Goal: Transaction & Acquisition: Purchase product/service

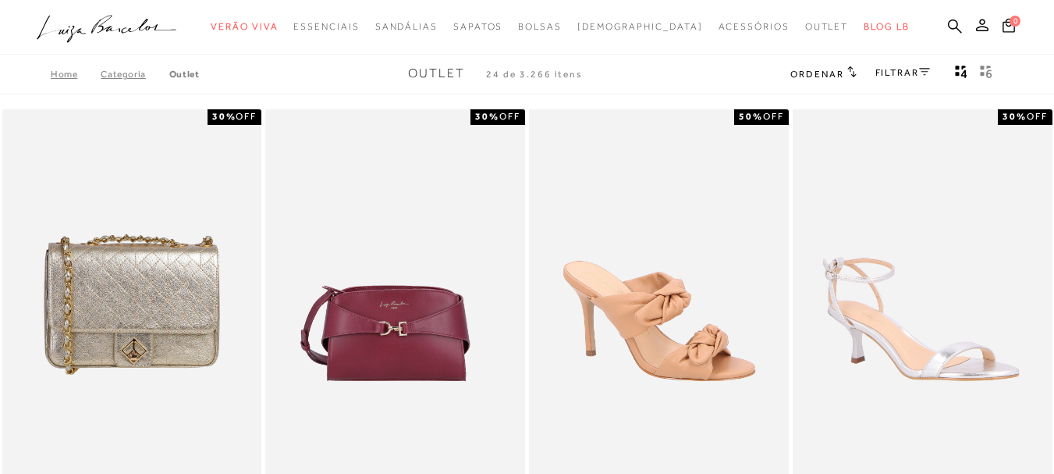
click at [885, 71] on link "FILTRAR" at bounding box center [902, 72] width 55 height 11
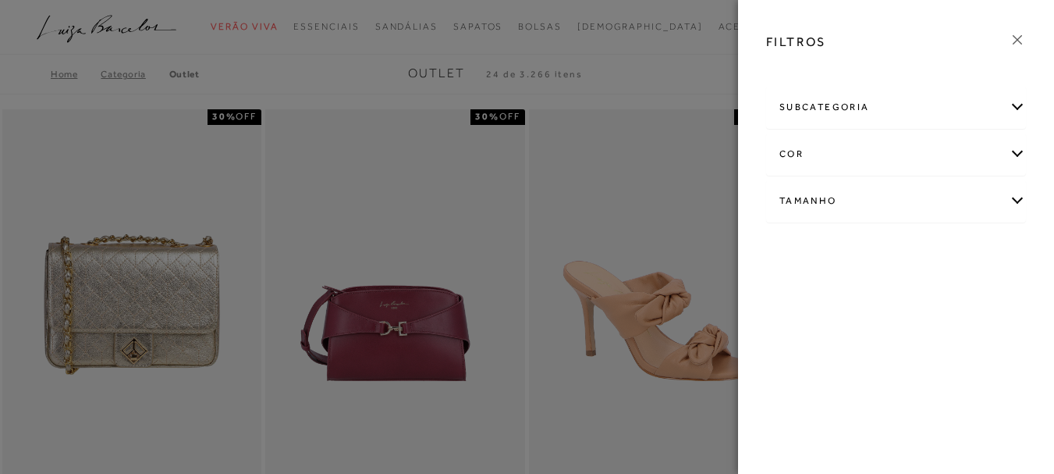
click at [817, 198] on div "Tamanho" at bounding box center [896, 200] width 258 height 41
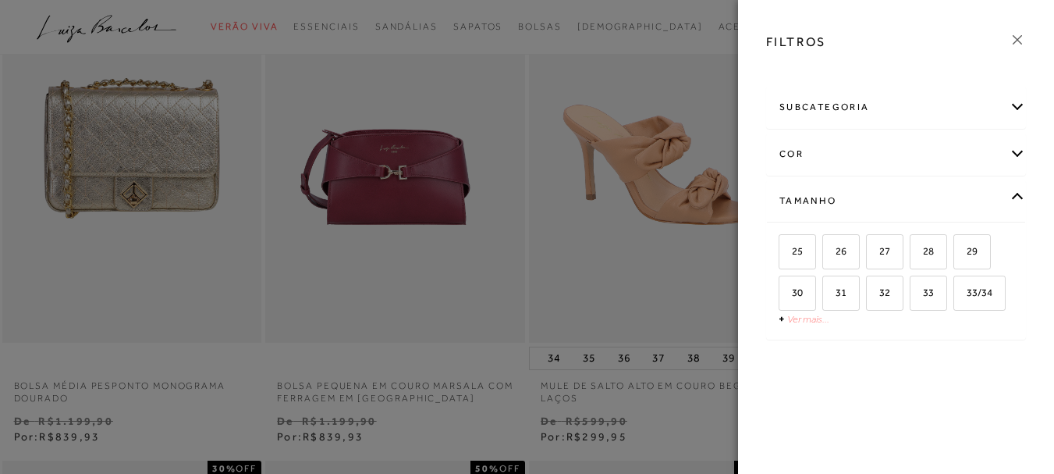
click at [796, 321] on link "Ver mais..." at bounding box center [808, 319] width 42 height 12
click at [970, 339] on span "37" at bounding box center [981, 334] width 23 height 12
click at [966, 344] on input "37" at bounding box center [974, 336] width 16 height 16
checkbox input "true"
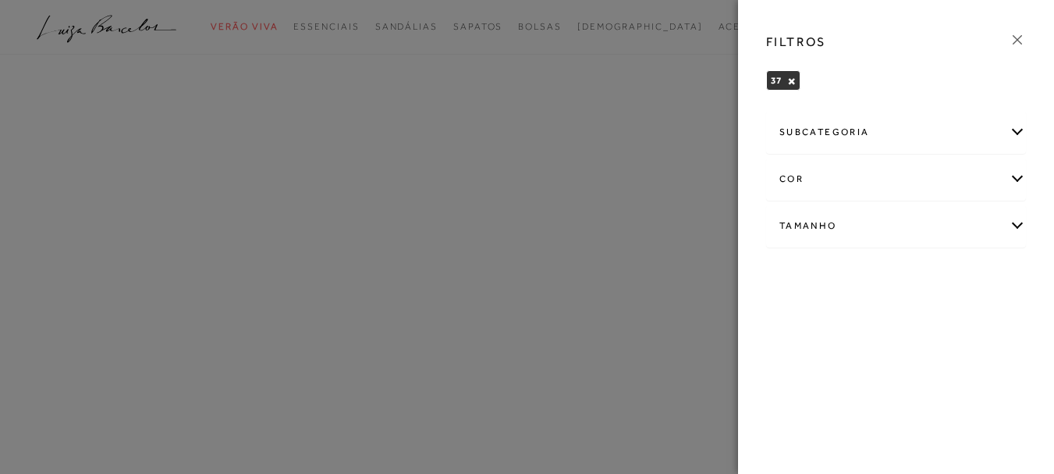
click at [1016, 41] on icon at bounding box center [1017, 39] width 9 height 9
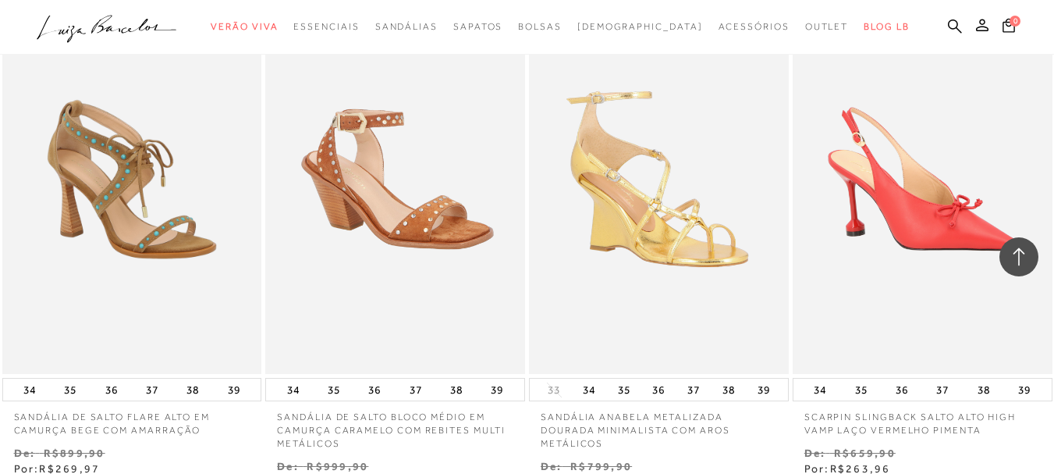
scroll to position [1404, 0]
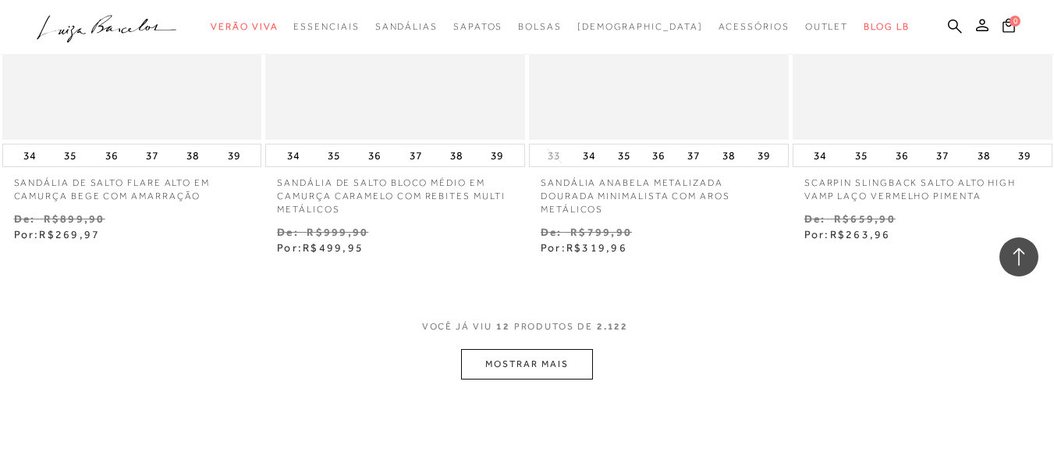
click at [559, 351] on button "MOSTRAR MAIS" at bounding box center [526, 364] width 131 height 30
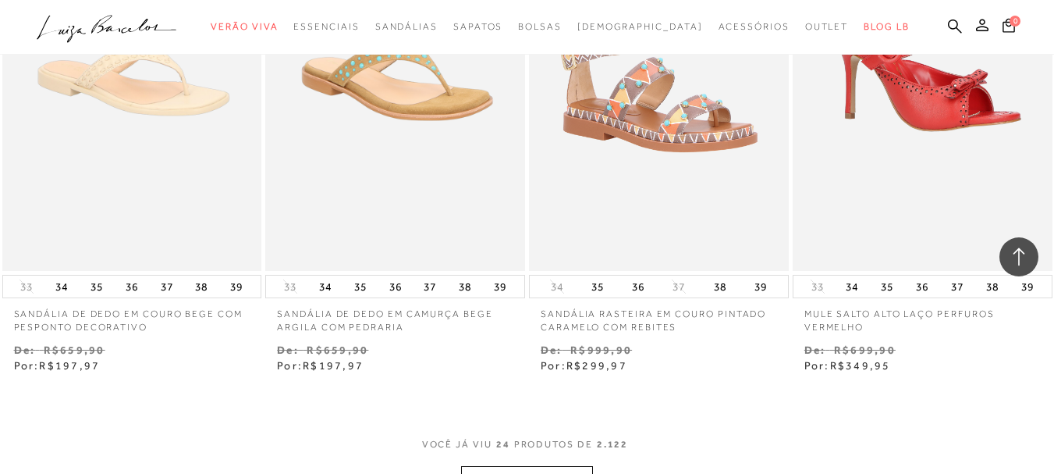
scroll to position [3042, 0]
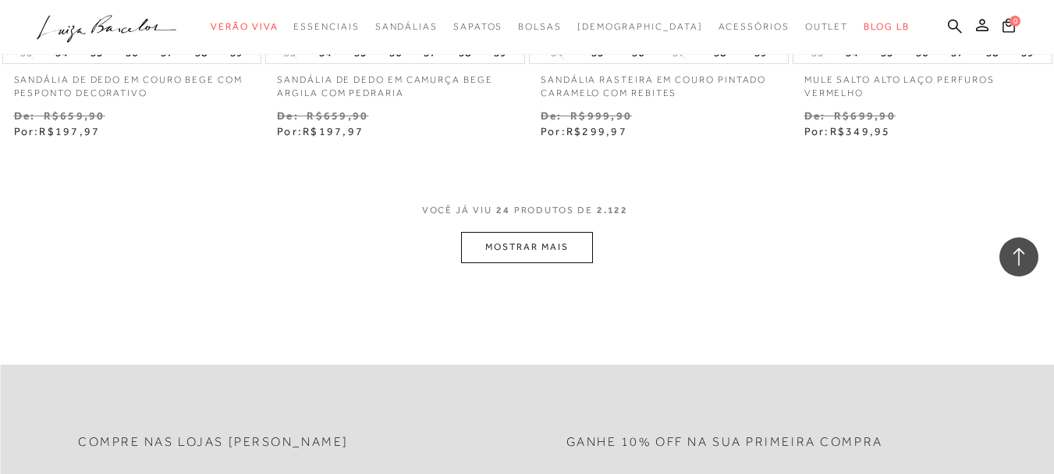
click at [545, 245] on button "MOSTRAR MAIS" at bounding box center [526, 247] width 131 height 30
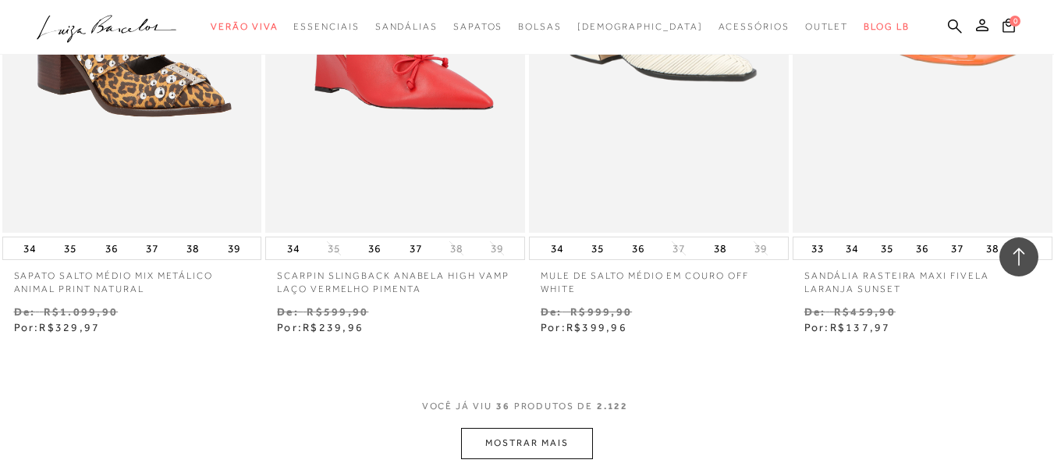
scroll to position [4447, 0]
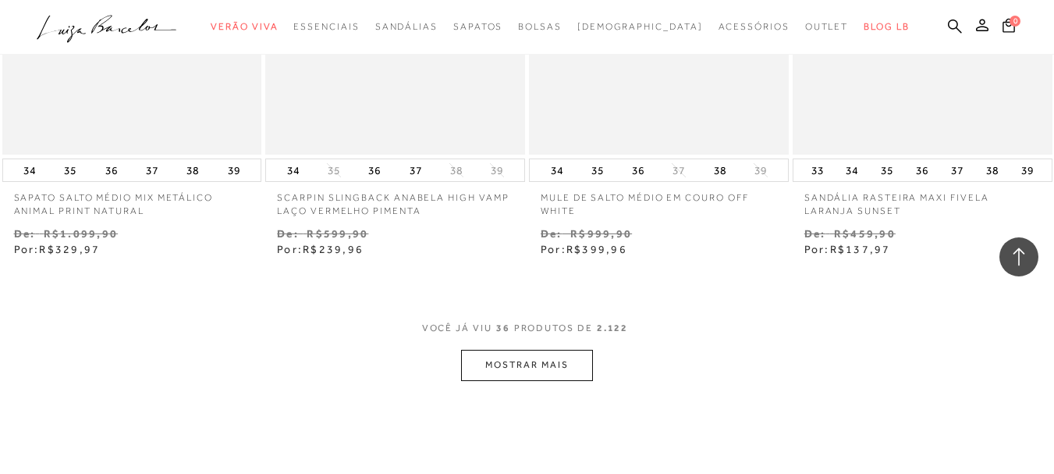
click at [534, 375] on button "MOSTRAR MAIS" at bounding box center [526, 364] width 131 height 30
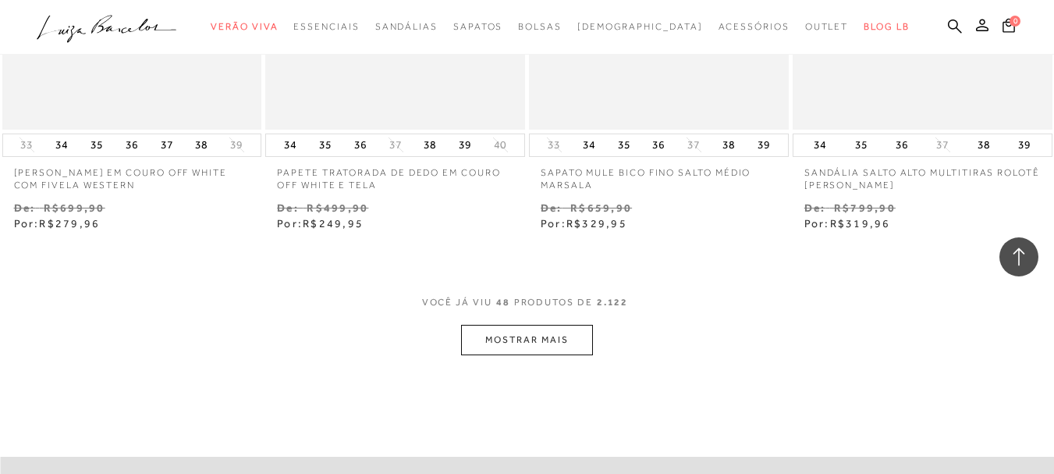
scroll to position [6085, 0]
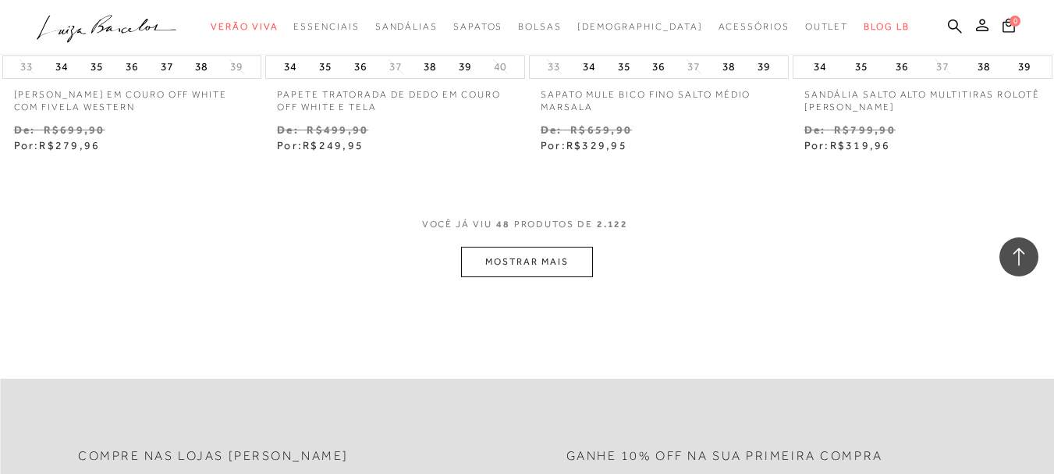
click at [554, 261] on button "MOSTRAR MAIS" at bounding box center [526, 262] width 131 height 30
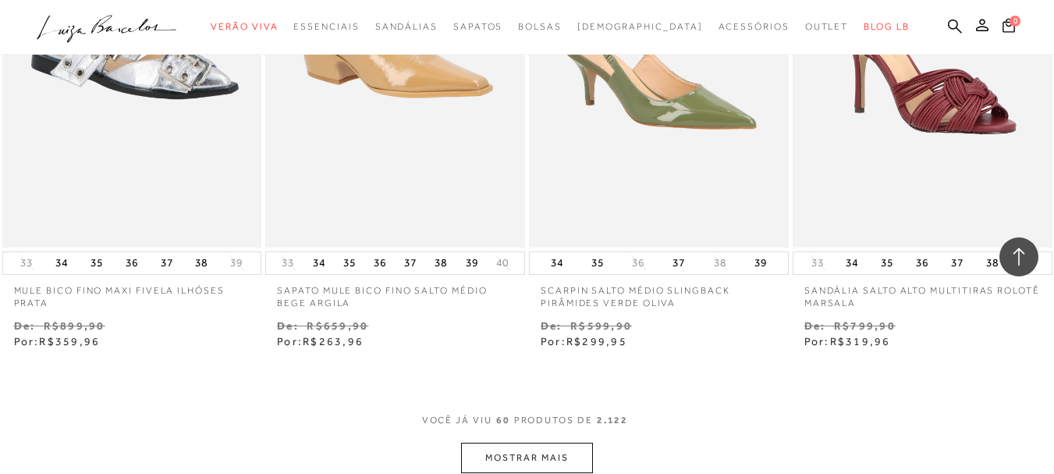
scroll to position [7489, 0]
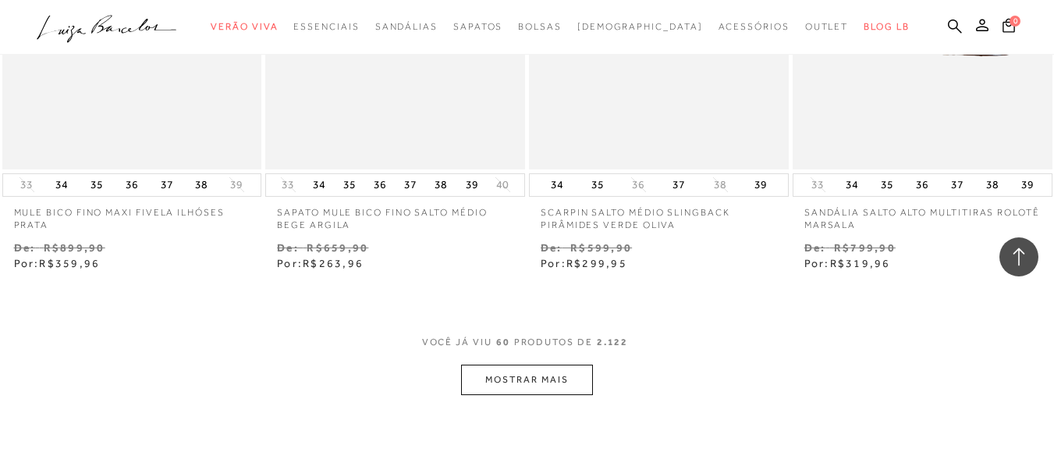
click at [526, 375] on button "MOSTRAR MAIS" at bounding box center [526, 379] width 131 height 30
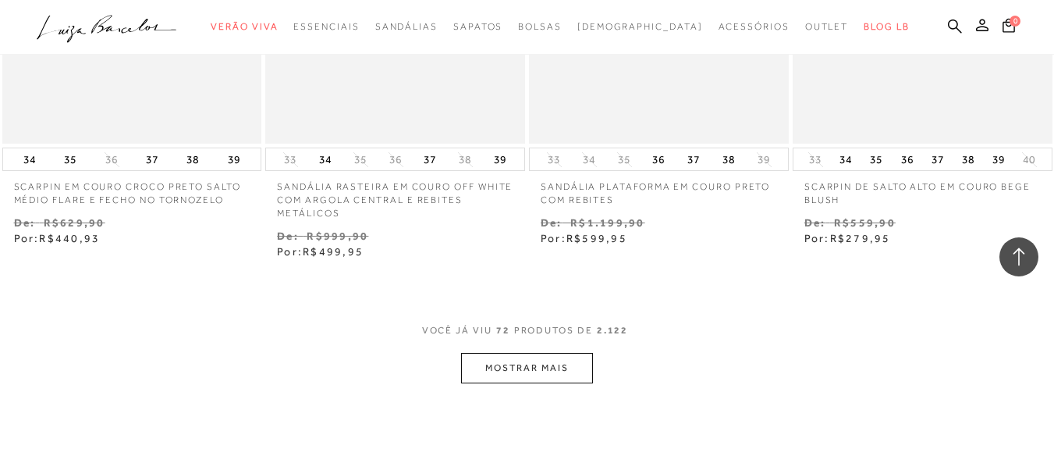
scroll to position [9205, 0]
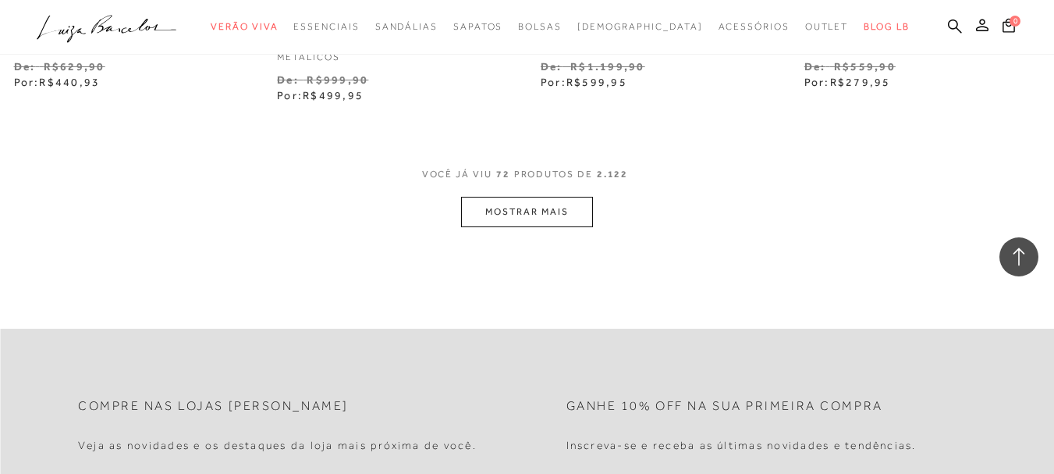
click at [550, 225] on button "MOSTRAR MAIS" at bounding box center [526, 212] width 131 height 30
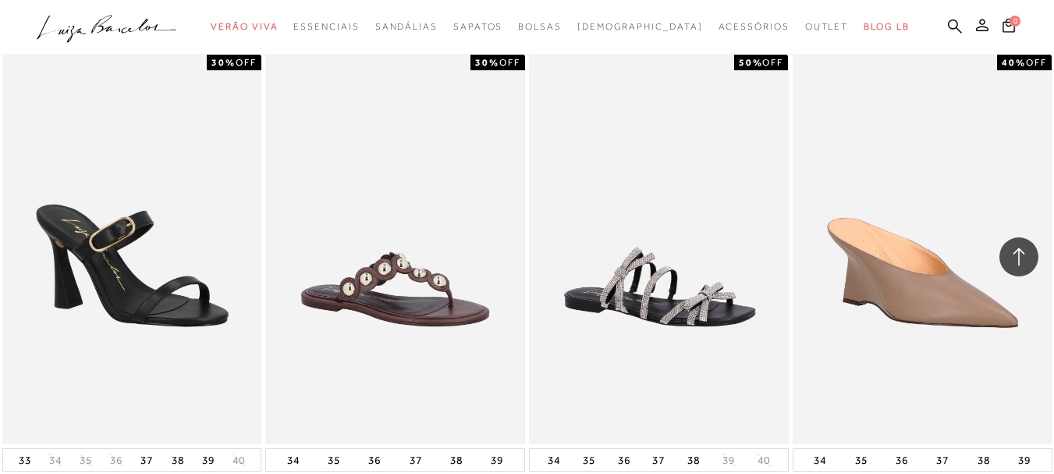
scroll to position [10531, 0]
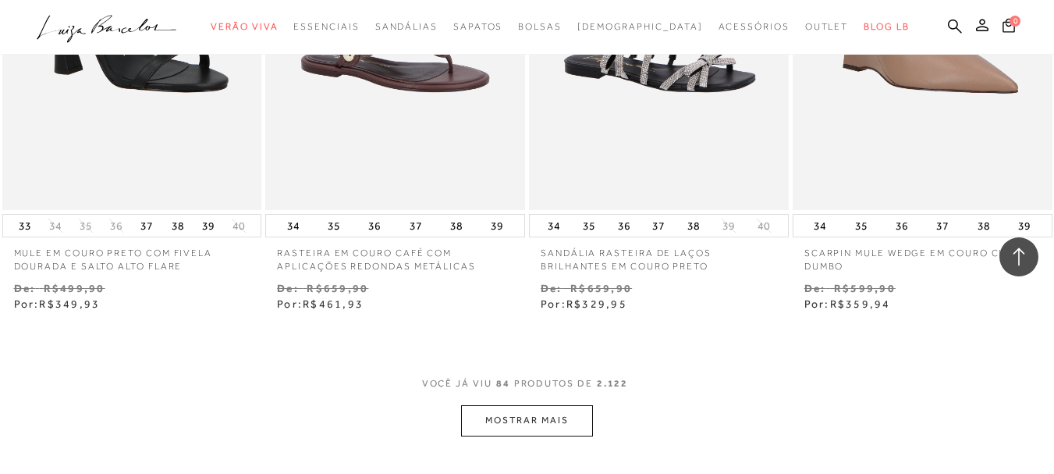
click at [562, 402] on div "VOCê JÁ VIU 84 PRODUTOS DE 2.122" at bounding box center [527, 391] width 211 height 29
click at [562, 425] on button "MOSTRAR MAIS" at bounding box center [526, 420] width 131 height 30
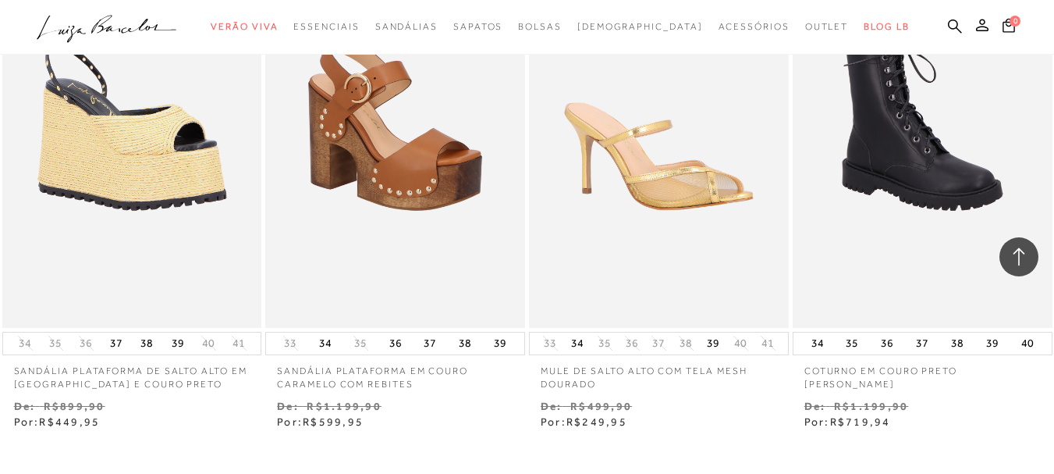
scroll to position [12092, 0]
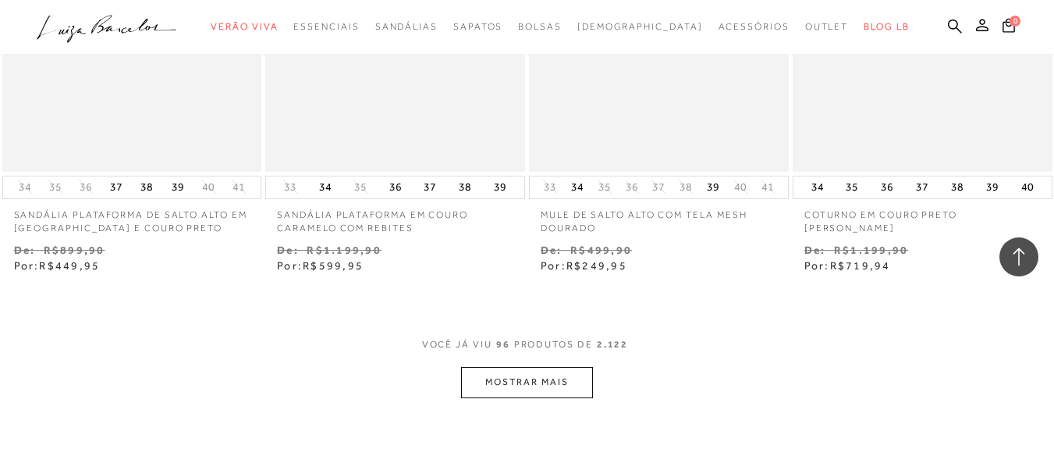
click at [566, 381] on button "MOSTRAR MAIS" at bounding box center [526, 382] width 131 height 30
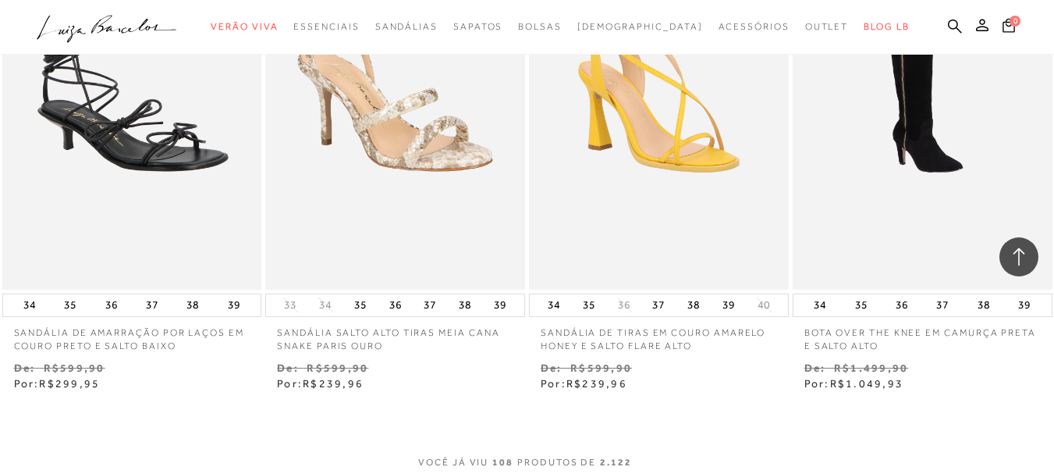
scroll to position [13808, 0]
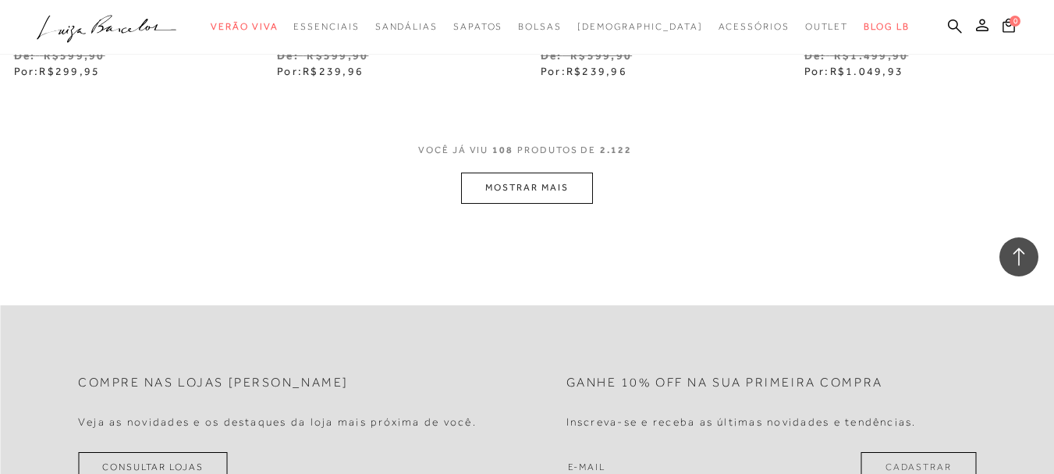
click at [536, 191] on button "MOSTRAR MAIS" at bounding box center [526, 187] width 131 height 30
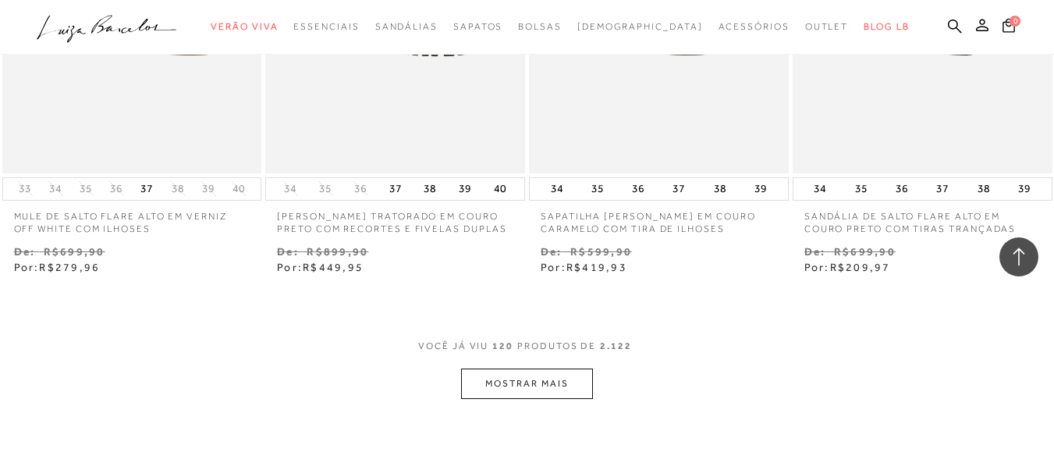
scroll to position [15212, 0]
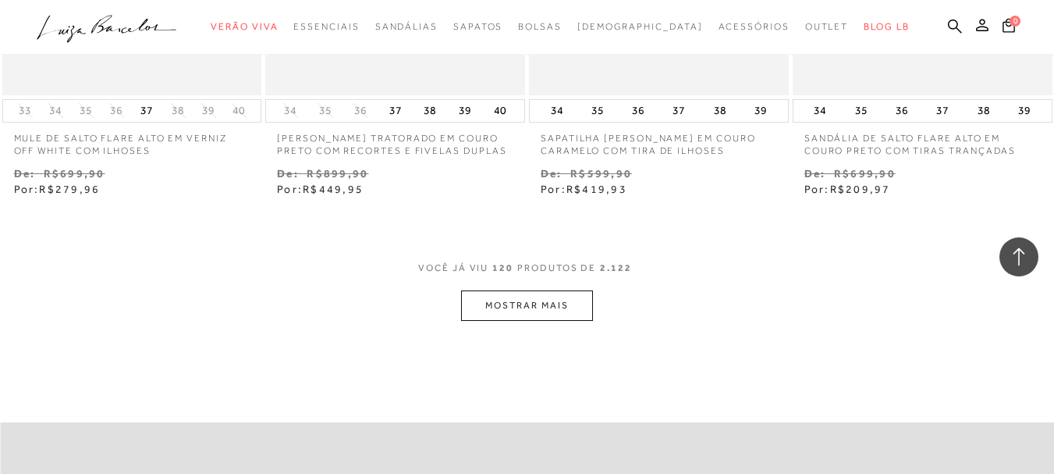
click at [532, 282] on div "VOCê JÁ VIU 120 PRODUTOS DE 2.122" at bounding box center [527, 275] width 218 height 29
click at [537, 310] on button "MOSTRAR MAIS" at bounding box center [526, 305] width 131 height 30
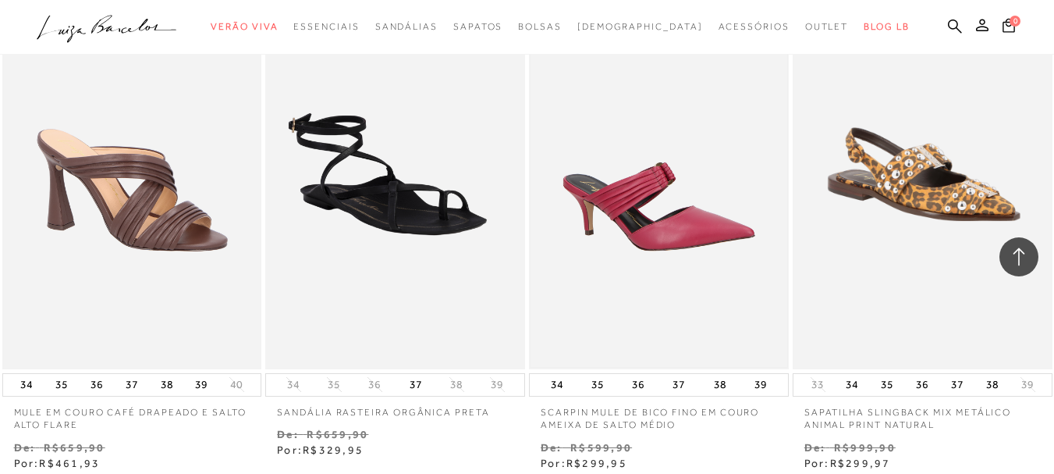
scroll to position [16772, 0]
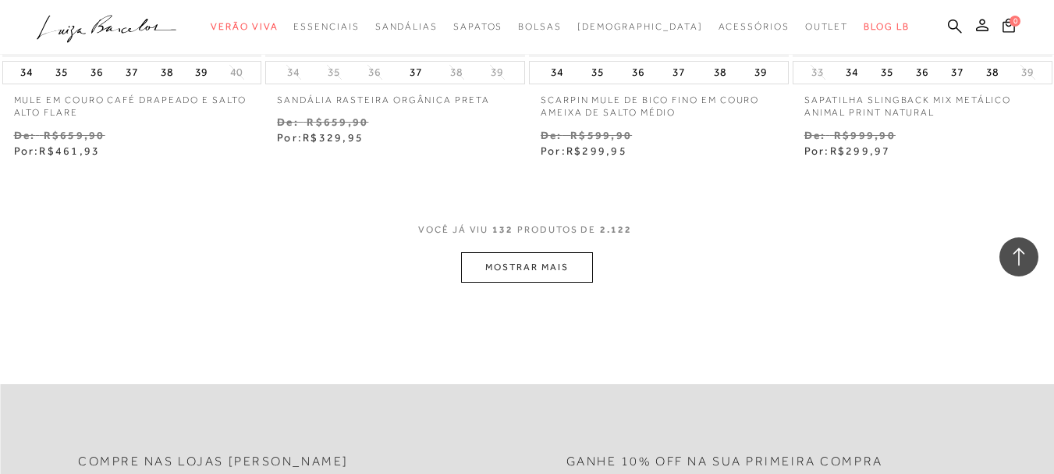
click at [527, 272] on button "MOSTRAR MAIS" at bounding box center [526, 267] width 131 height 30
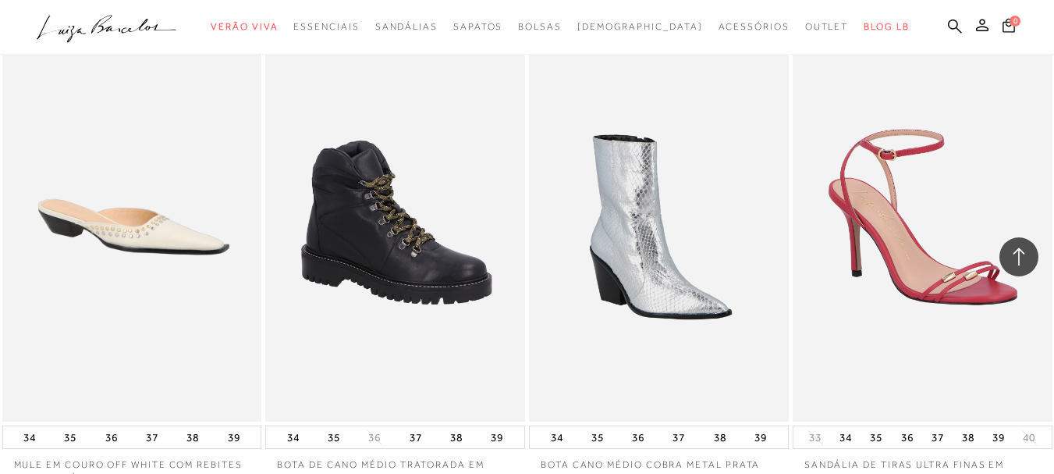
scroll to position [18332, 0]
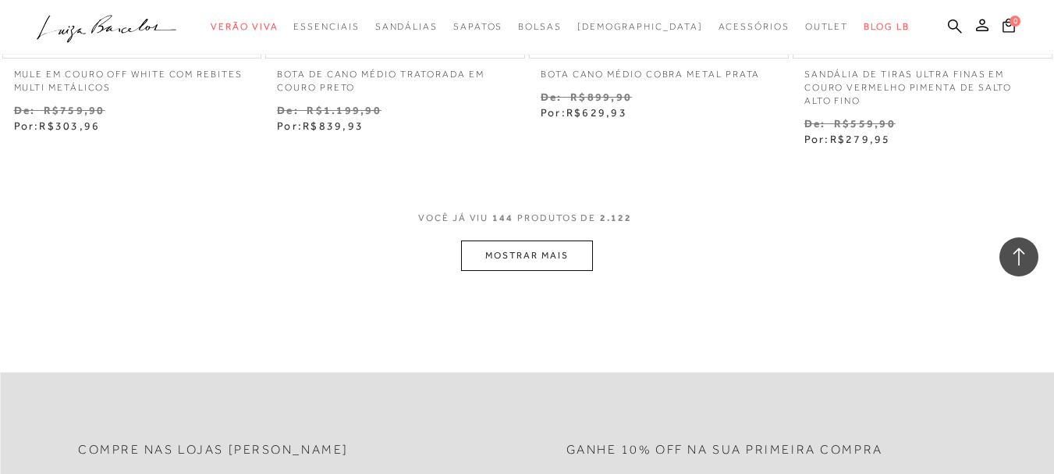
click at [525, 260] on button "MOSTRAR MAIS" at bounding box center [526, 255] width 131 height 30
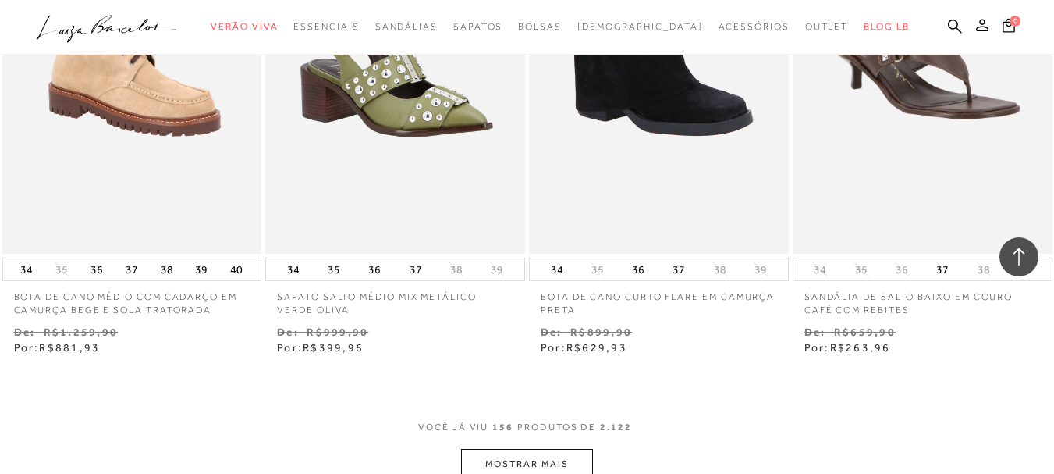
scroll to position [19815, 0]
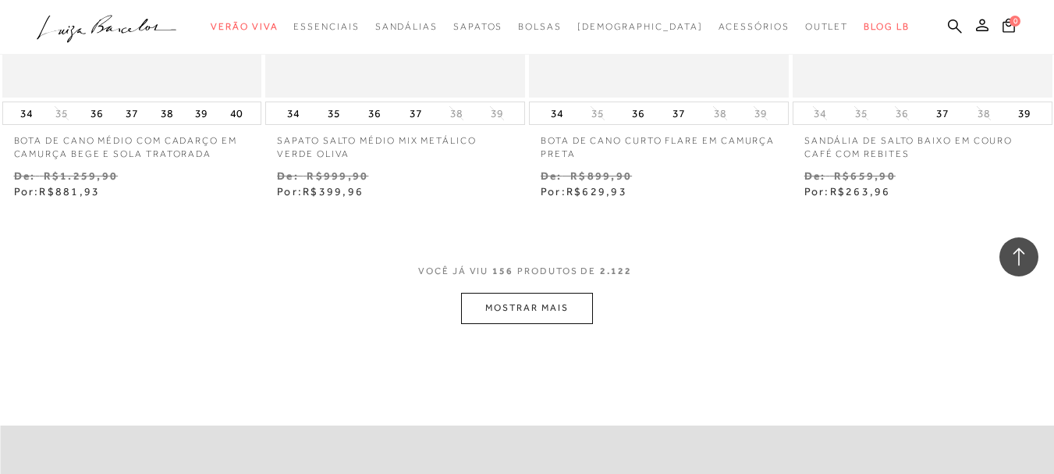
click at [549, 296] on button "MOSTRAR MAIS" at bounding box center [526, 308] width 131 height 30
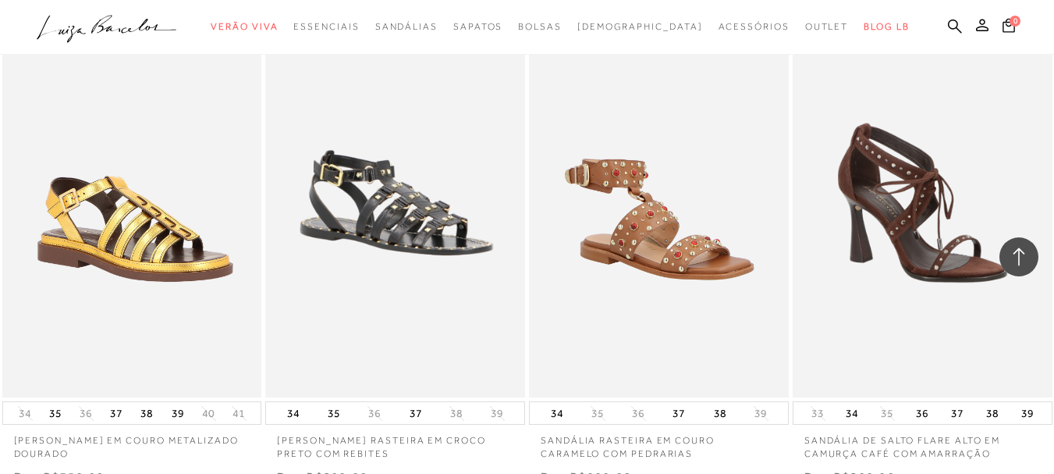
scroll to position [21375, 0]
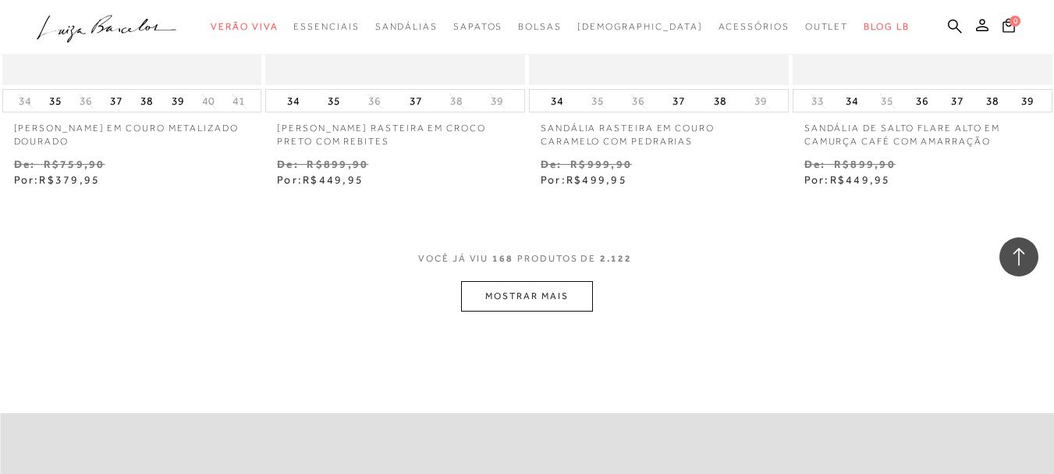
click at [527, 286] on button "MOSTRAR MAIS" at bounding box center [526, 296] width 131 height 30
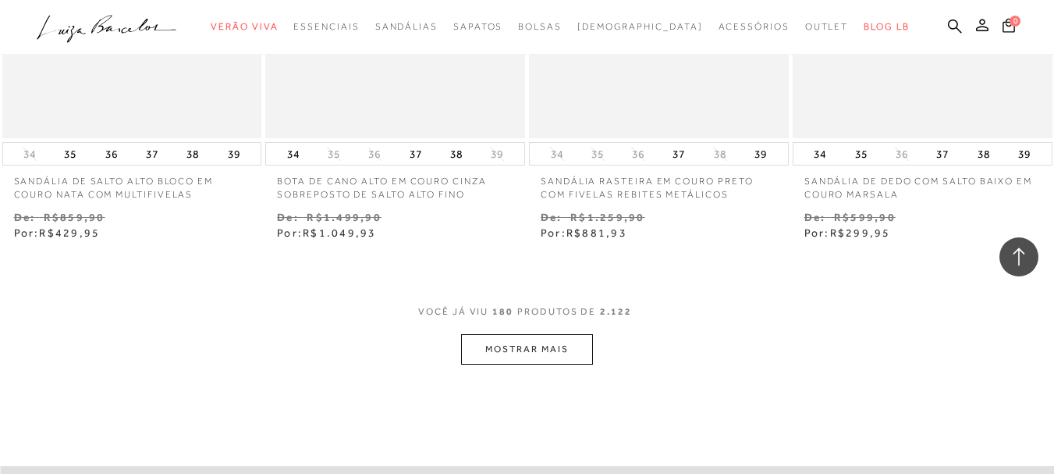
scroll to position [22935, 0]
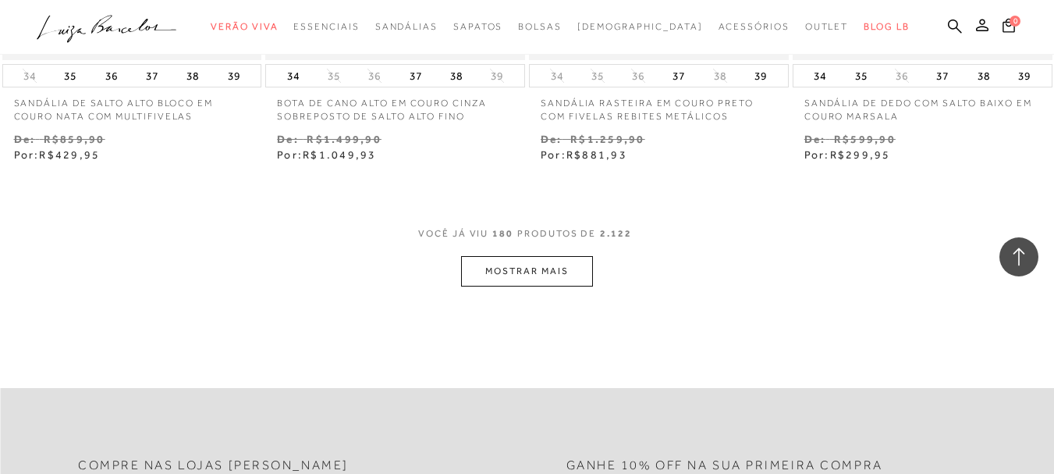
click at [551, 259] on button "MOSTRAR MAIS" at bounding box center [526, 271] width 131 height 30
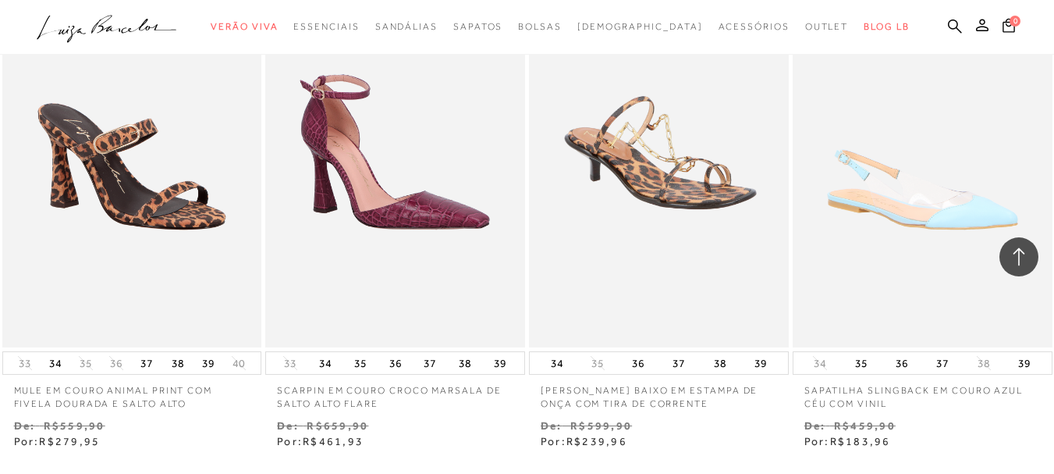
scroll to position [24417, 0]
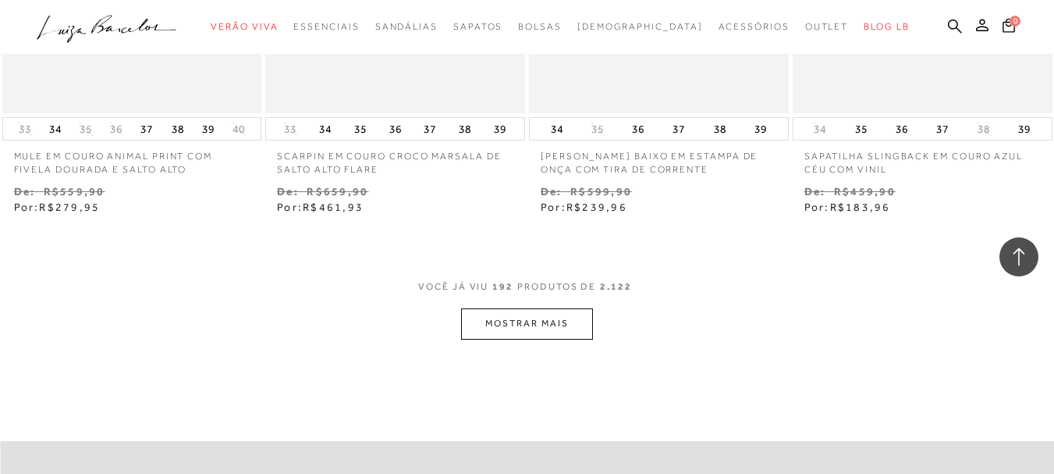
click at [543, 320] on button "MOSTRAR MAIS" at bounding box center [526, 323] width 131 height 30
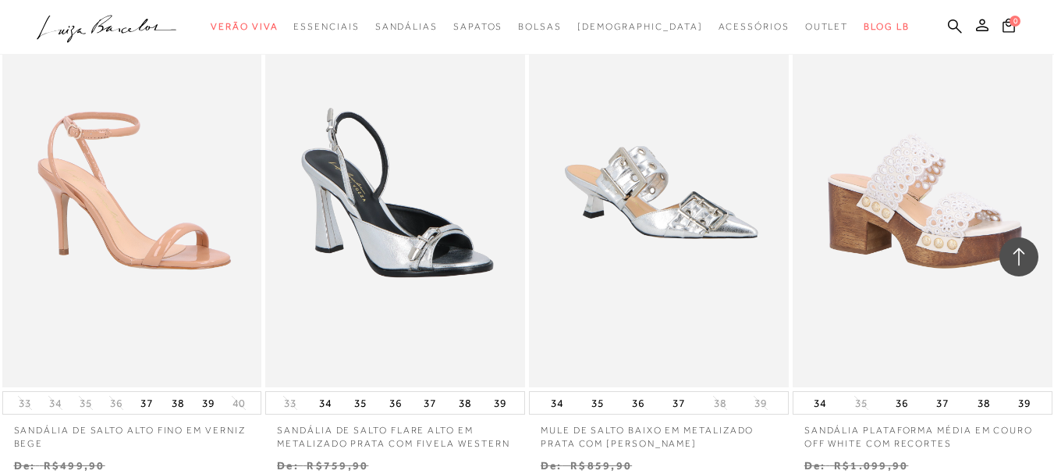
scroll to position [25899, 0]
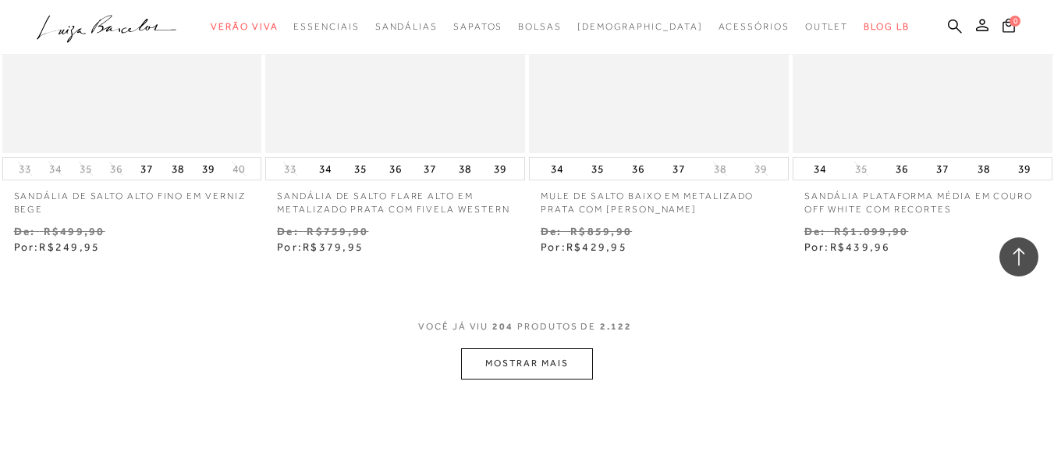
click at [569, 357] on button "MOSTRAR MAIS" at bounding box center [526, 363] width 131 height 30
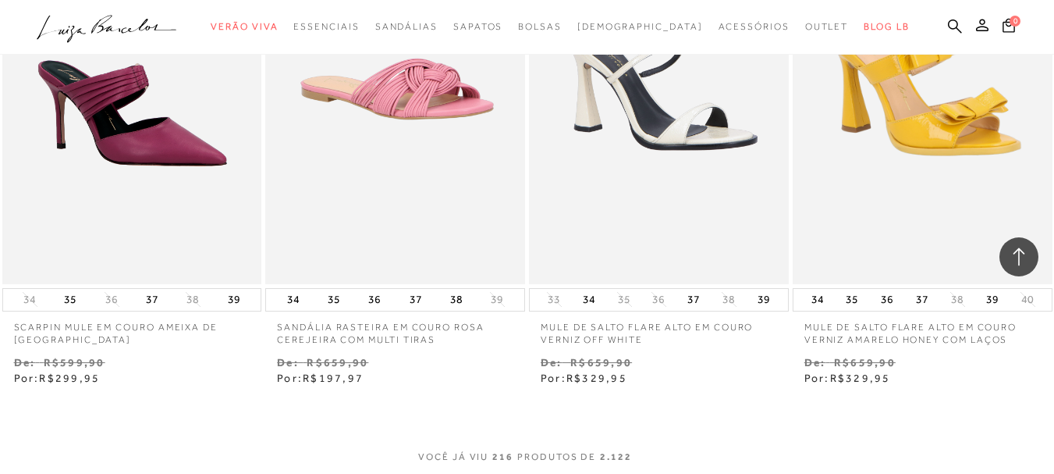
scroll to position [27460, 0]
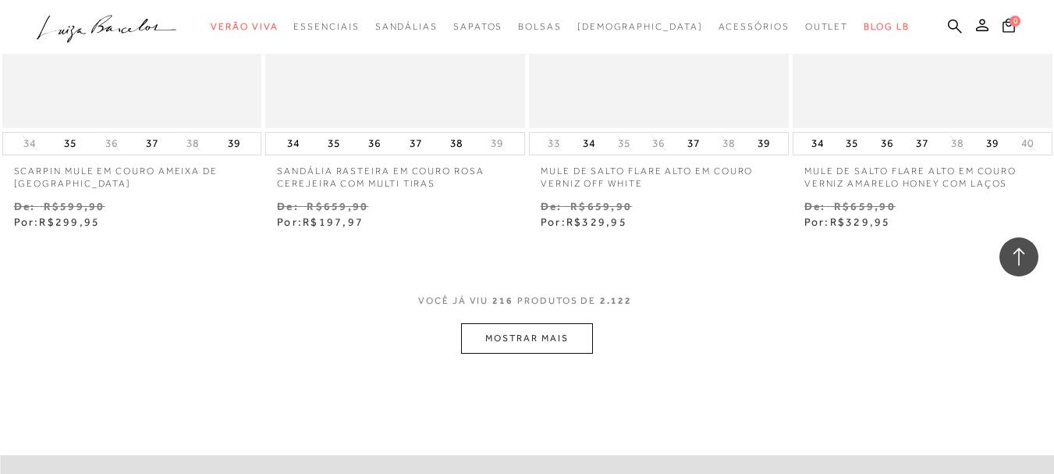
click at [555, 335] on button "MOSTRAR MAIS" at bounding box center [526, 338] width 131 height 30
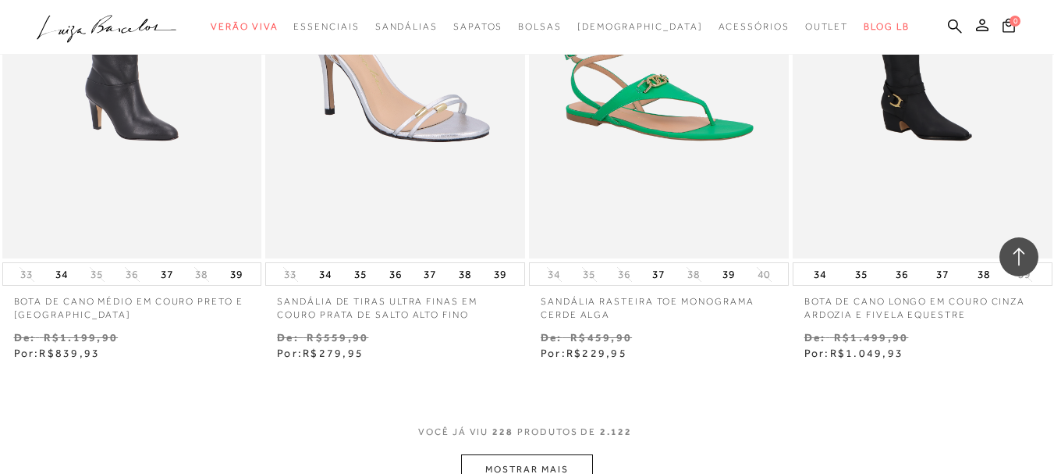
scroll to position [28942, 0]
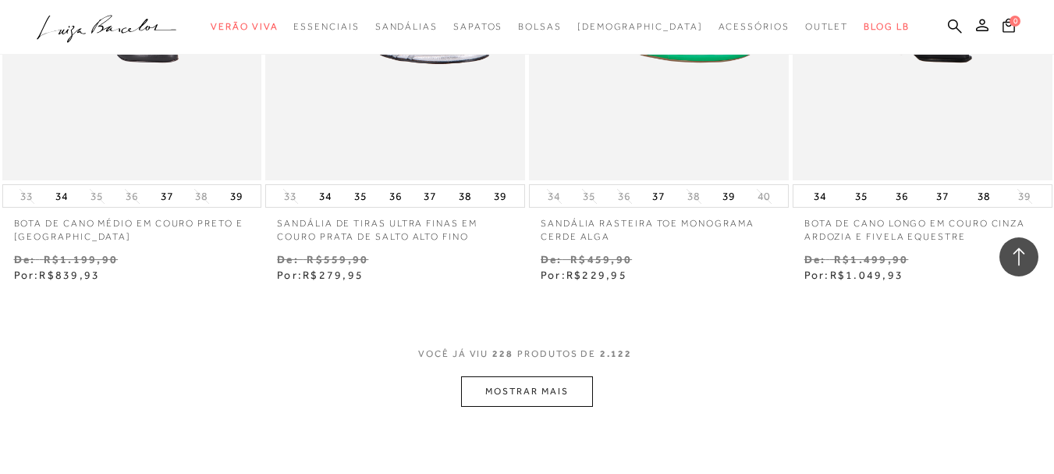
click at [573, 376] on button "MOSTRAR MAIS" at bounding box center [526, 391] width 131 height 30
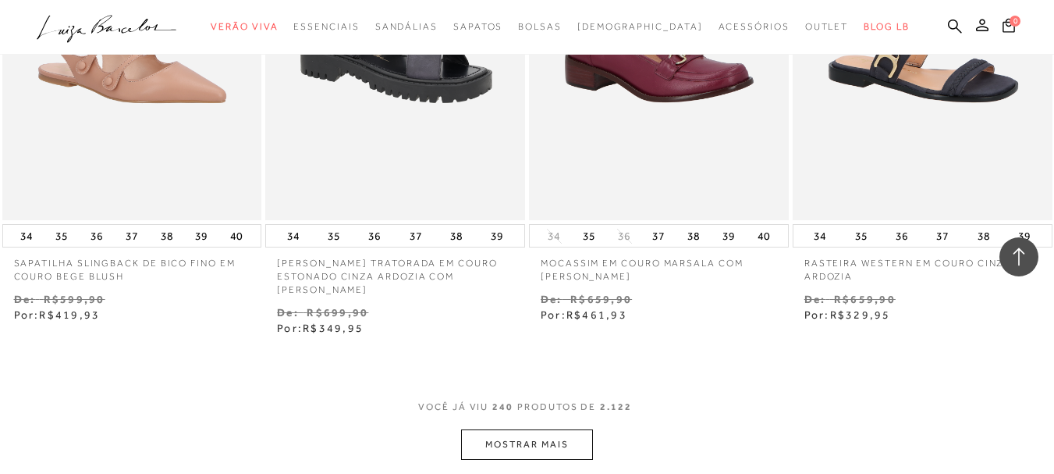
scroll to position [30580, 0]
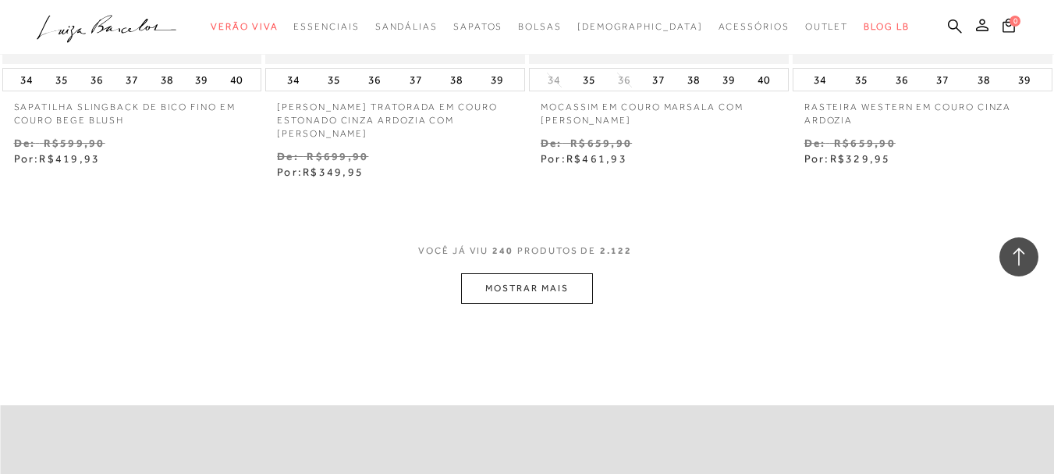
click at [529, 273] on button "MOSTRAR MAIS" at bounding box center [526, 288] width 131 height 30
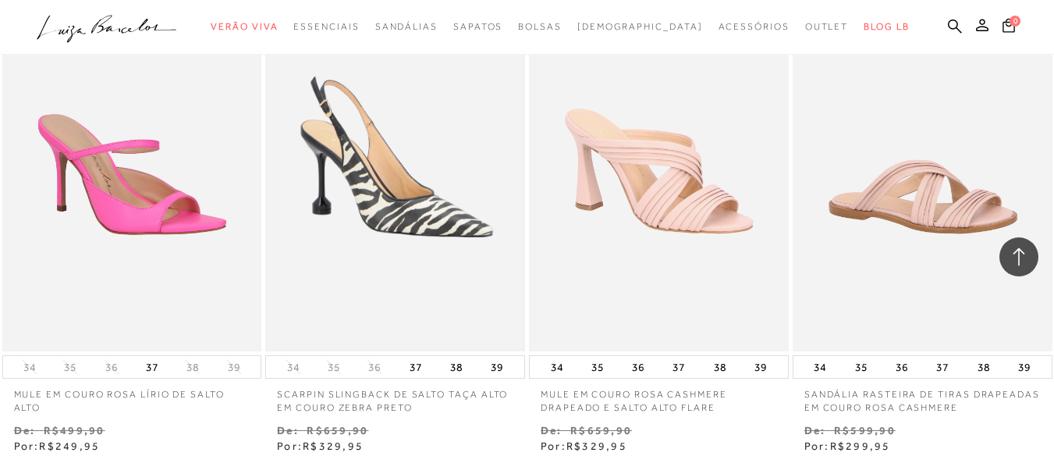
scroll to position [32062, 0]
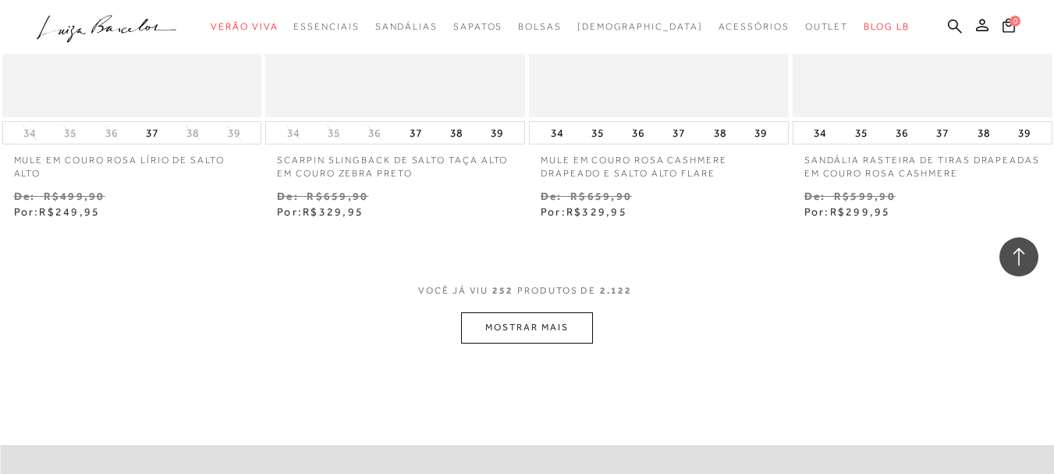
click at [507, 312] on button "MOSTRAR MAIS" at bounding box center [526, 327] width 131 height 30
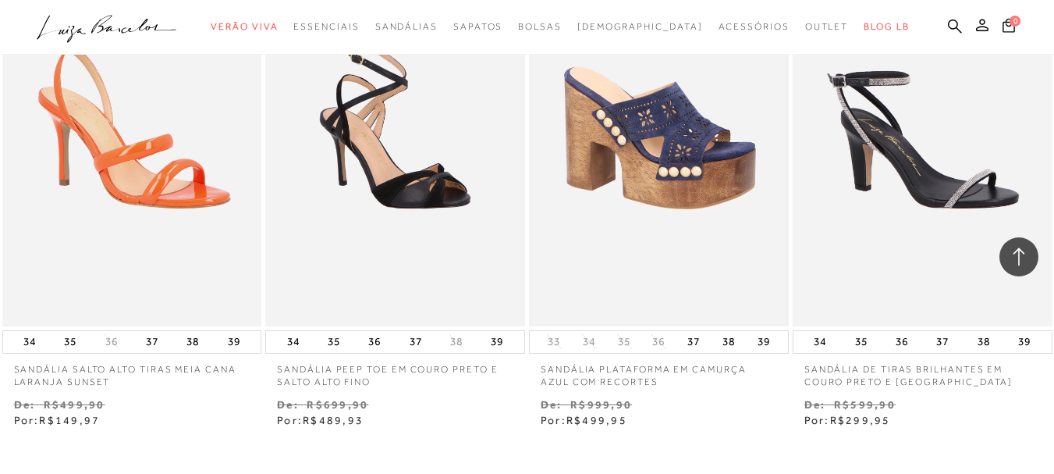
scroll to position [33466, 0]
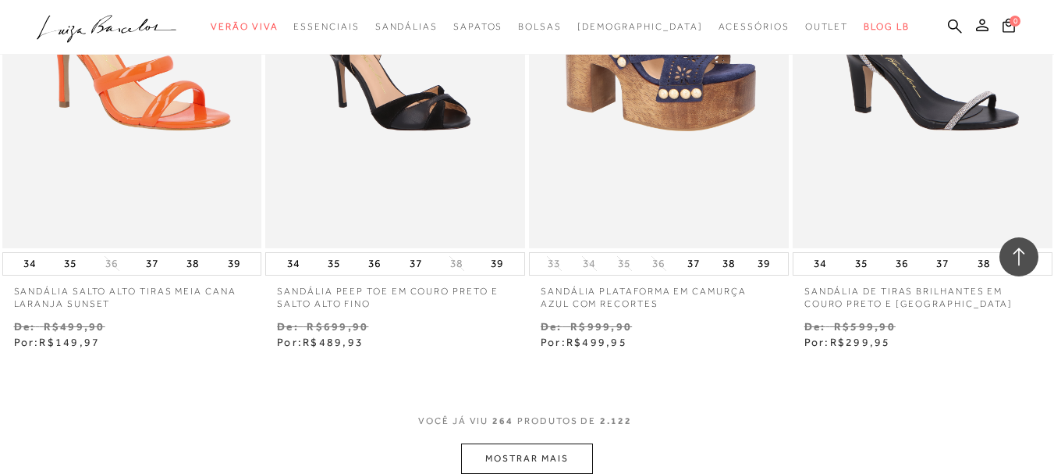
click at [516, 443] on button "MOSTRAR MAIS" at bounding box center [526, 458] width 131 height 30
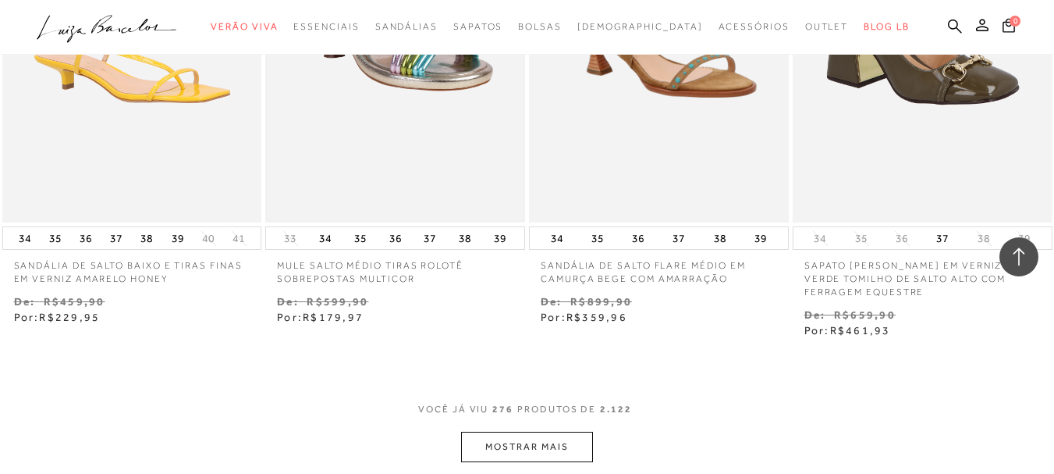
scroll to position [35105, 0]
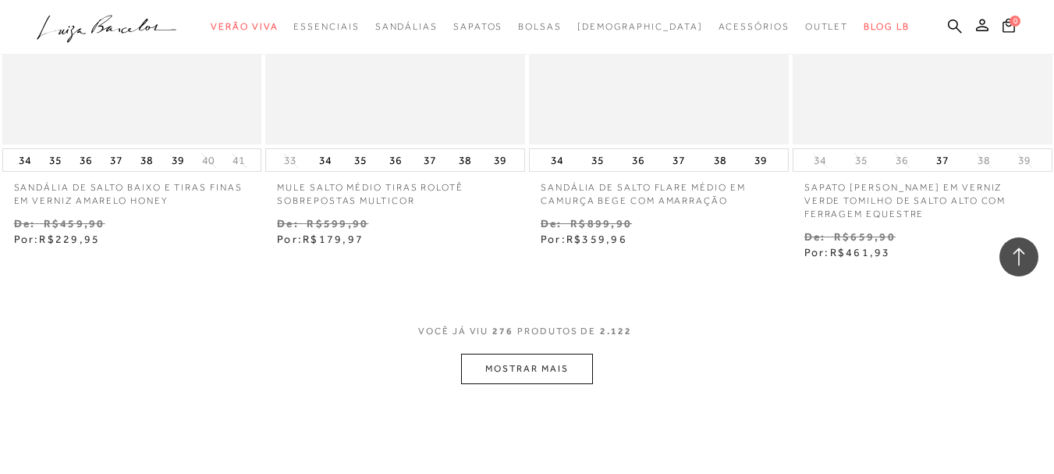
click at [502, 353] on button "MOSTRAR MAIS" at bounding box center [526, 368] width 131 height 30
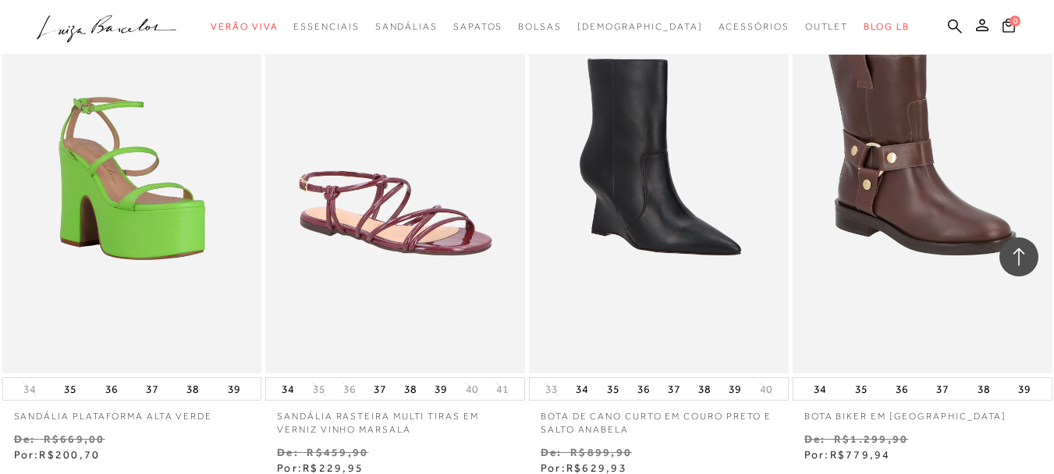
scroll to position [36645, 0]
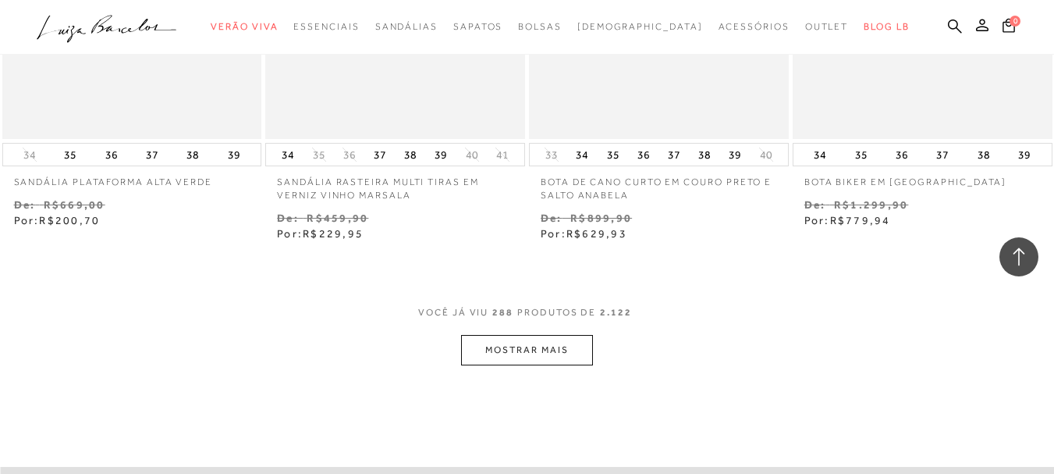
click at [502, 335] on button "MOSTRAR MAIS" at bounding box center [526, 350] width 131 height 30
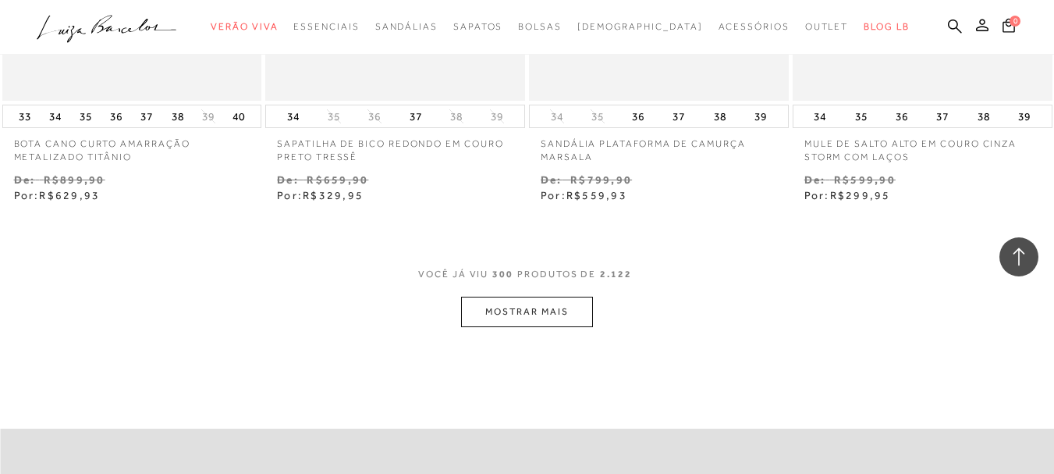
scroll to position [38283, 0]
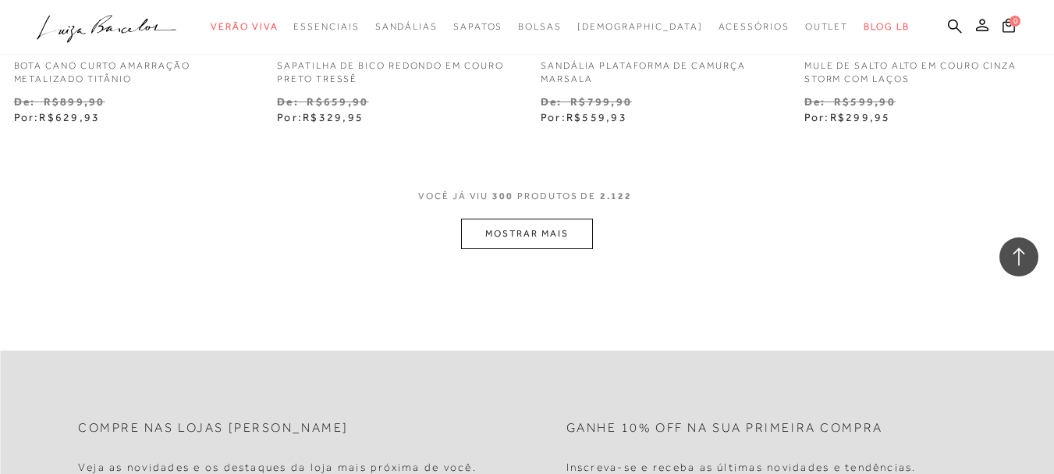
click at [506, 218] on button "MOSTRAR MAIS" at bounding box center [526, 233] width 131 height 30
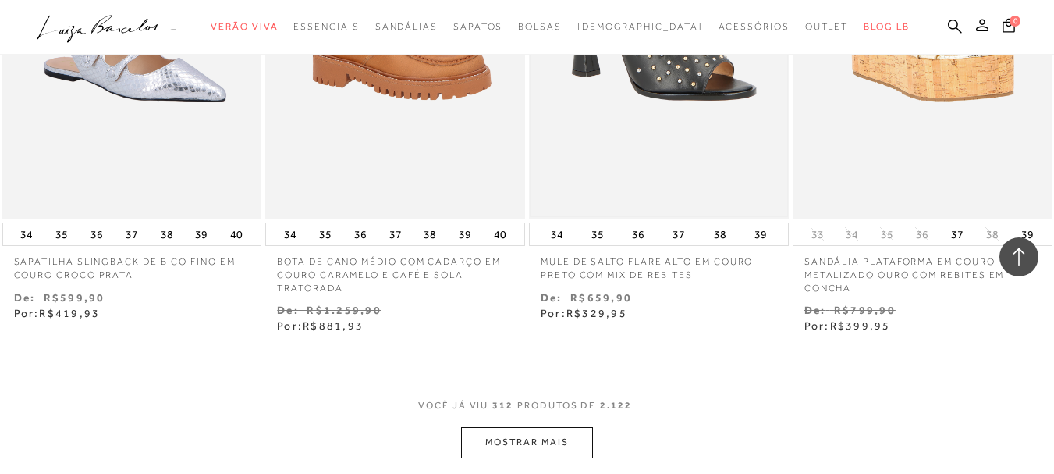
scroll to position [39688, 0]
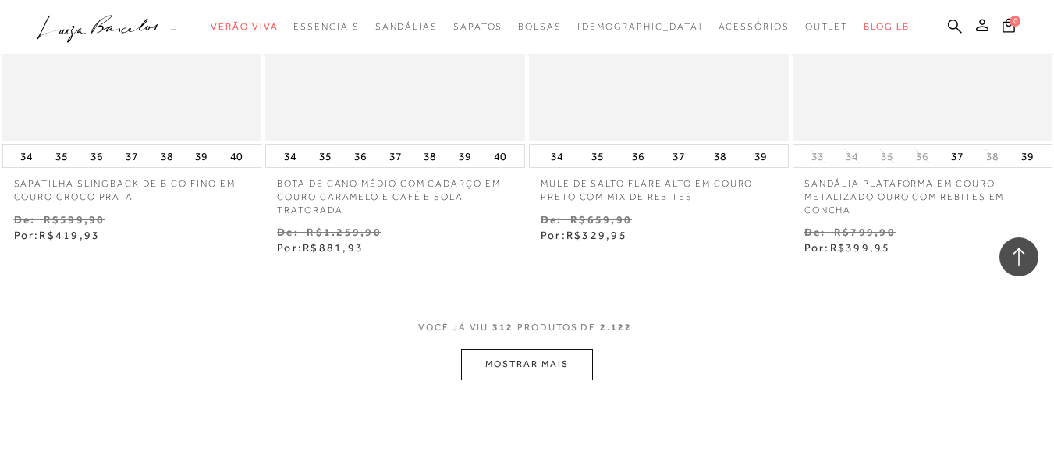
click at [533, 349] on button "MOSTRAR MAIS" at bounding box center [526, 364] width 131 height 30
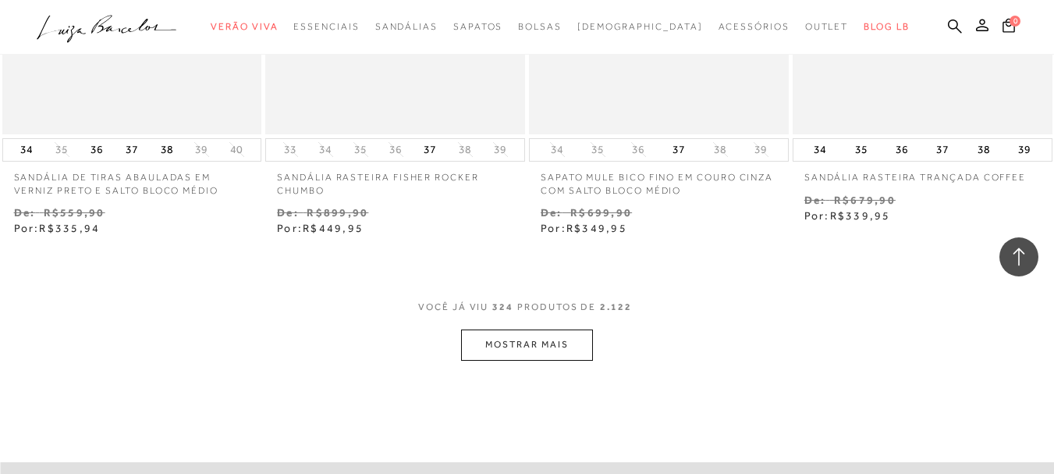
scroll to position [41307, 0]
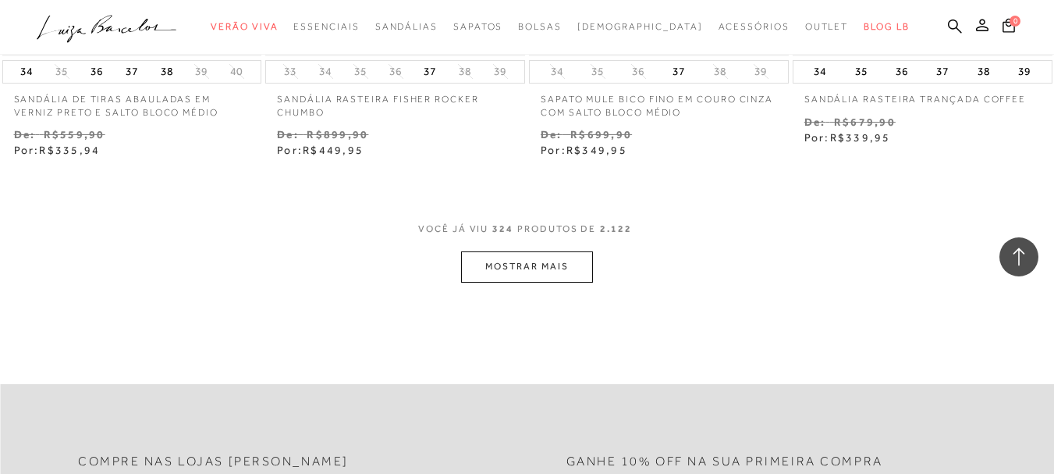
click at [546, 251] on button "MOSTRAR MAIS" at bounding box center [526, 266] width 131 height 30
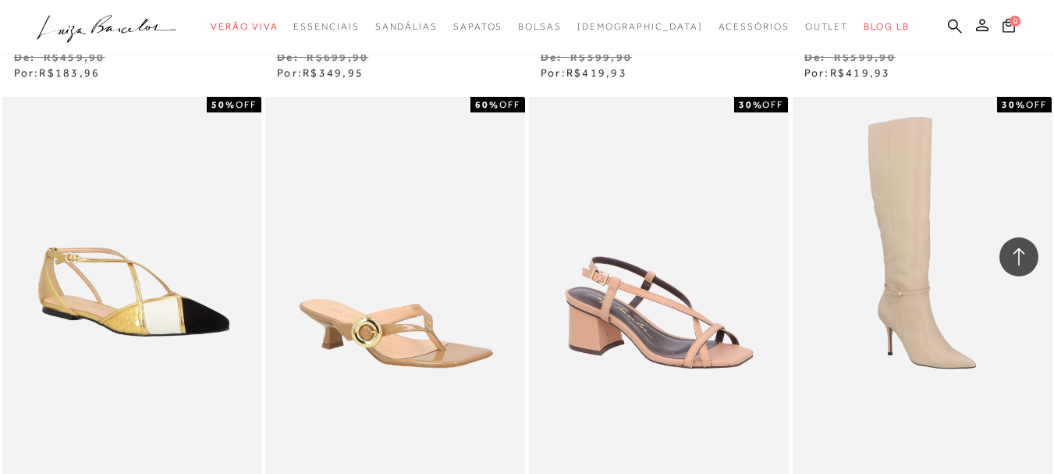
scroll to position [42789, 0]
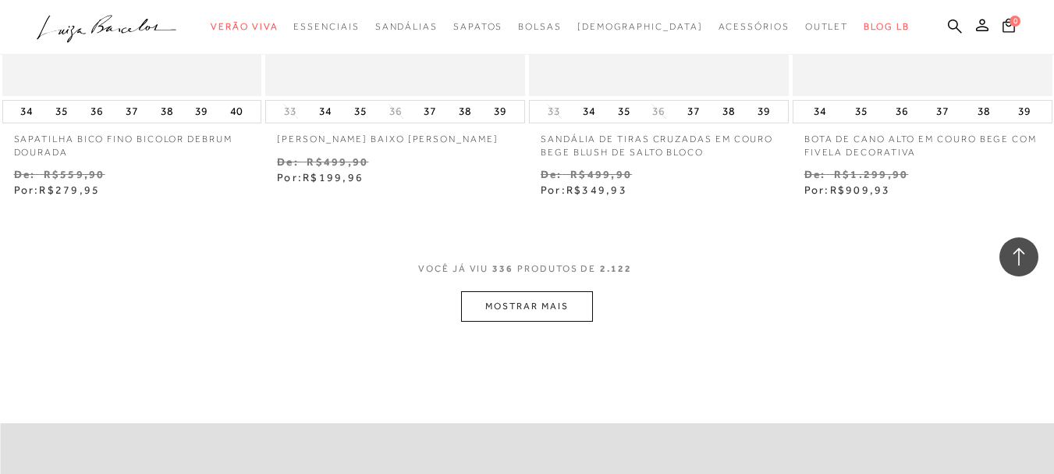
click at [525, 291] on button "MOSTRAR MAIS" at bounding box center [526, 306] width 131 height 30
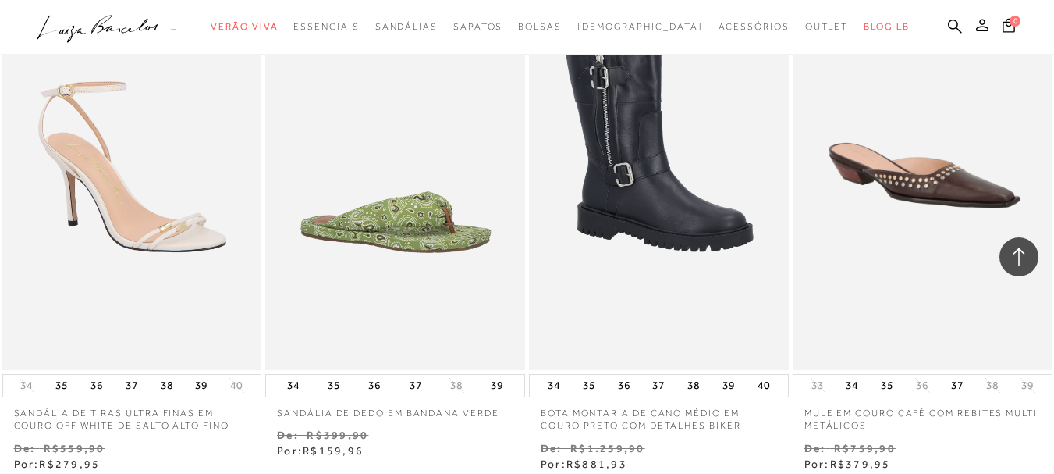
scroll to position [44350, 0]
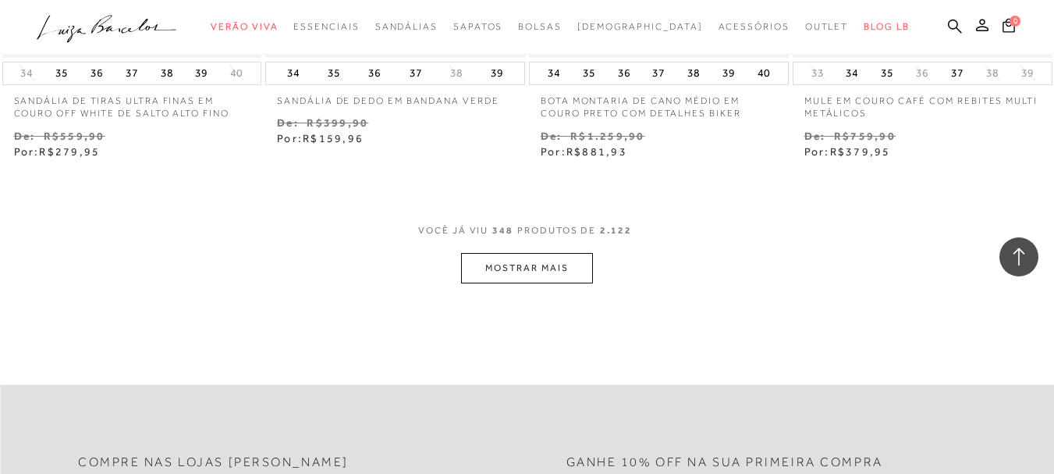
click at [529, 253] on button "MOSTRAR MAIS" at bounding box center [526, 268] width 131 height 30
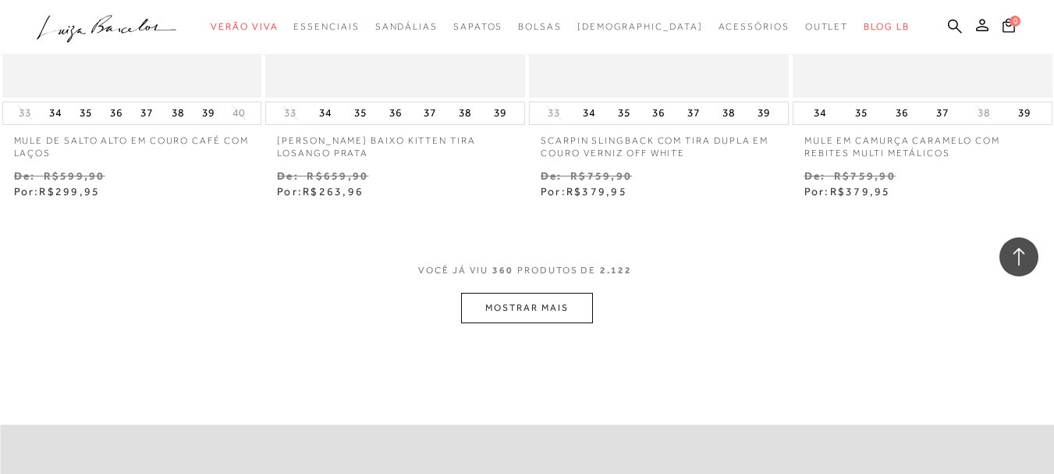
scroll to position [45910, 0]
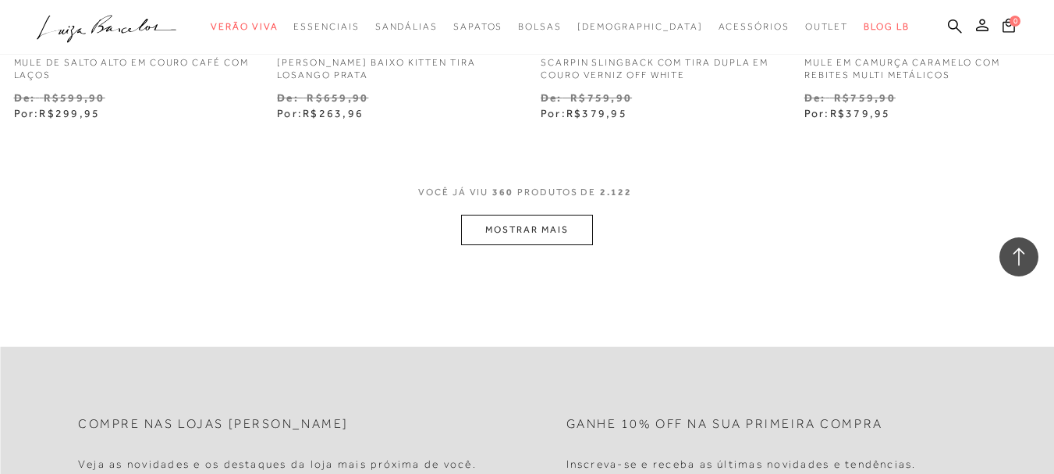
click at [527, 227] on button "MOSTRAR MAIS" at bounding box center [526, 230] width 131 height 30
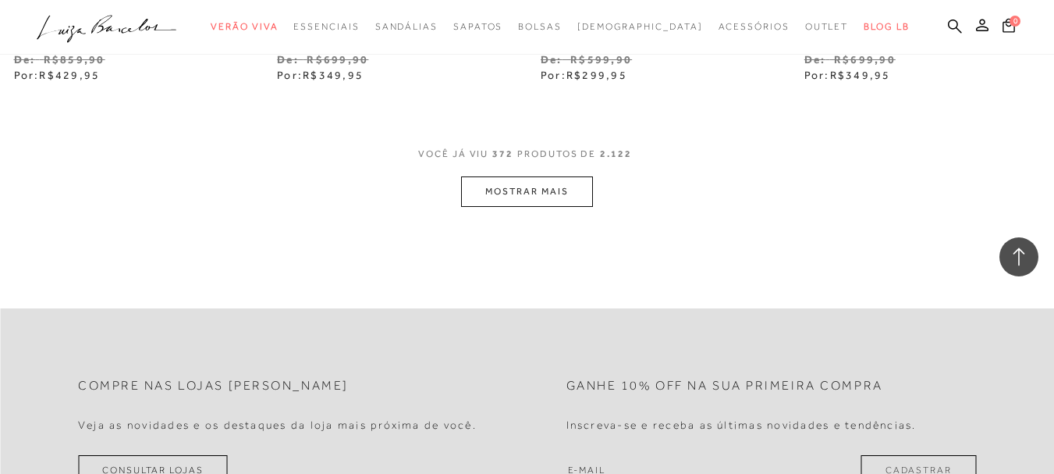
scroll to position [47548, 0]
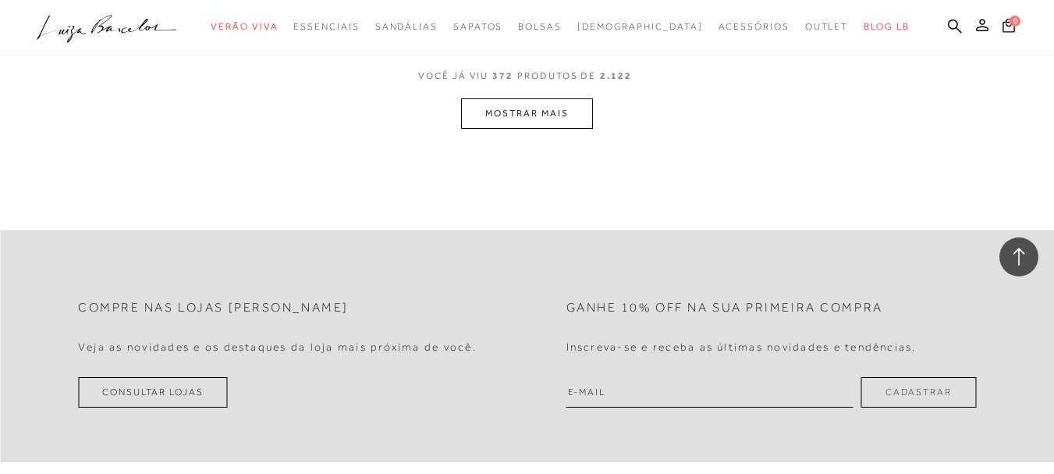
click at [491, 105] on button "MOSTRAR MAIS" at bounding box center [526, 113] width 131 height 30
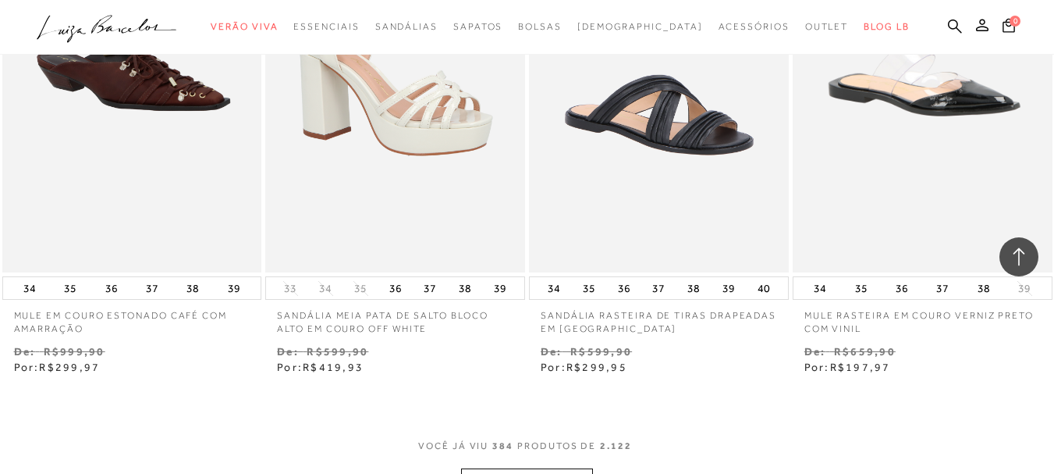
scroll to position [48778, 0]
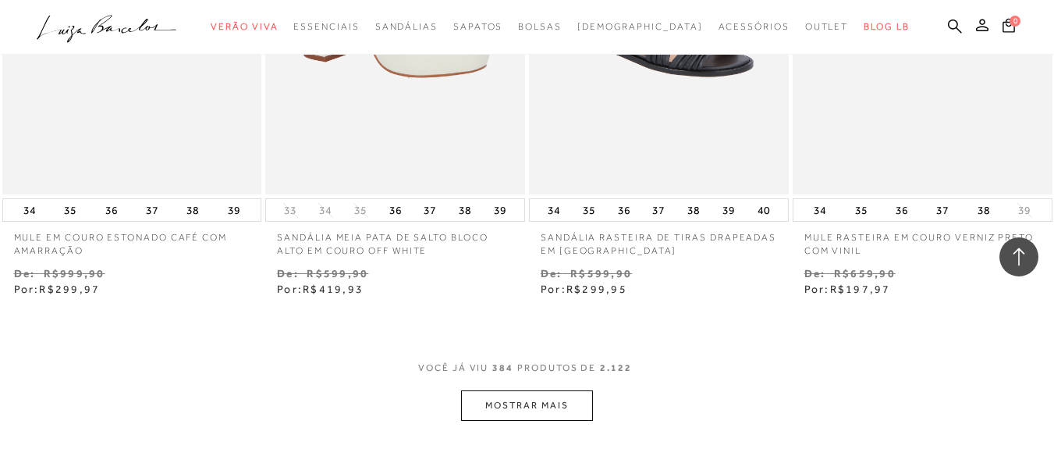
click at [558, 399] on button "MOSTRAR MAIS" at bounding box center [526, 405] width 131 height 30
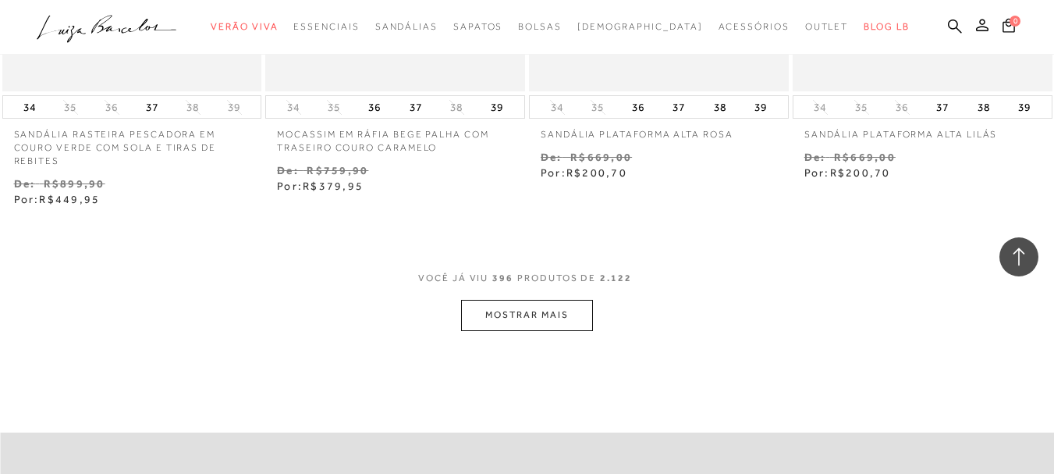
scroll to position [50494, 0]
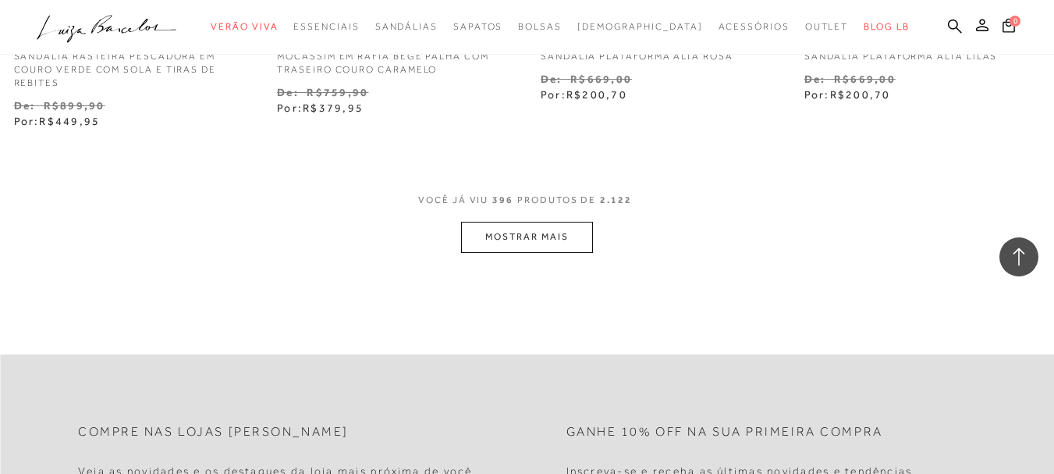
click at [523, 233] on button "MOSTRAR MAIS" at bounding box center [526, 237] width 131 height 30
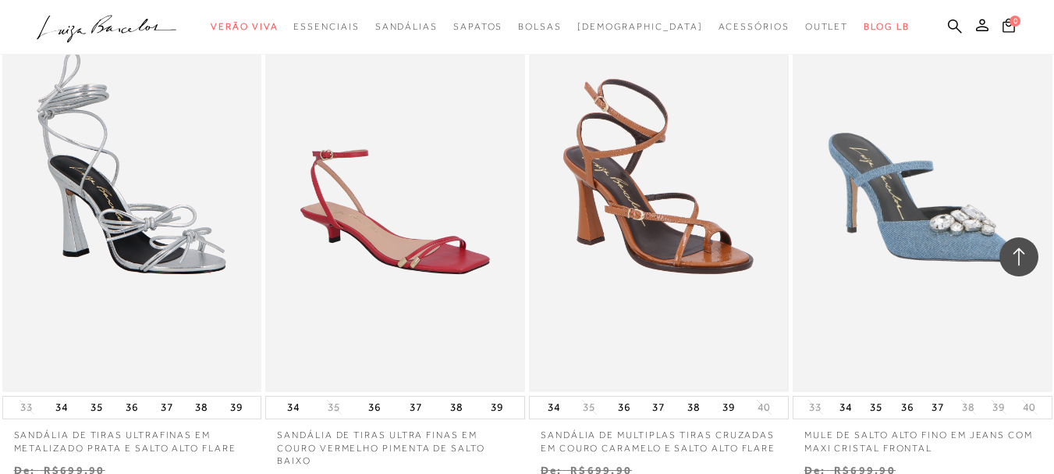
scroll to position [51899, 0]
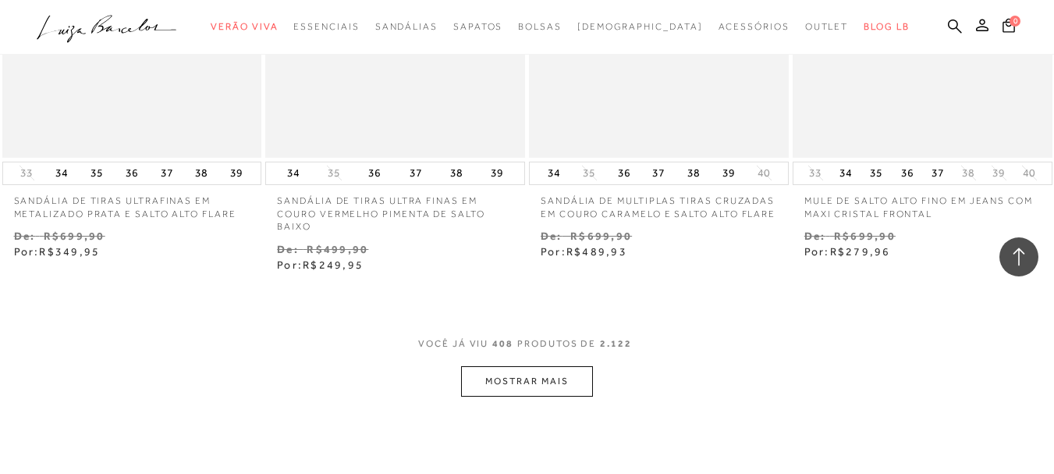
click at [536, 381] on button "MOSTRAR MAIS" at bounding box center [526, 381] width 131 height 30
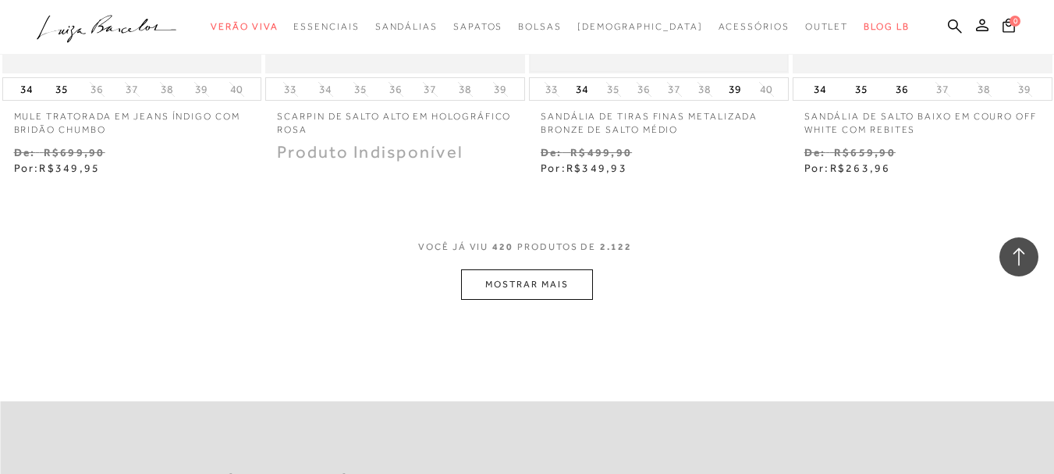
scroll to position [53595, 0]
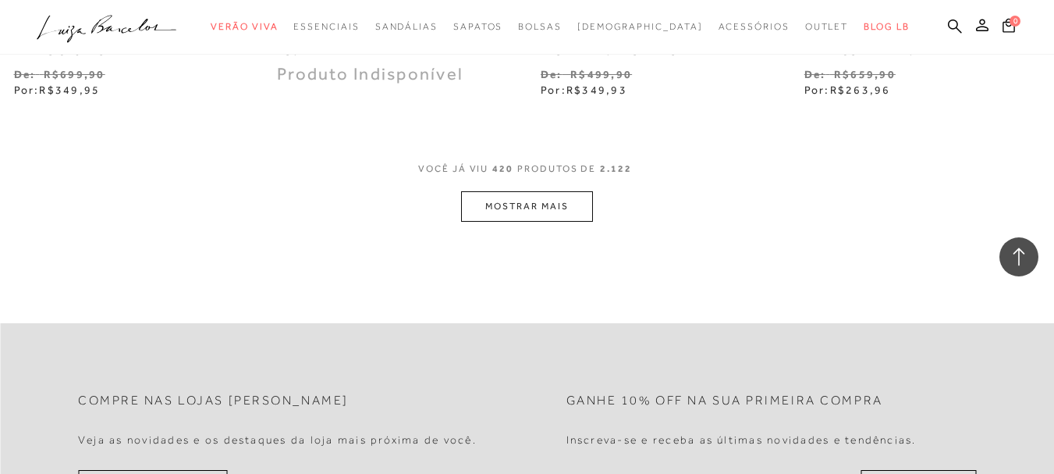
click at [539, 191] on button "MOSTRAR MAIS" at bounding box center [526, 206] width 131 height 30
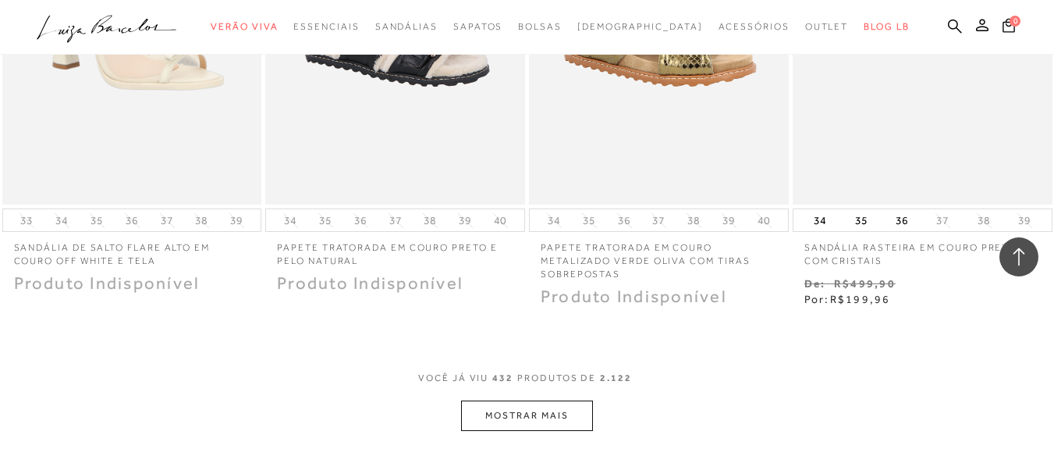
scroll to position [54999, 0]
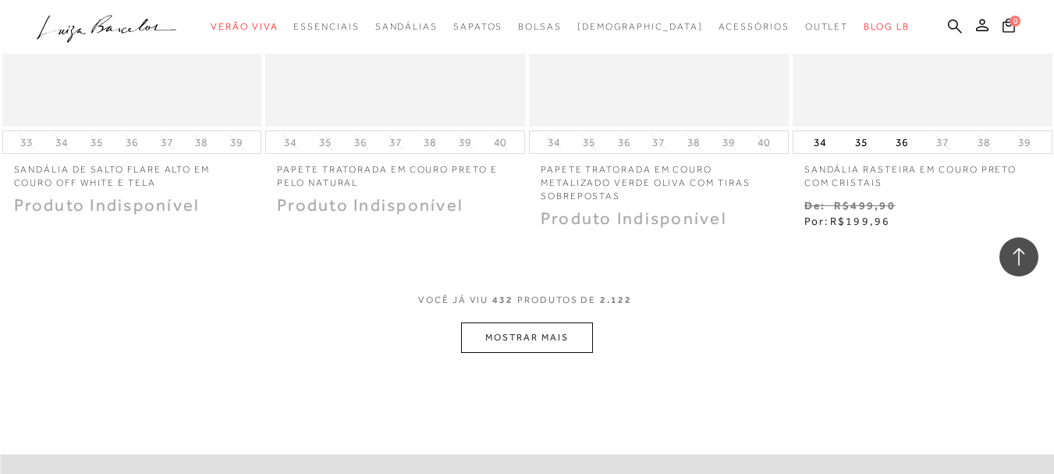
click at [532, 333] on button "MOSTRAR MAIS" at bounding box center [526, 337] width 131 height 30
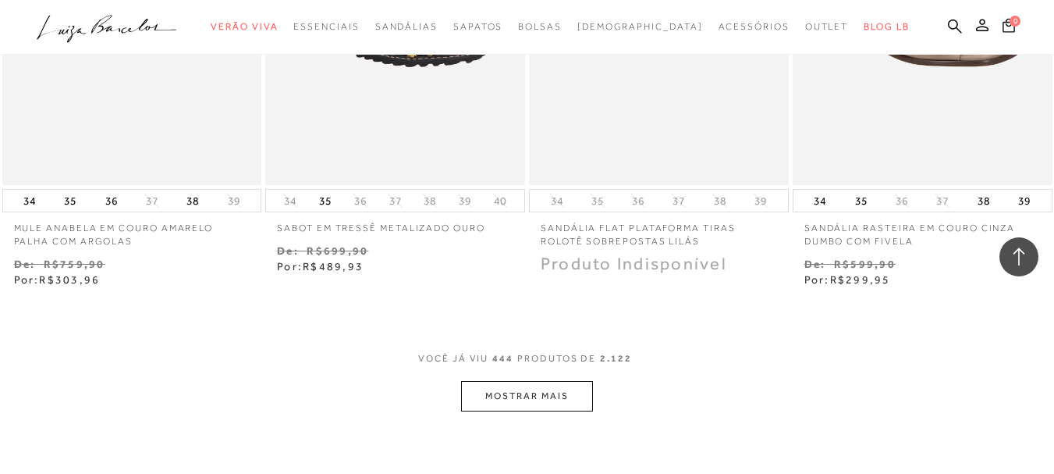
scroll to position [56541, 0]
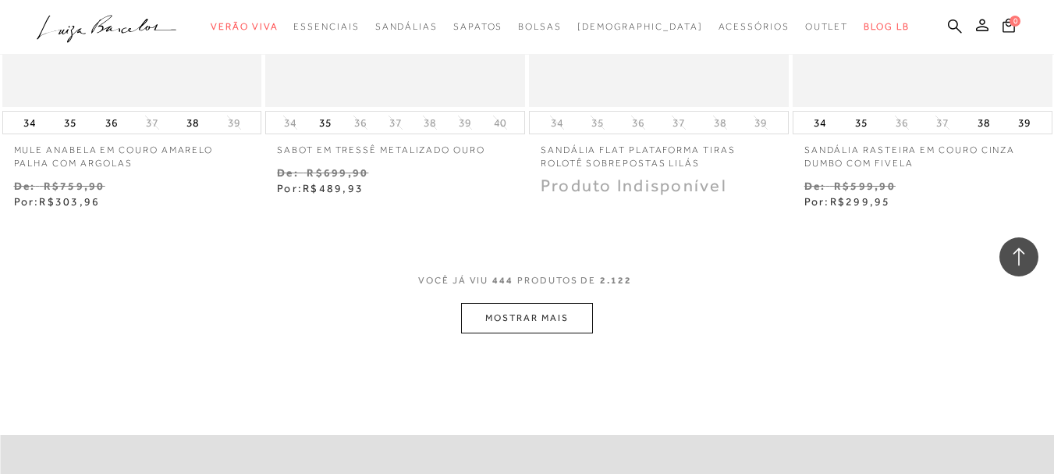
click at [541, 316] on button "MOSTRAR MAIS" at bounding box center [526, 318] width 131 height 30
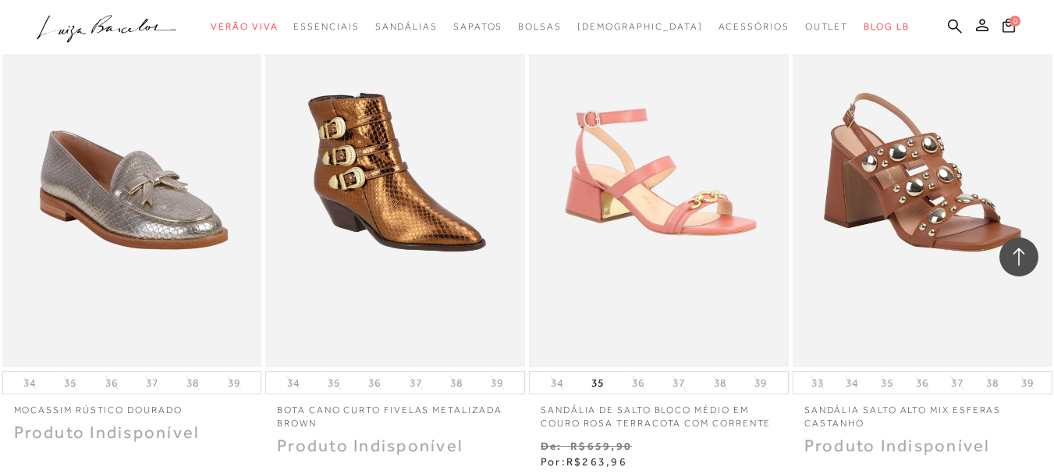
scroll to position [58023, 0]
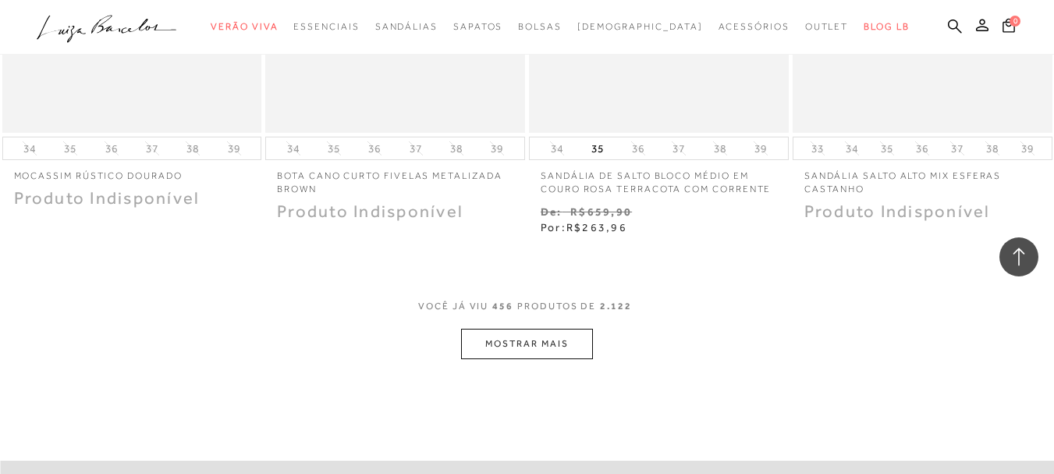
click at [527, 328] on button "MOSTRAR MAIS" at bounding box center [526, 343] width 131 height 30
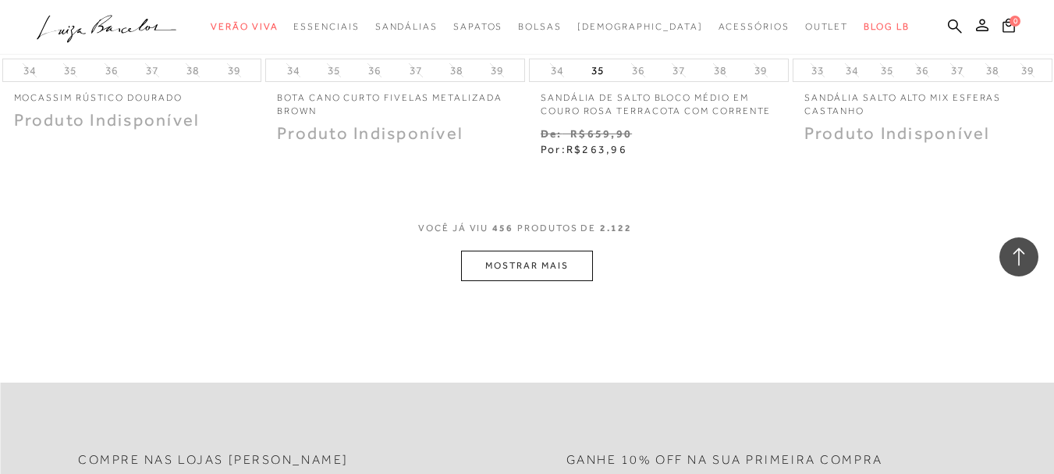
click at [548, 250] on button "MOSTRAR MAIS" at bounding box center [526, 265] width 131 height 30
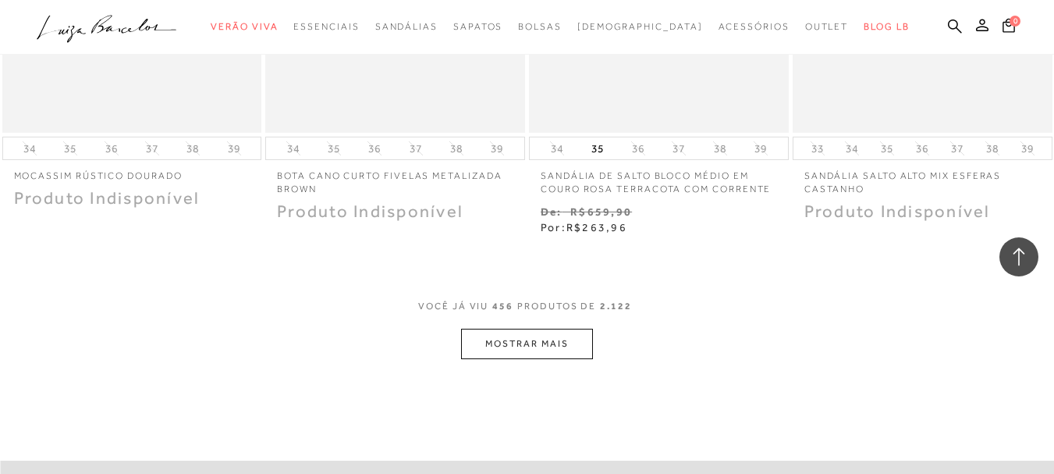
scroll to position [58179, 0]
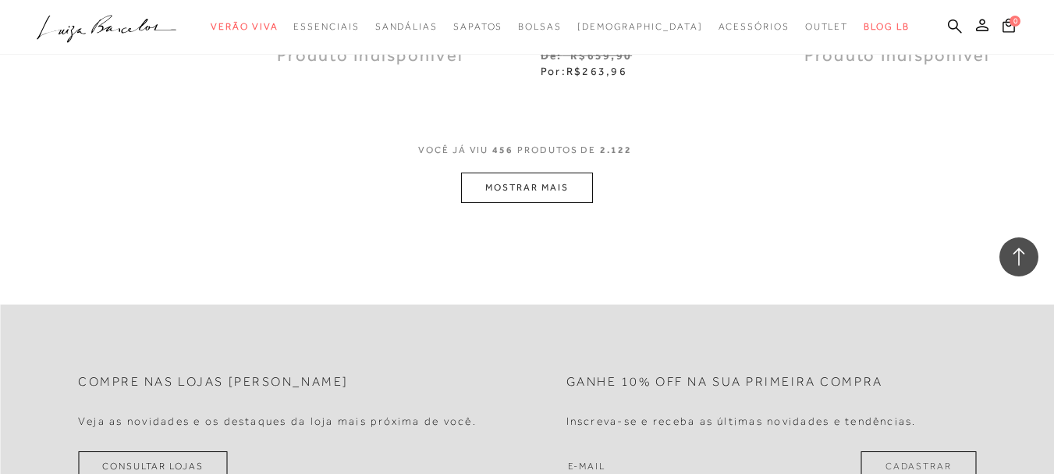
click at [544, 178] on button "MOSTRAR MAIS" at bounding box center [526, 187] width 131 height 30
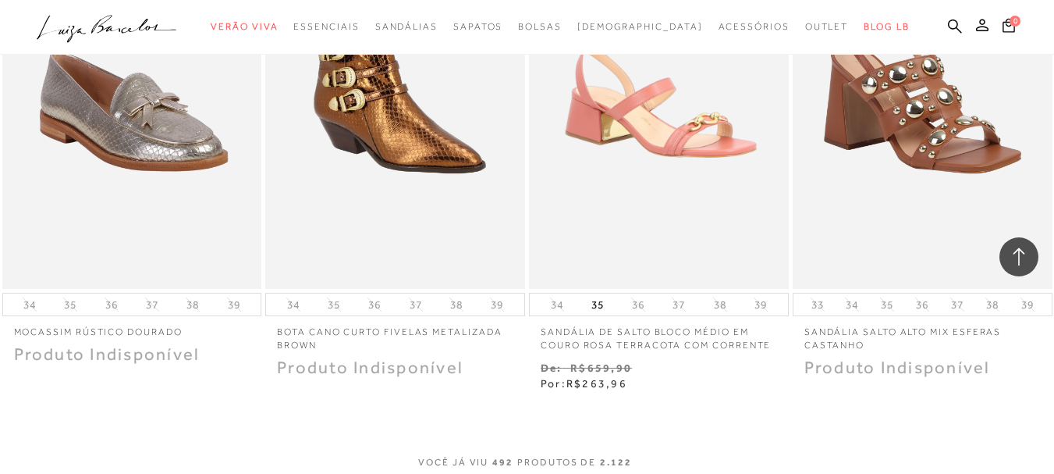
scroll to position [58023, 0]
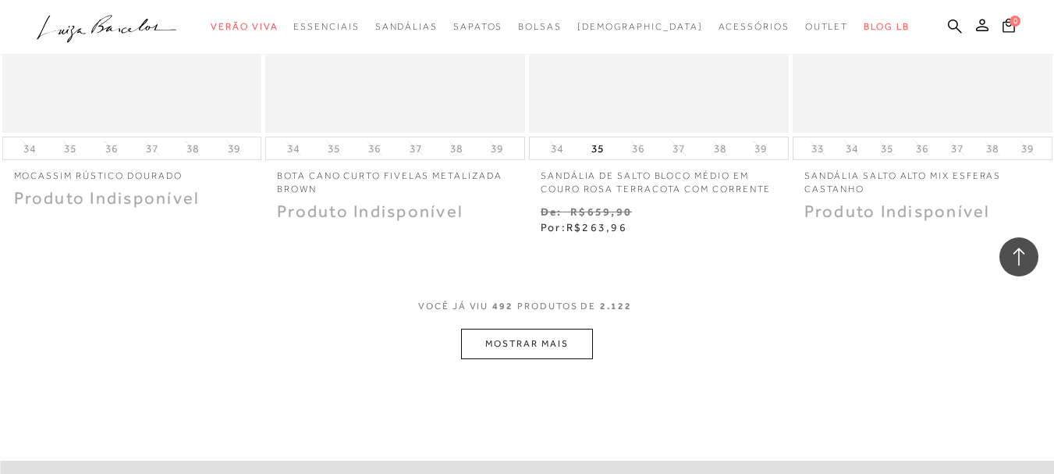
click at [509, 328] on button "MOSTRAR MAIS" at bounding box center [526, 343] width 131 height 30
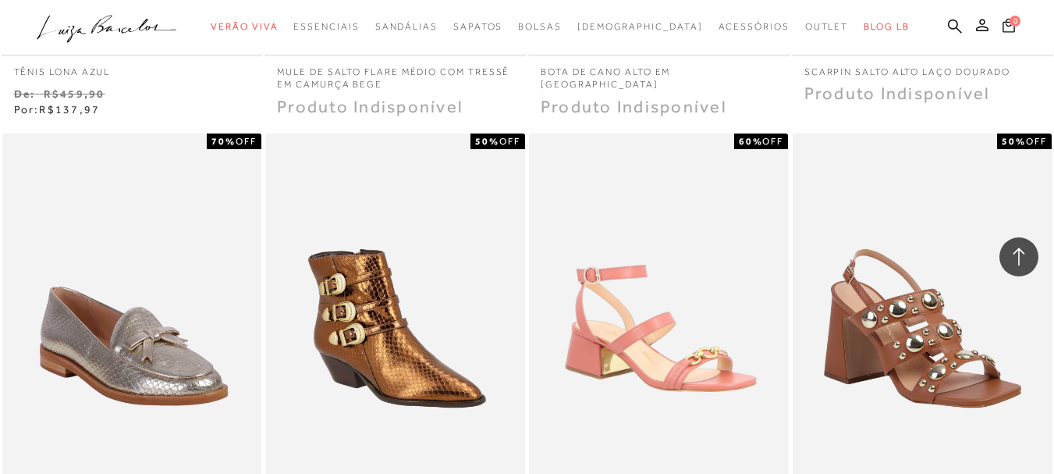
click at [1002, 24] on icon at bounding box center [1008, 25] width 12 height 14
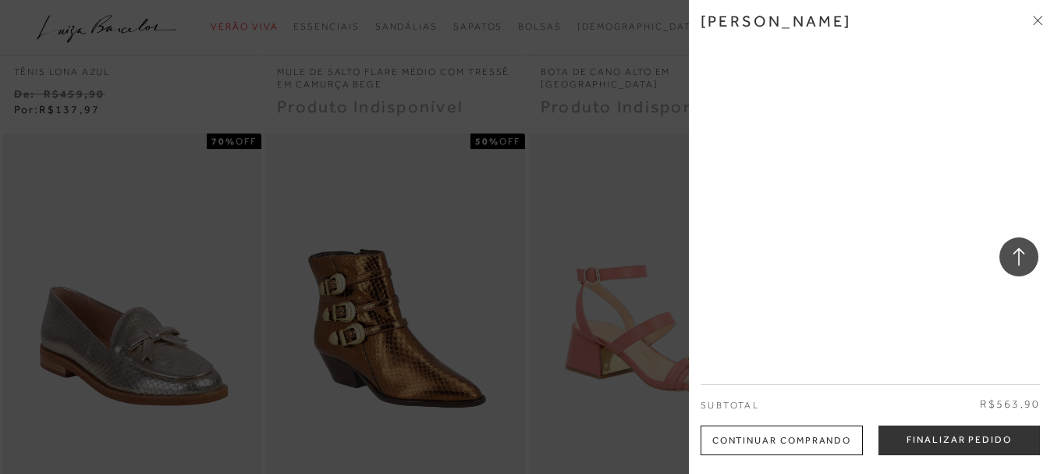
click at [527, 273] on div at bounding box center [527, 237] width 1054 height 474
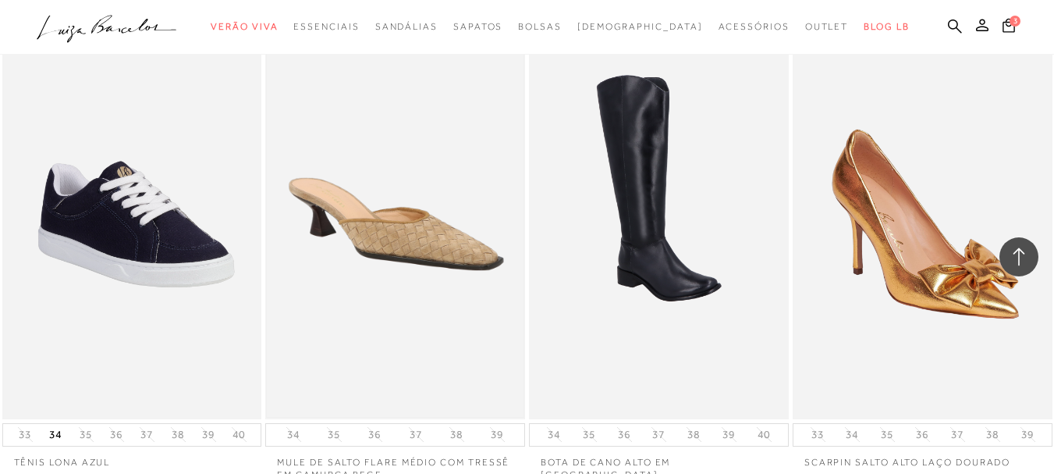
scroll to position [56853, 0]
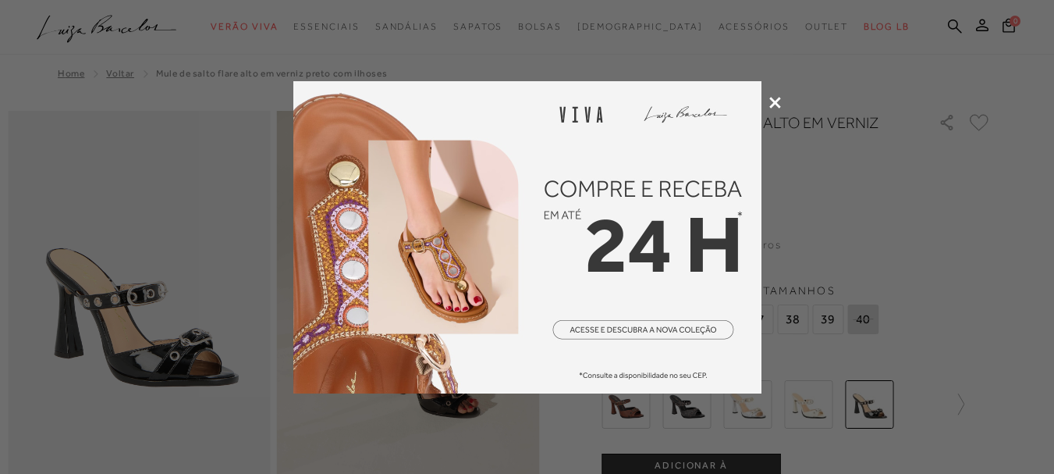
click at [772, 103] on icon at bounding box center [775, 103] width 12 height 12
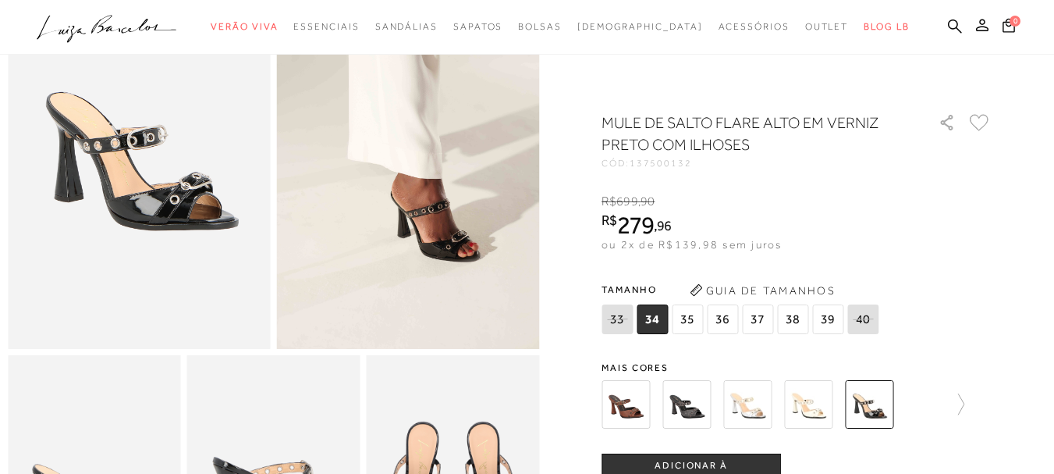
scroll to position [78, 0]
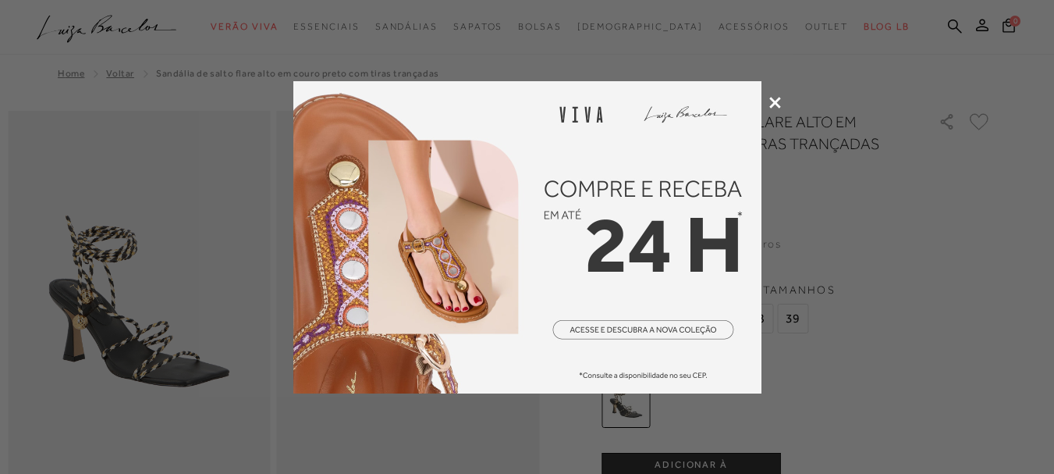
click at [772, 102] on icon at bounding box center [775, 103] width 12 height 12
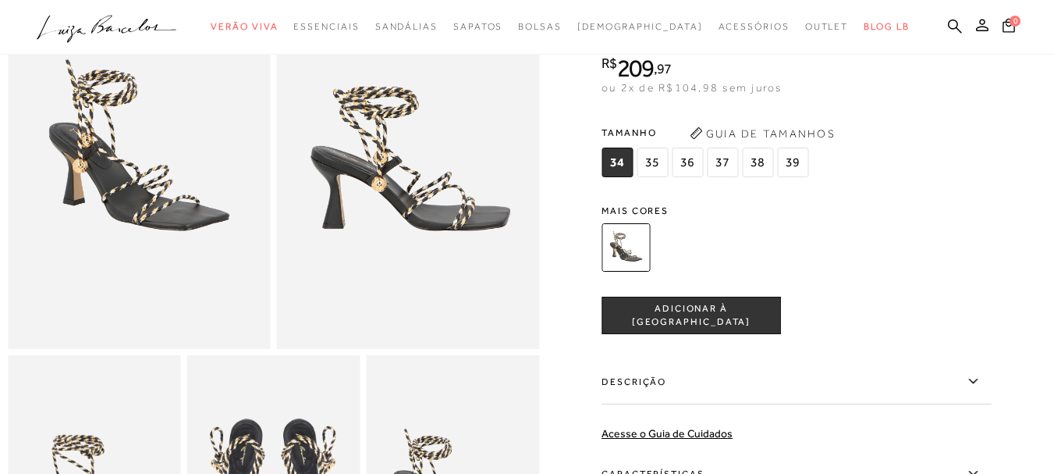
scroll to position [78, 0]
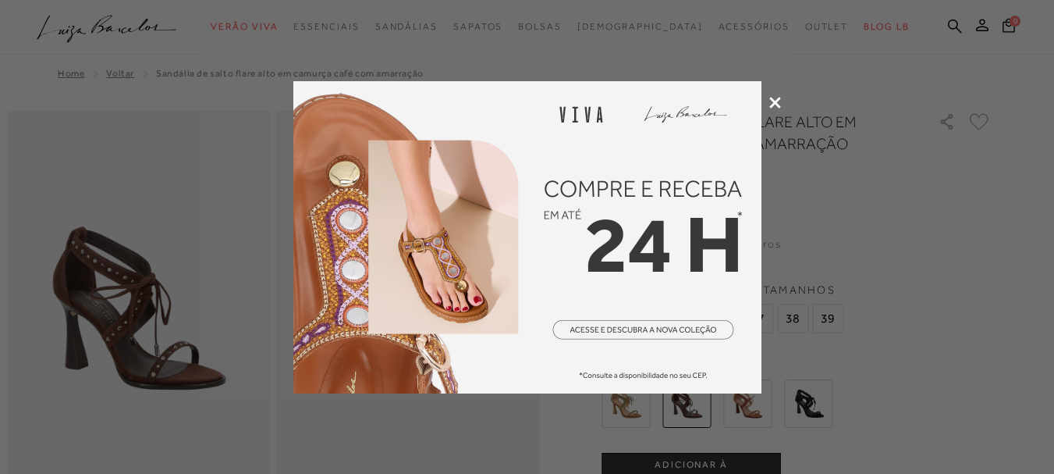
click at [771, 101] on icon at bounding box center [775, 103] width 12 height 12
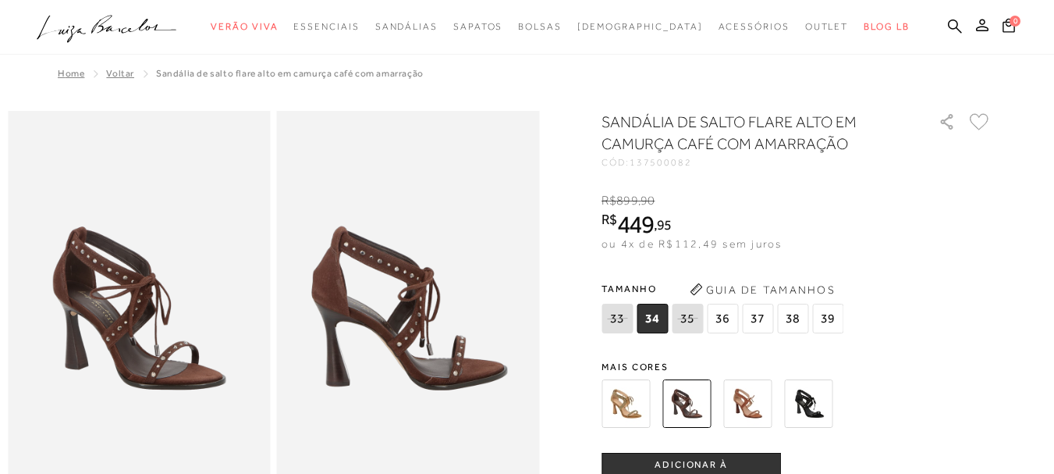
scroll to position [78, 0]
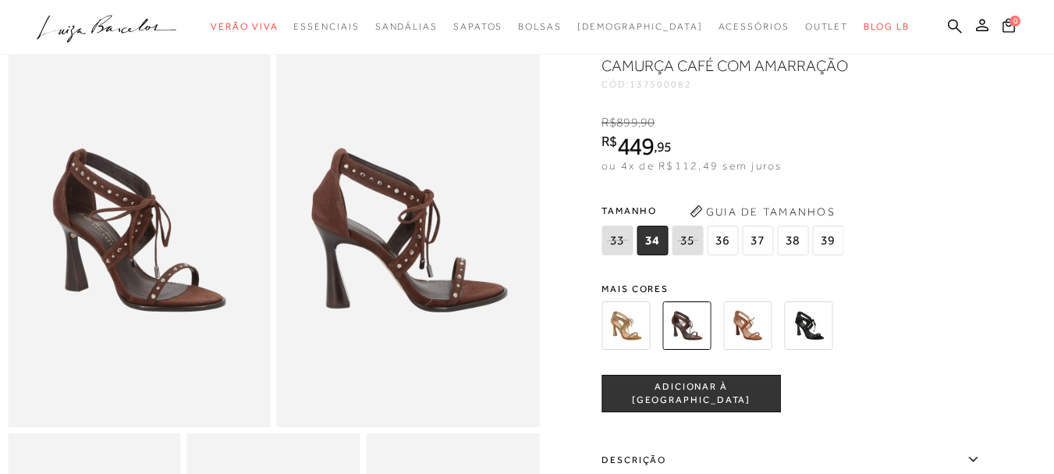
click at [619, 317] on img at bounding box center [625, 325] width 48 height 48
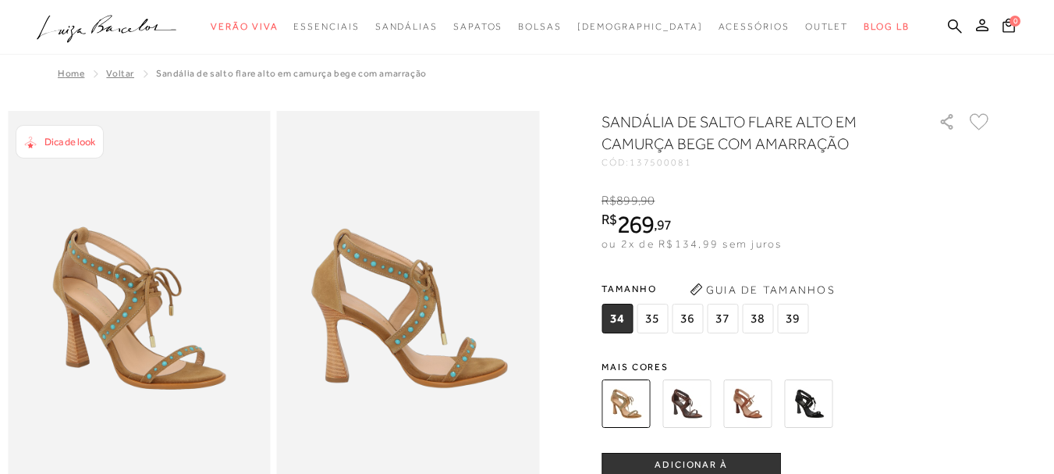
scroll to position [78, 0]
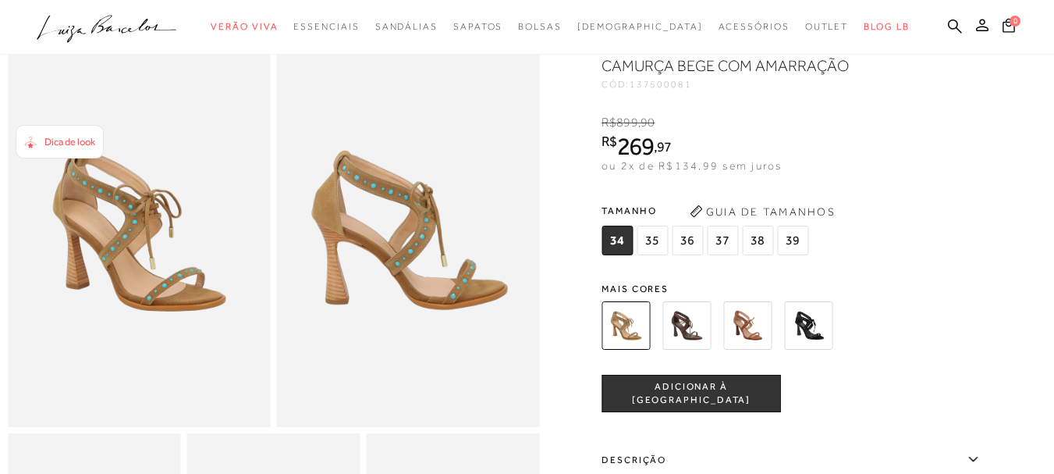
click at [754, 341] on img at bounding box center [747, 325] width 48 height 48
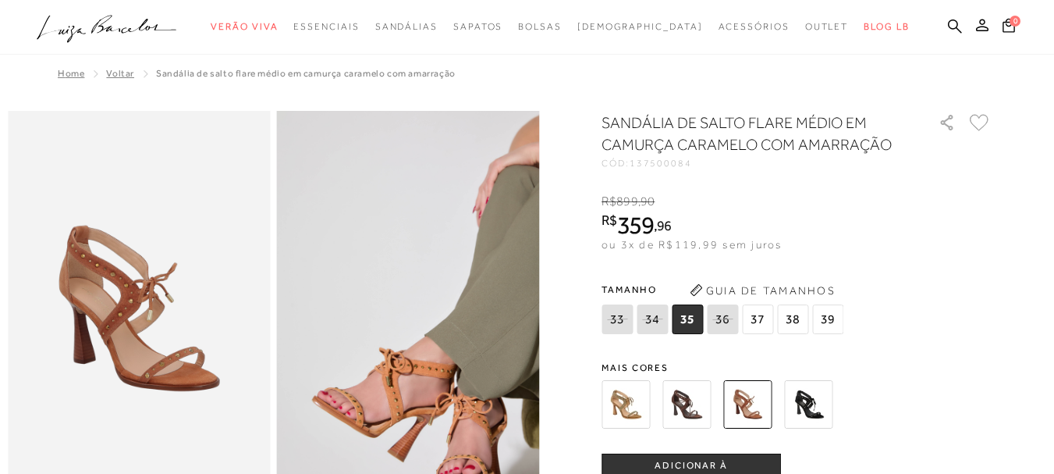
scroll to position [156, 0]
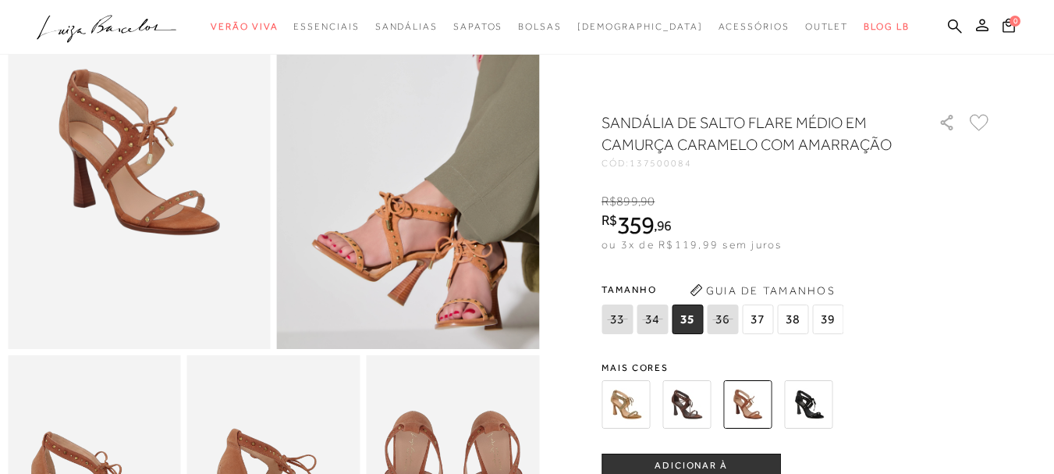
click at [804, 389] on img at bounding box center [808, 404] width 48 height 48
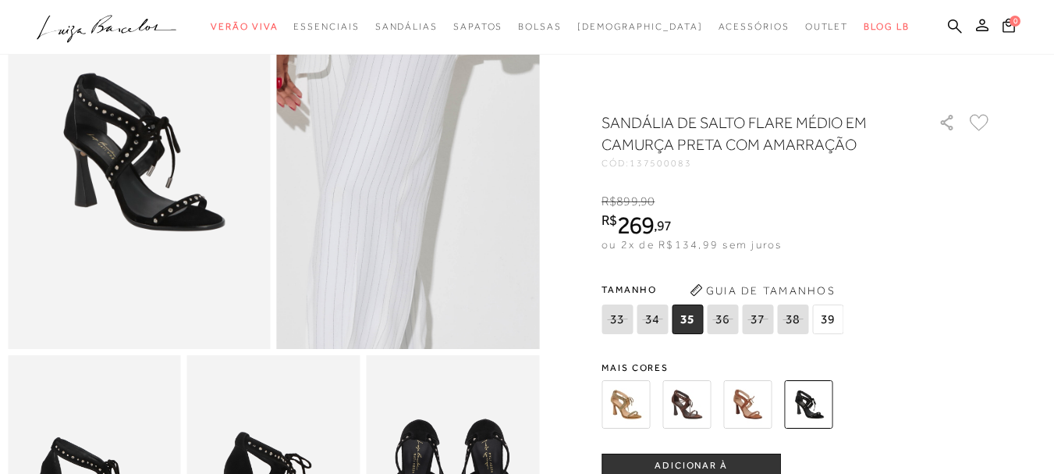
scroll to position [234, 0]
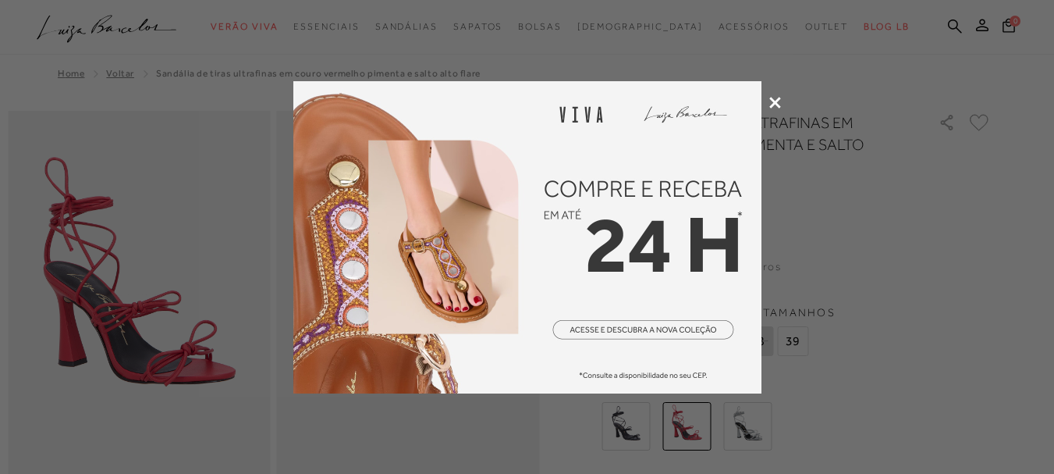
click at [777, 95] on div at bounding box center [527, 237] width 1054 height 474
click at [773, 101] on icon at bounding box center [775, 103] width 12 height 12
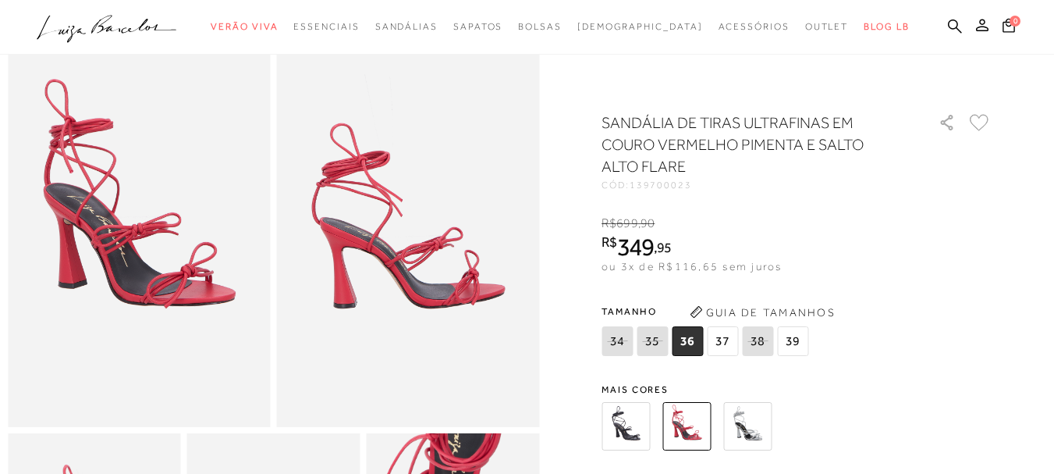
scroll to position [156, 0]
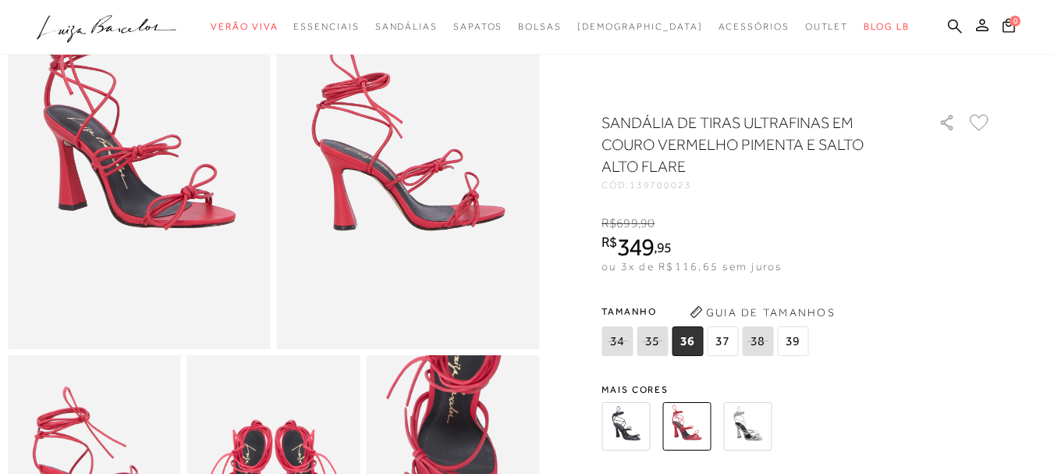
click at [631, 425] on img at bounding box center [625, 426] width 48 height 48
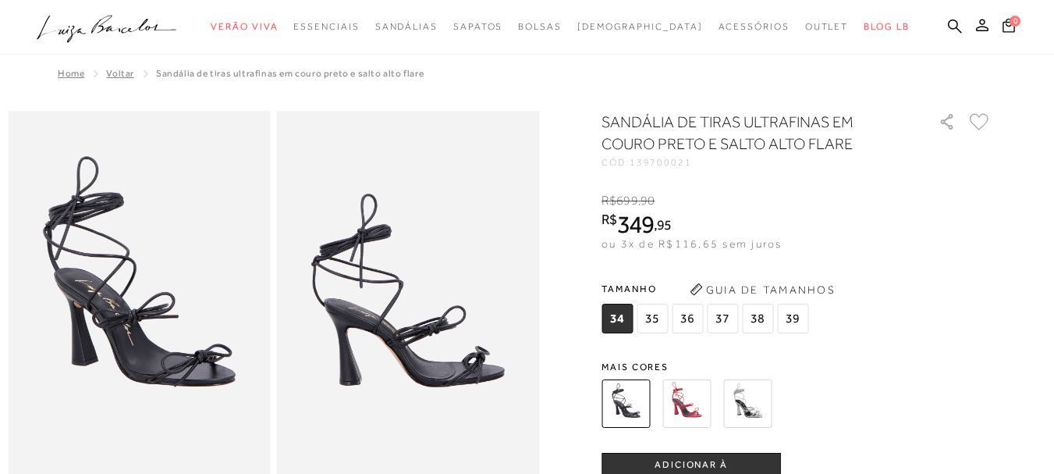
click at [759, 411] on img at bounding box center [747, 403] width 48 height 48
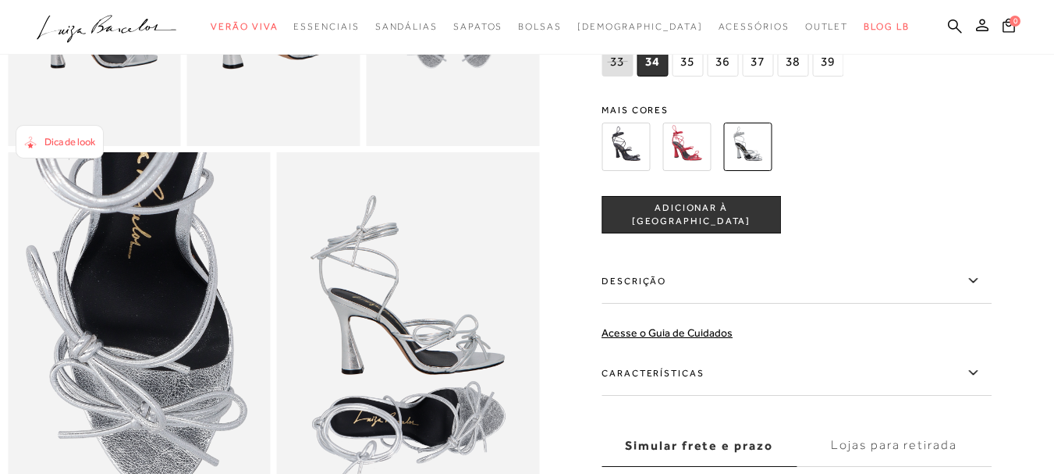
scroll to position [546, 0]
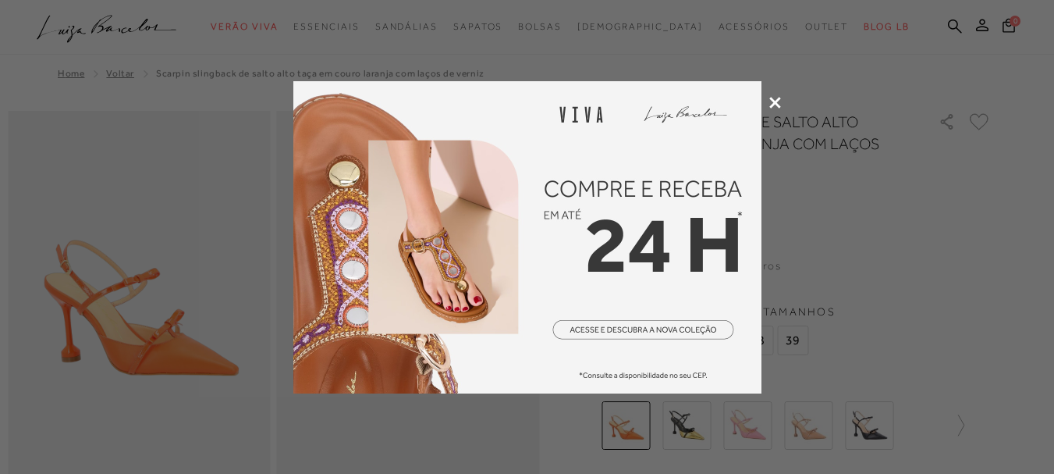
click at [775, 95] on div at bounding box center [527, 237] width 1054 height 474
click at [773, 102] on icon at bounding box center [775, 103] width 12 height 12
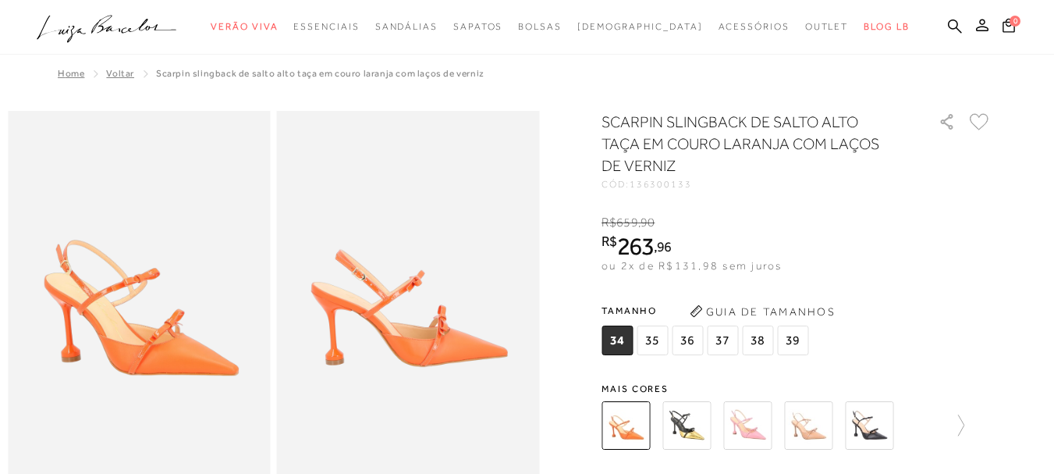
scroll to position [156, 0]
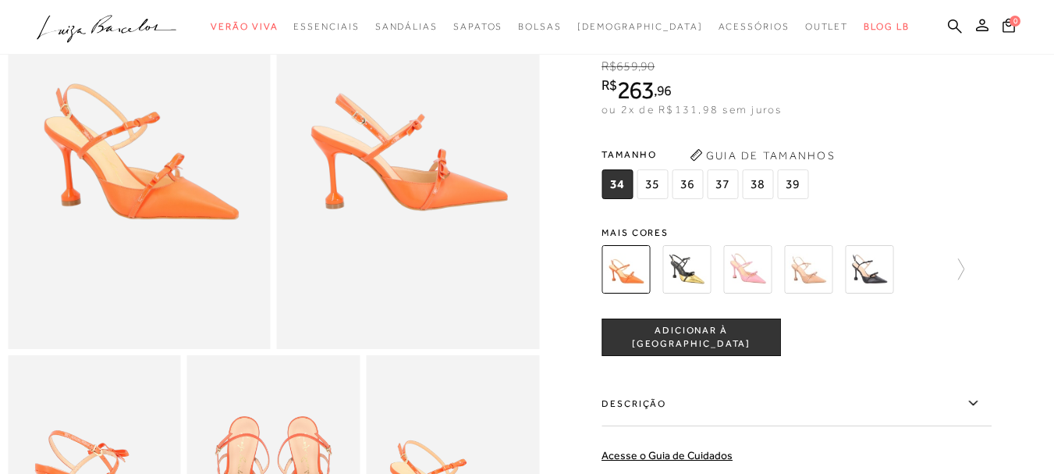
click at [874, 277] on img at bounding box center [869, 269] width 48 height 48
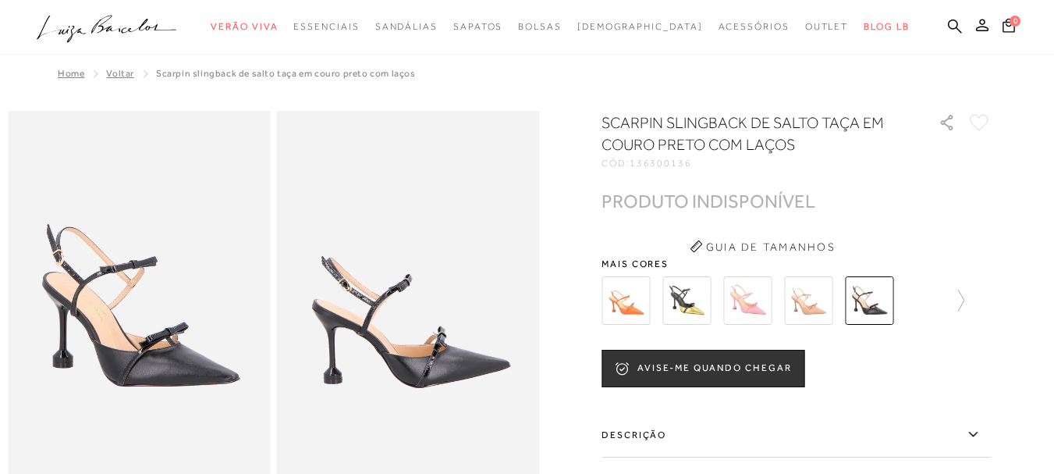
click at [816, 299] on img at bounding box center [808, 300] width 48 height 48
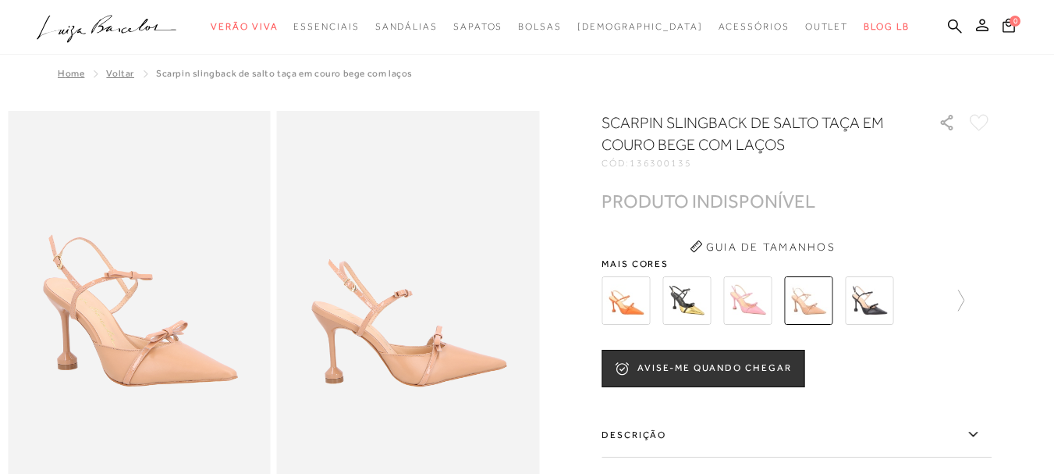
click at [750, 289] on img at bounding box center [747, 300] width 48 height 48
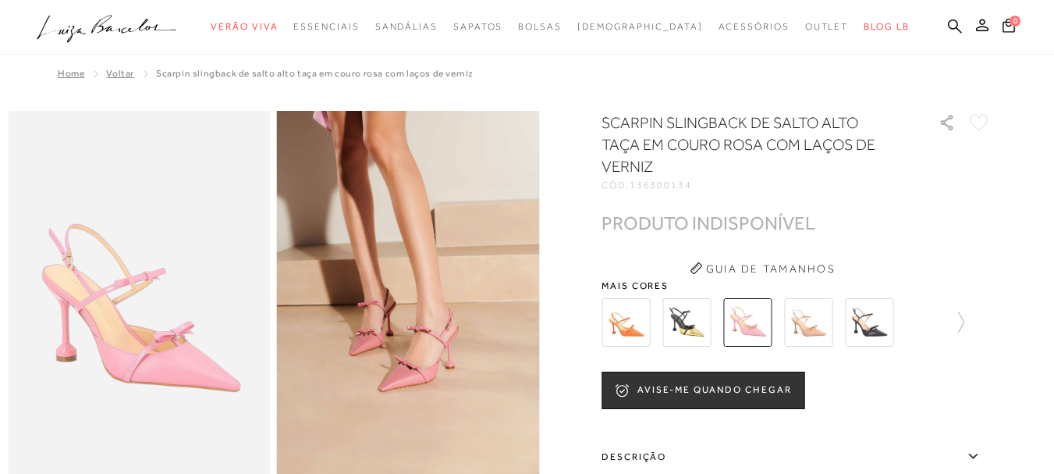
scroll to position [78, 0]
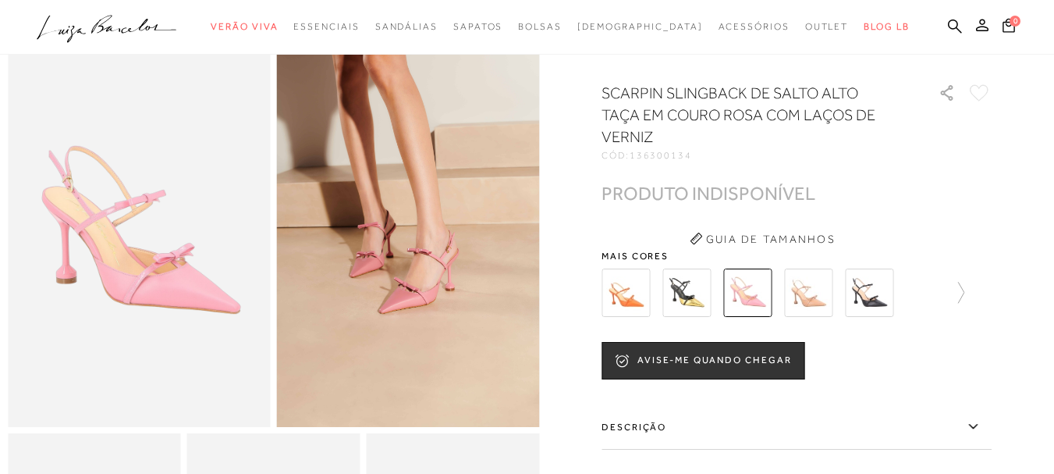
click at [690, 307] on img at bounding box center [686, 292] width 48 height 48
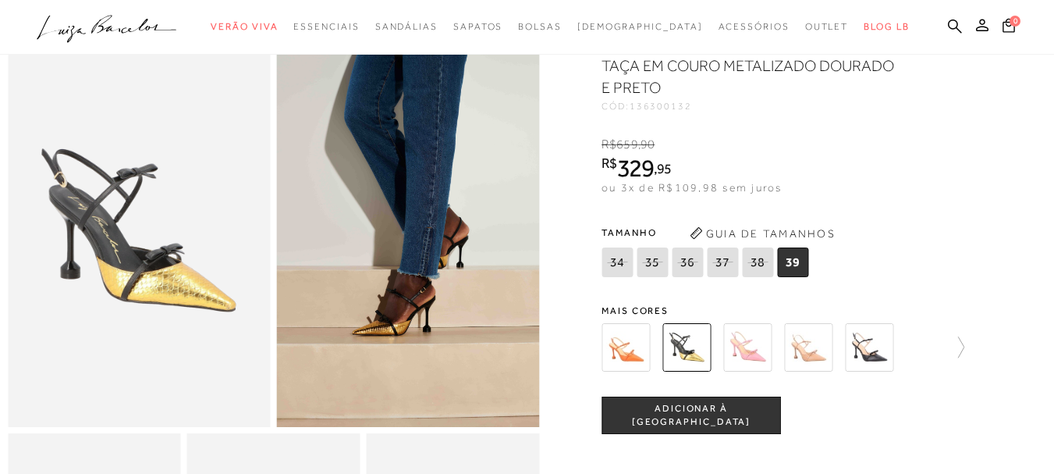
scroll to position [156, 0]
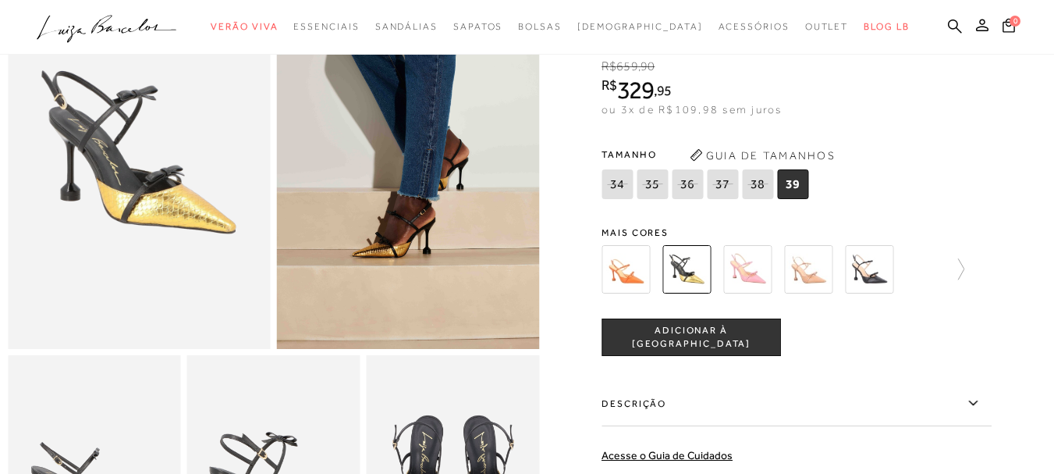
click at [633, 275] on img at bounding box center [625, 269] width 48 height 48
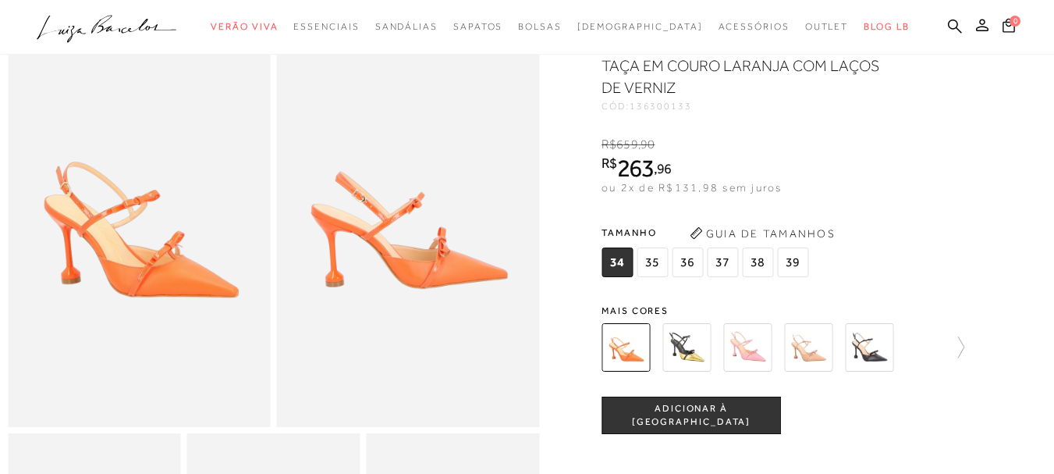
click at [738, 268] on span "37" at bounding box center [722, 262] width 31 height 30
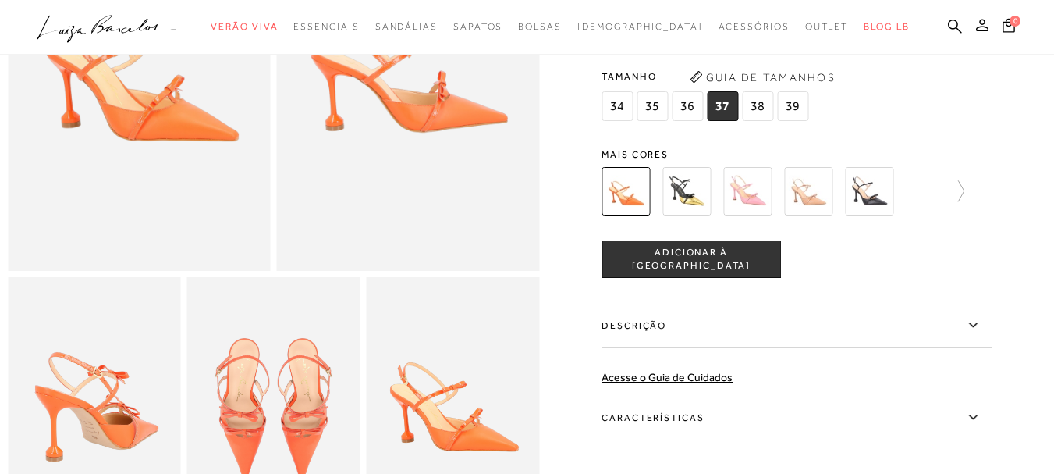
scroll to position [312, 0]
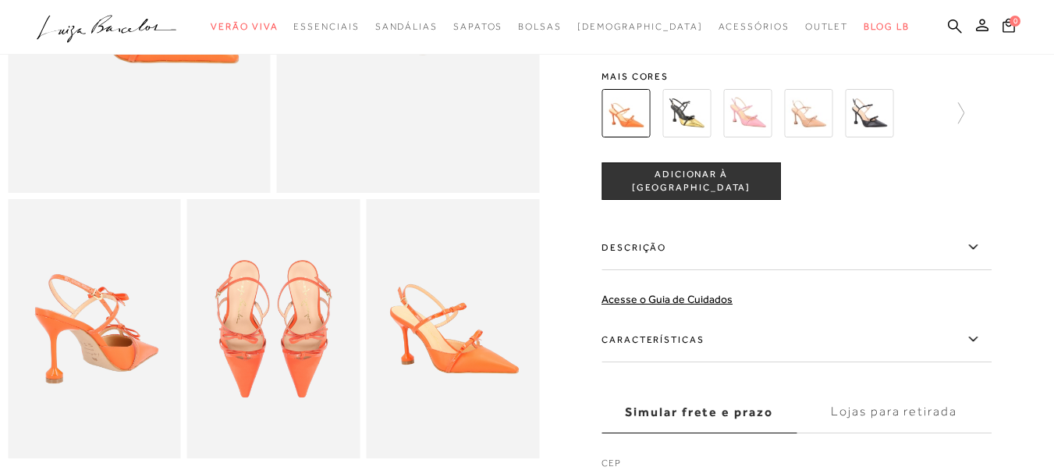
click at [707, 189] on button "ADICIONAR À [GEOGRAPHIC_DATA]" at bounding box center [690, 180] width 179 height 37
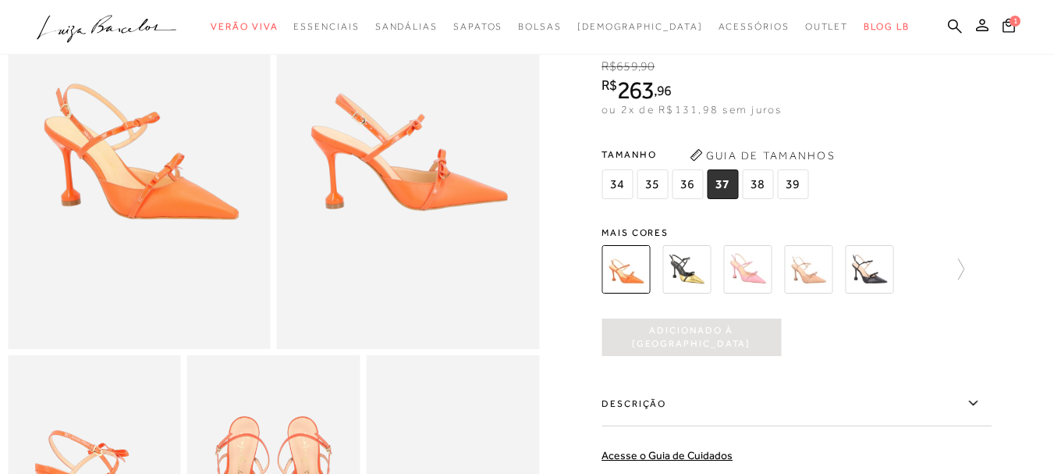
scroll to position [78, 0]
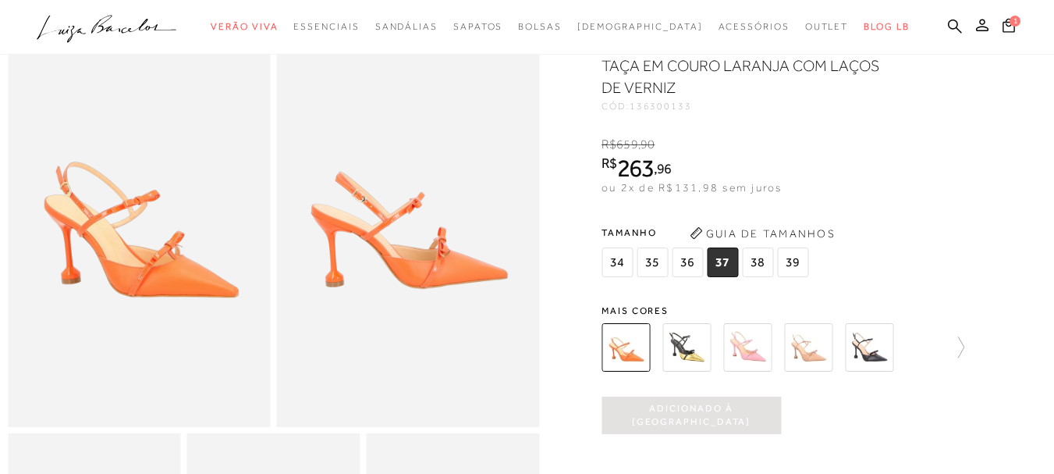
click at [974, 346] on div at bounding box center [796, 347] width 390 height 58
click at [964, 346] on icon at bounding box center [953, 347] width 22 height 22
click at [932, 346] on div at bounding box center [764, 347] width 335 height 58
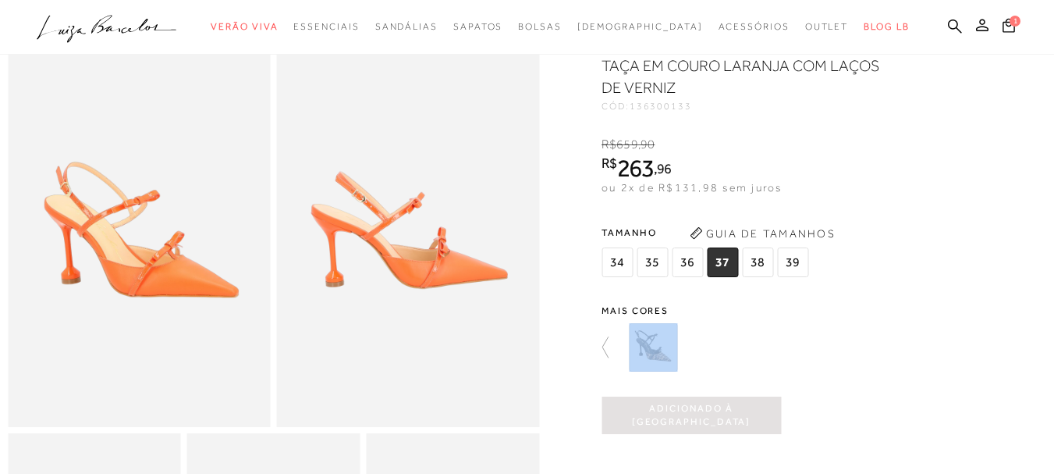
click at [969, 346] on div at bounding box center [805, 347] width 363 height 58
click at [779, 346] on div at bounding box center [805, 347] width 363 height 58
click at [651, 353] on img at bounding box center [653, 347] width 48 height 48
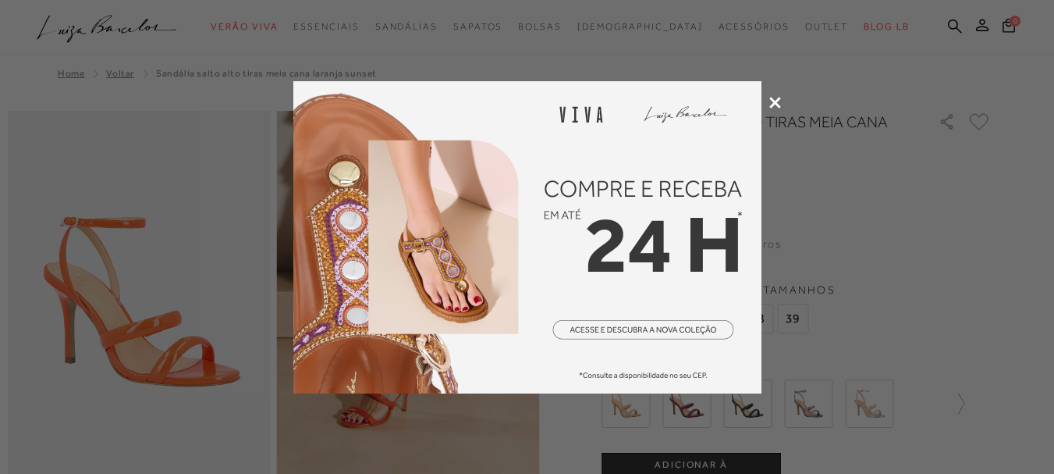
click at [765, 109] on div at bounding box center [527, 237] width 1054 height 474
click at [777, 97] on icon at bounding box center [775, 103] width 12 height 12
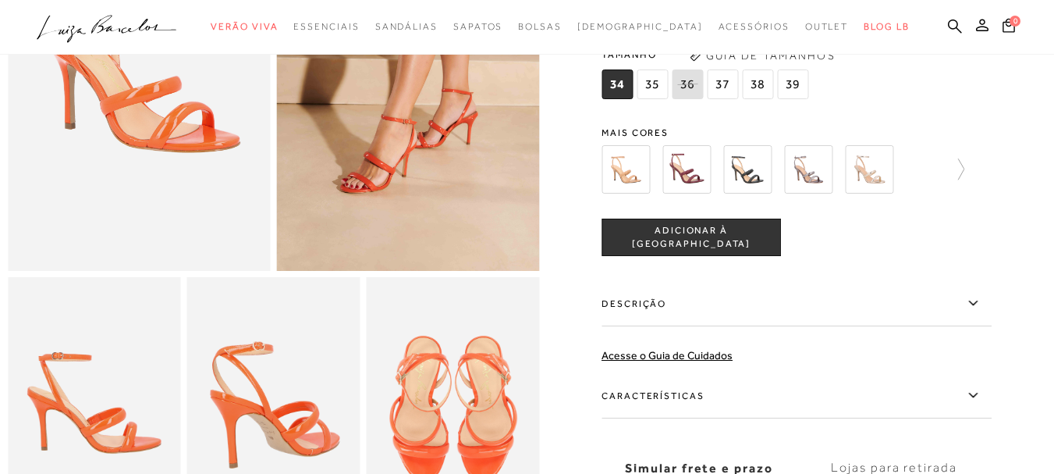
scroll to position [156, 0]
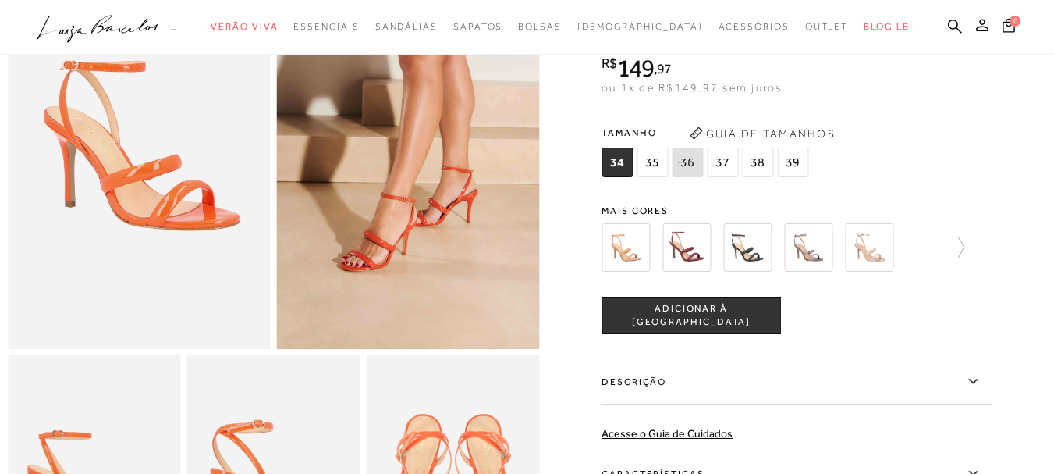
click at [684, 250] on img at bounding box center [686, 247] width 48 height 48
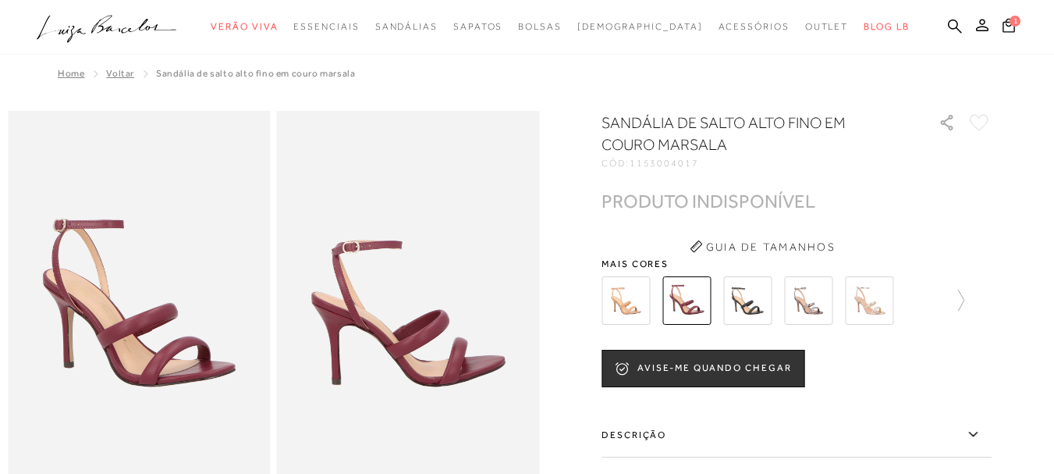
click at [743, 306] on img at bounding box center [747, 300] width 48 height 48
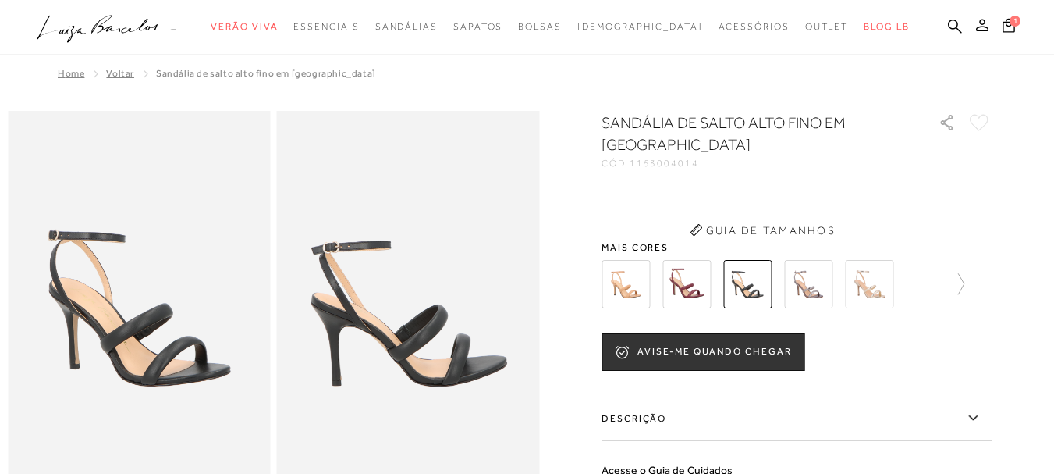
click at [813, 243] on button "Guia de Tamanhos" at bounding box center [762, 230] width 156 height 25
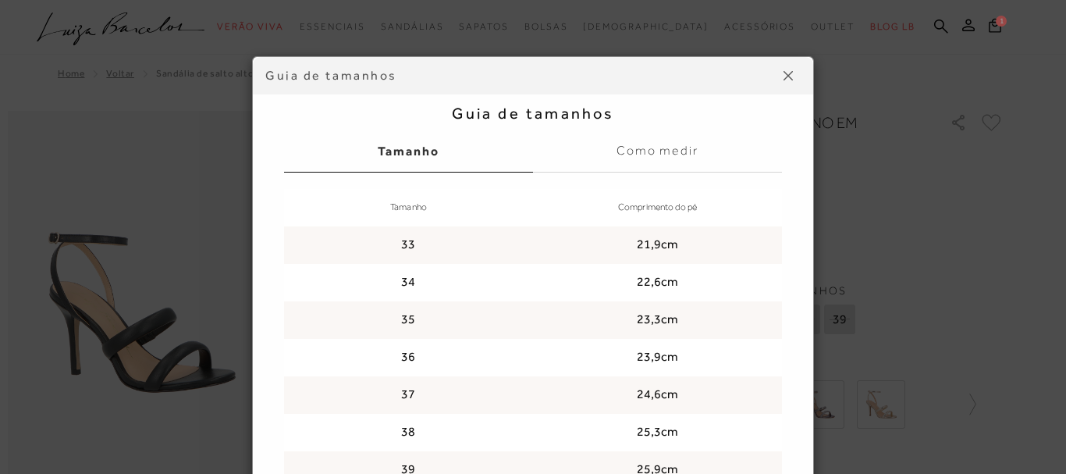
click at [783, 73] on img at bounding box center [787, 75] width 9 height 9
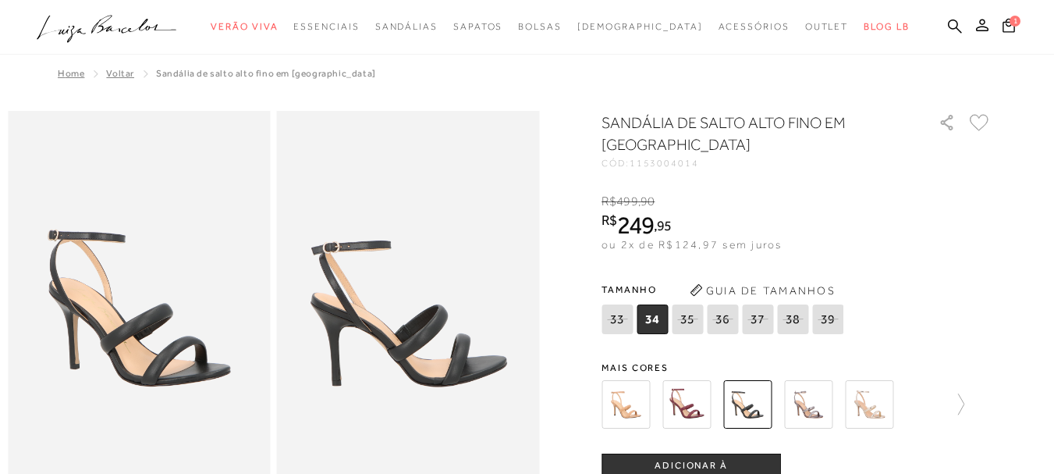
click at [892, 407] on img at bounding box center [869, 404] width 48 height 48
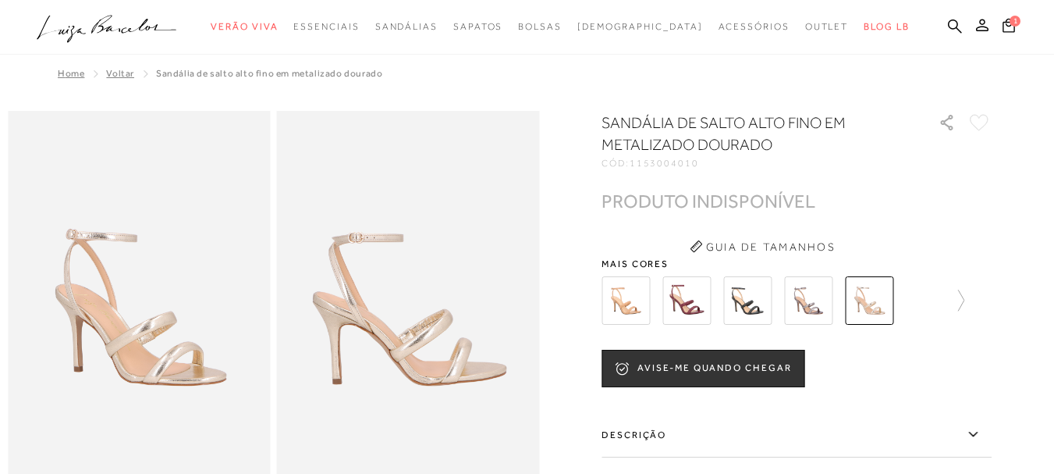
click at [882, 305] on img at bounding box center [869, 300] width 48 height 48
click at [960, 300] on icon at bounding box center [953, 300] width 22 height 22
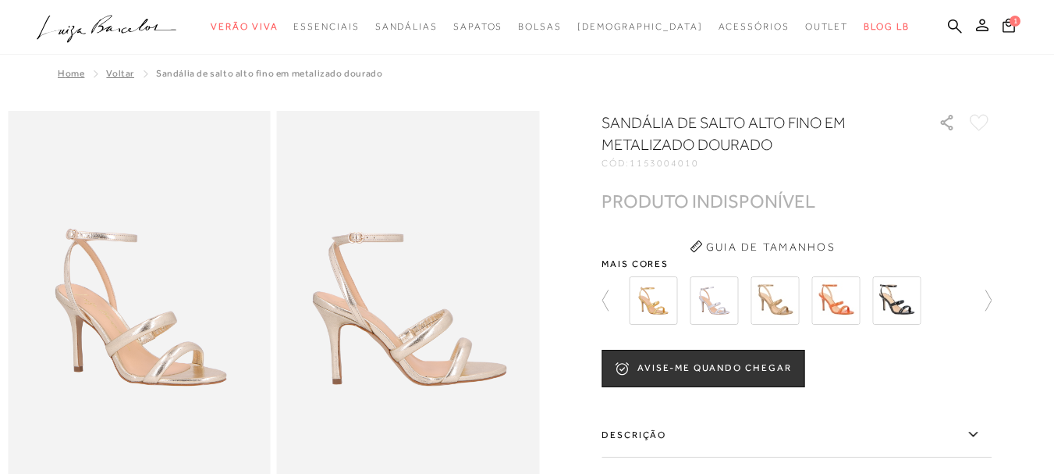
click at [960, 300] on div at bounding box center [791, 300] width 335 height 58
click img
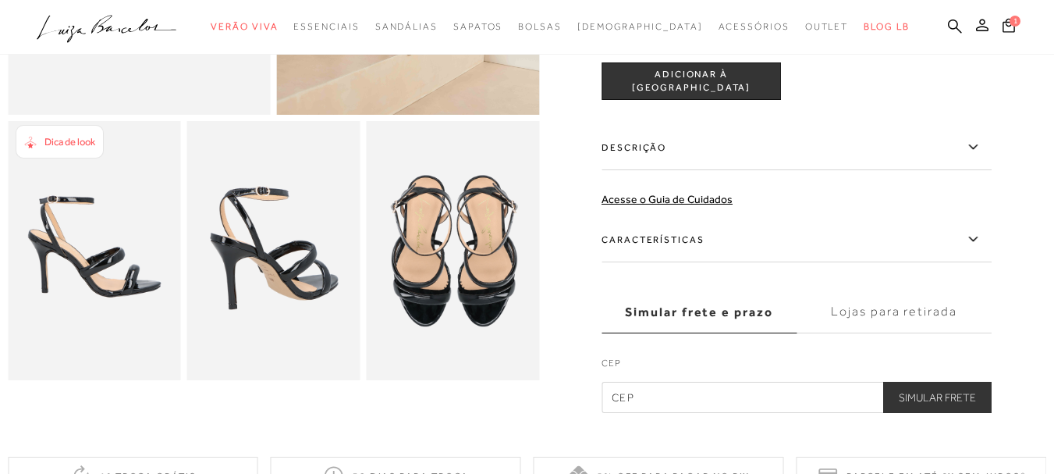
scroll to position [156, 0]
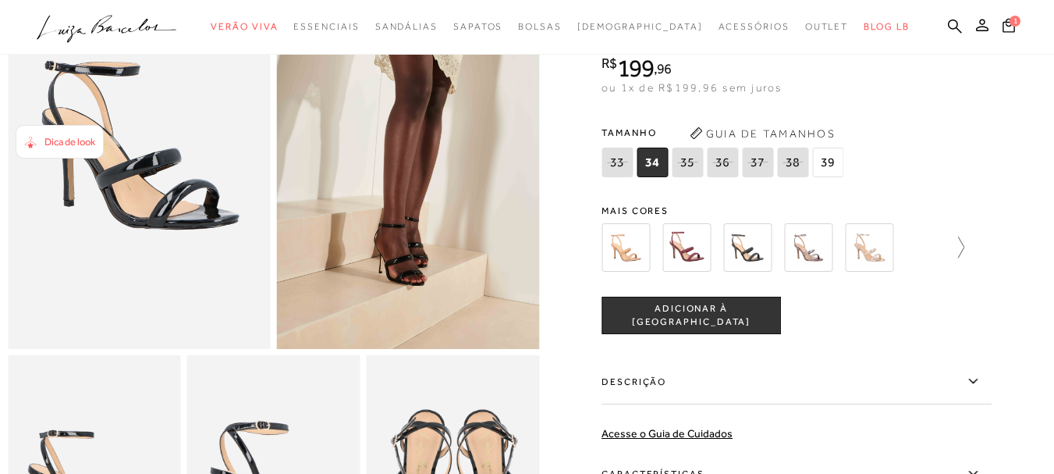
click icon
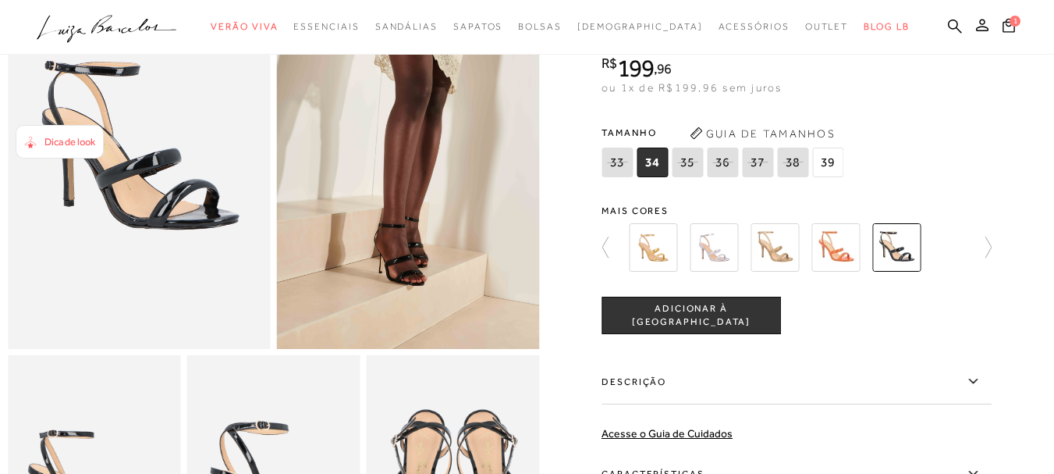
click img
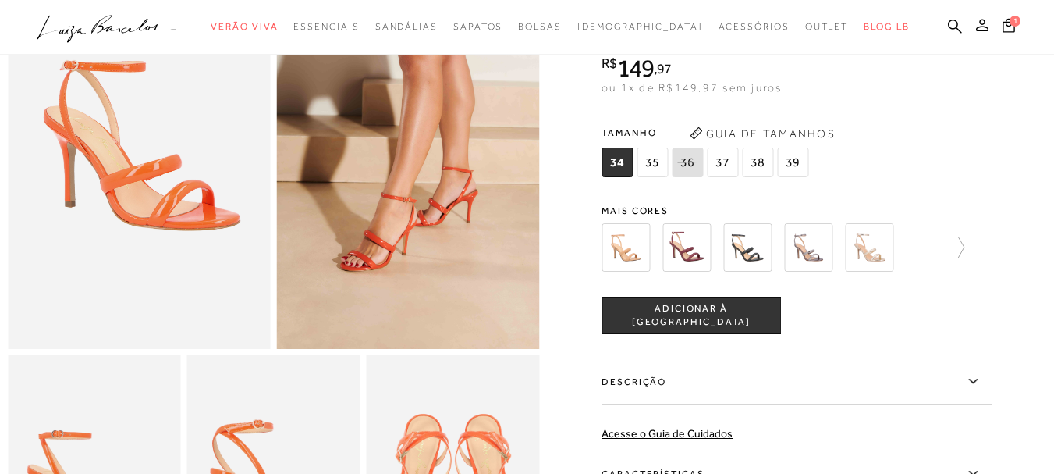
click span "ADICIONAR À [GEOGRAPHIC_DATA]"
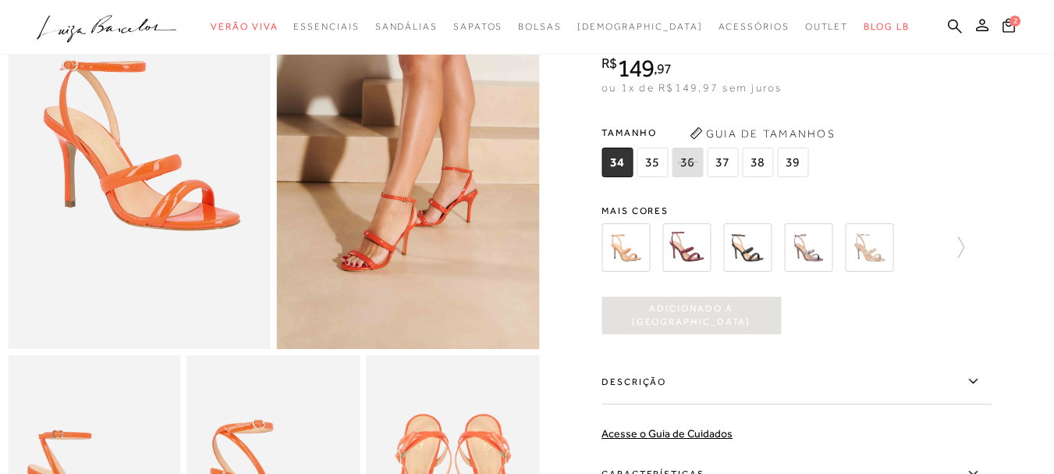
click span "37"
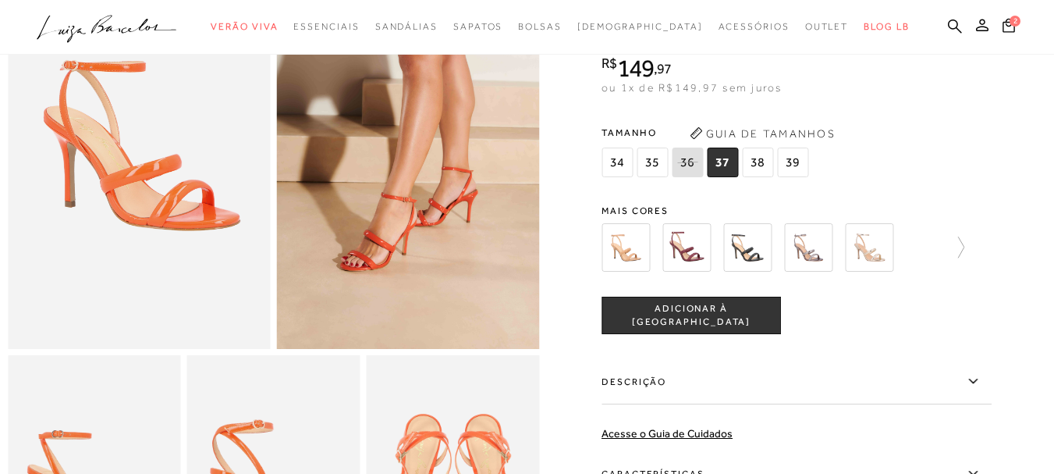
click button "ADICIONAR À [GEOGRAPHIC_DATA]"
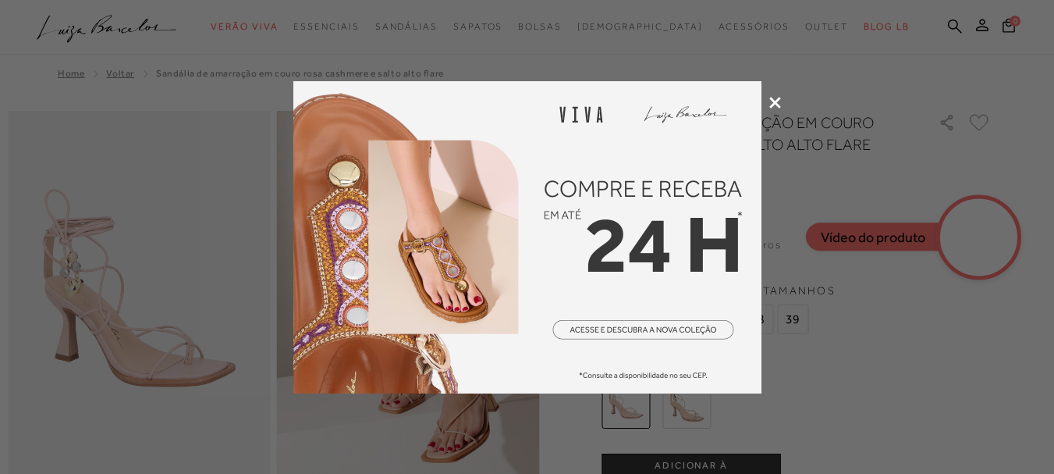
click at [775, 102] on icon at bounding box center [775, 103] width 12 height 12
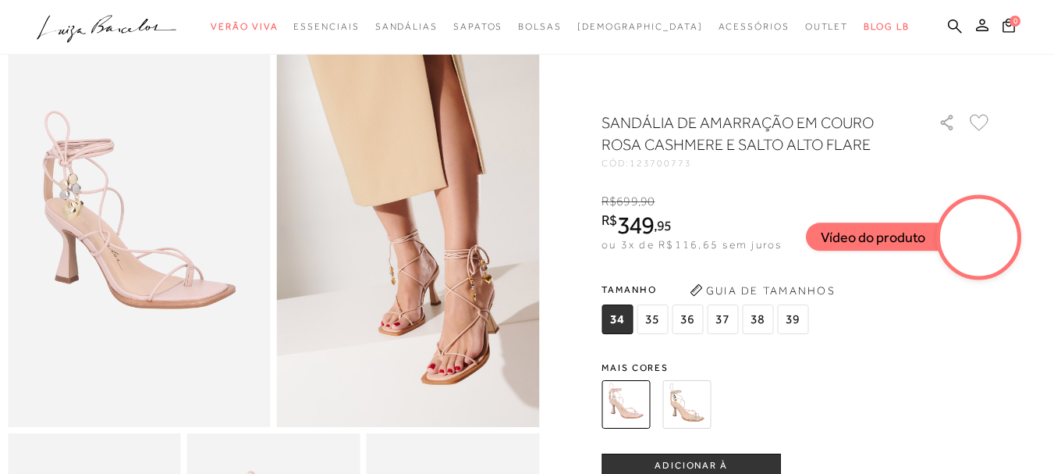
scroll to position [156, 0]
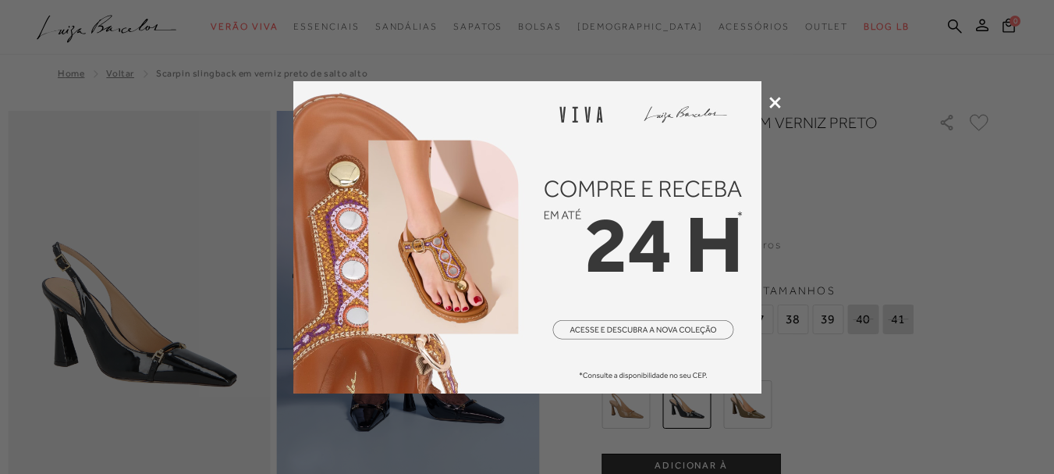
click at [785, 101] on div at bounding box center [527, 237] width 1054 height 474
click at [774, 101] on icon at bounding box center [775, 103] width 12 height 12
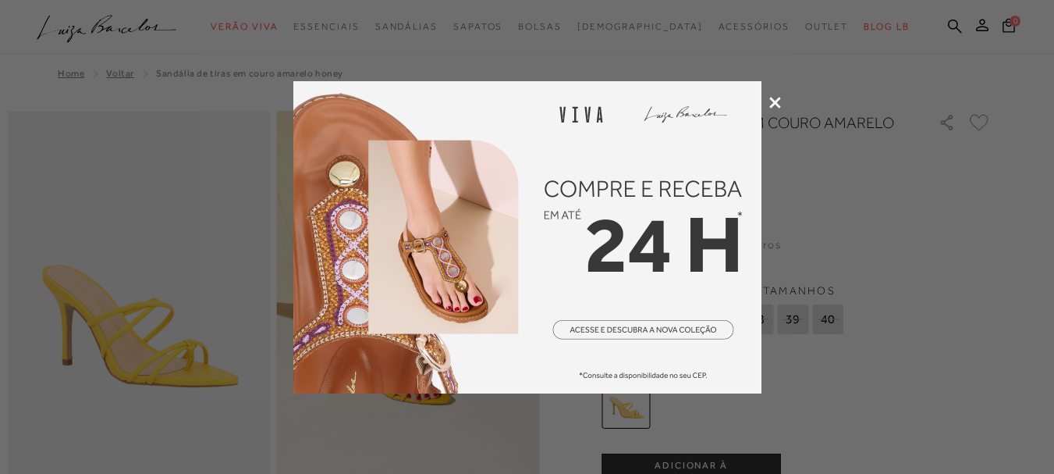
click at [773, 106] on icon at bounding box center [775, 103] width 12 height 12
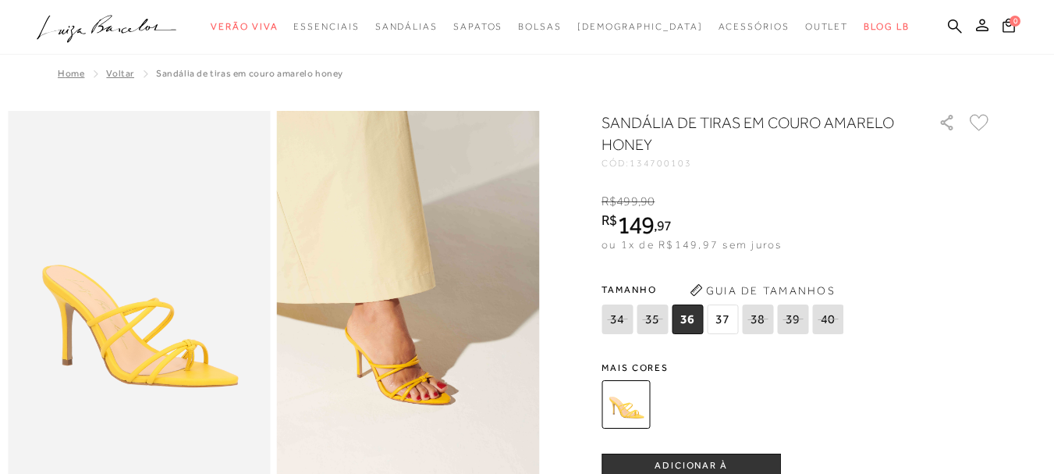
scroll to position [78, 0]
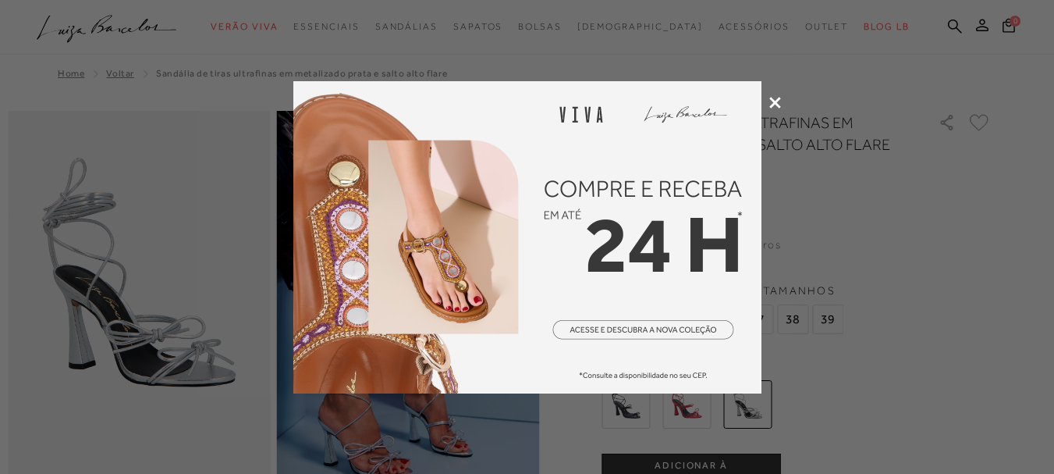
click at [773, 97] on icon at bounding box center [775, 103] width 12 height 12
